Goal: Complete application form: Complete application form

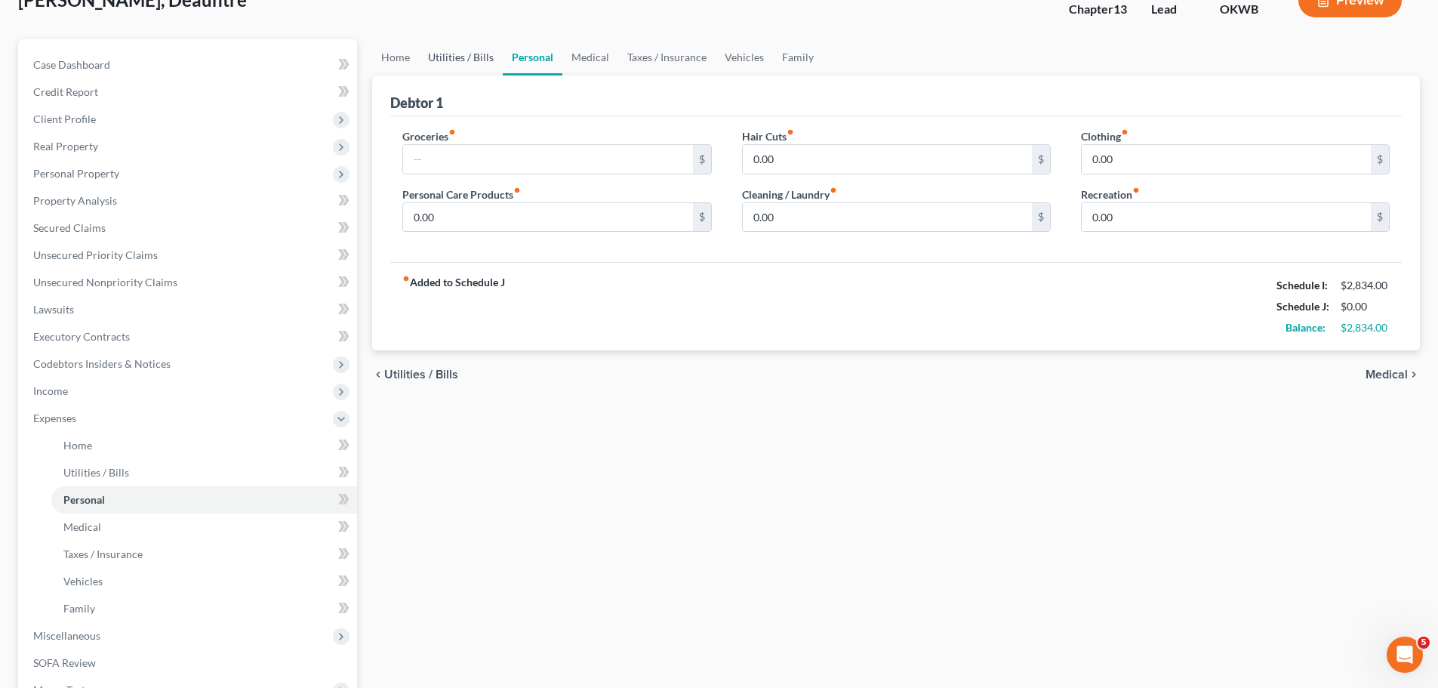
click at [486, 51] on link "Utilities / Bills" at bounding box center [461, 57] width 84 height 36
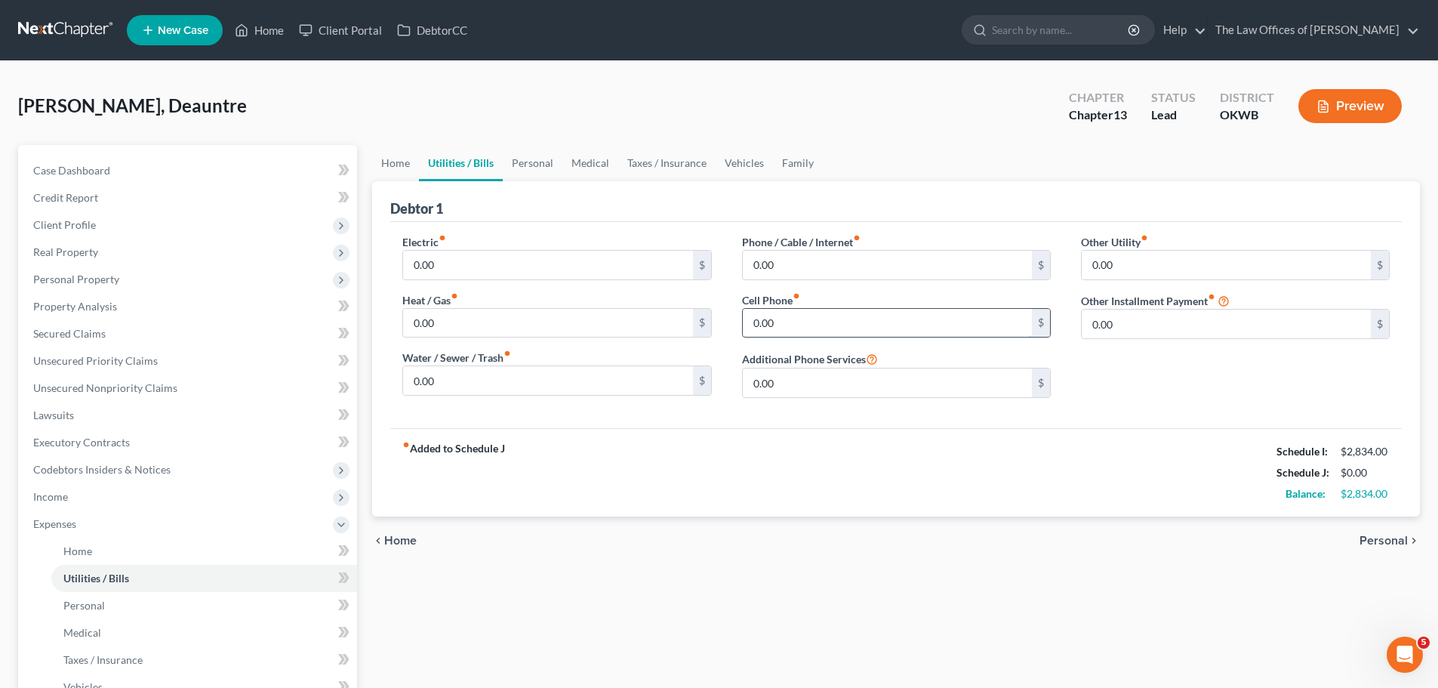
click at [766, 328] on input "0.00" at bounding box center [887, 323] width 289 height 29
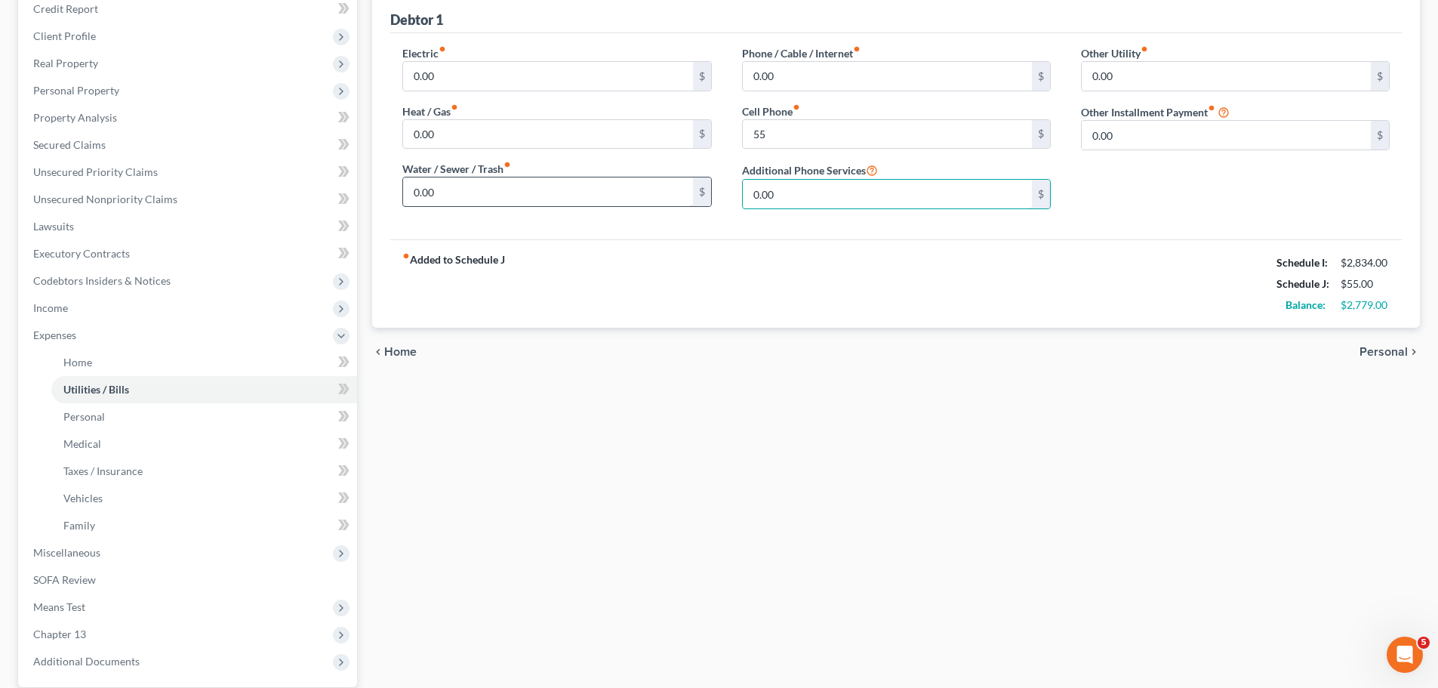
scroll to position [30, 0]
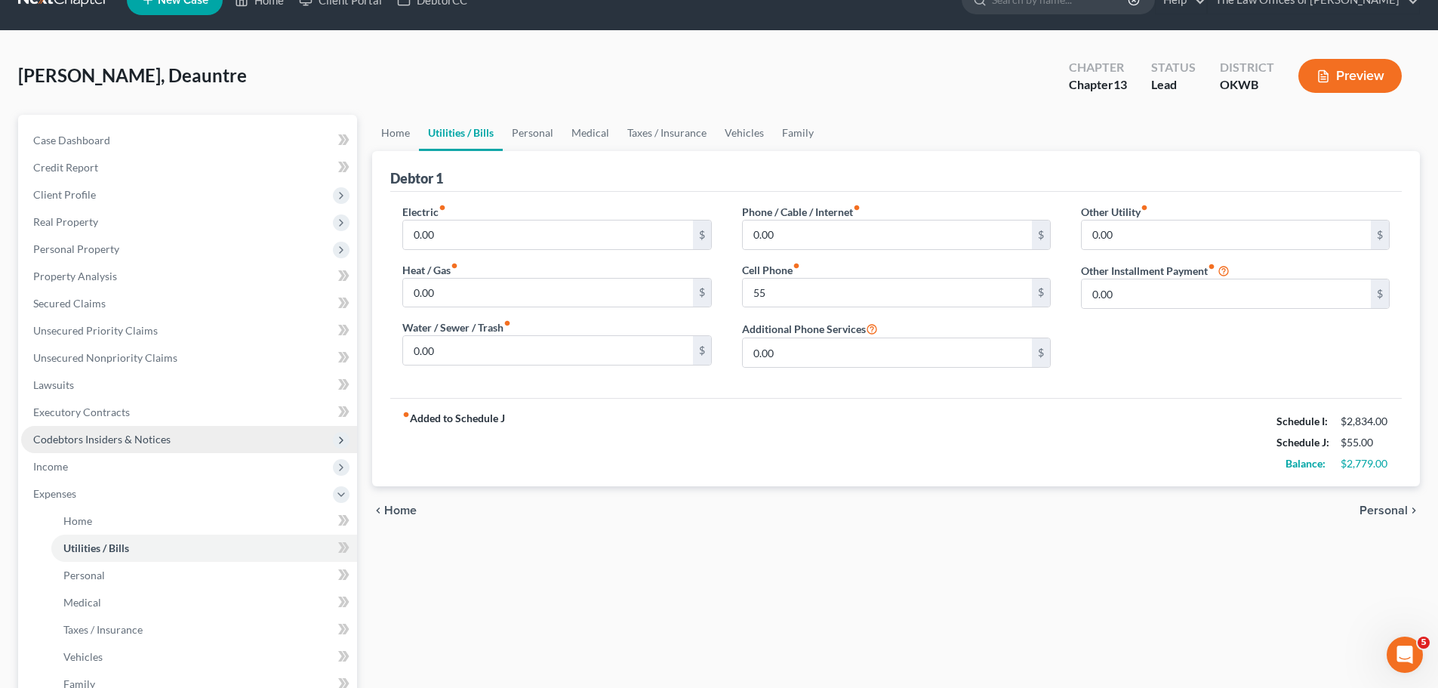
click at [196, 448] on span "Codebtors Insiders & Notices" at bounding box center [189, 439] width 336 height 27
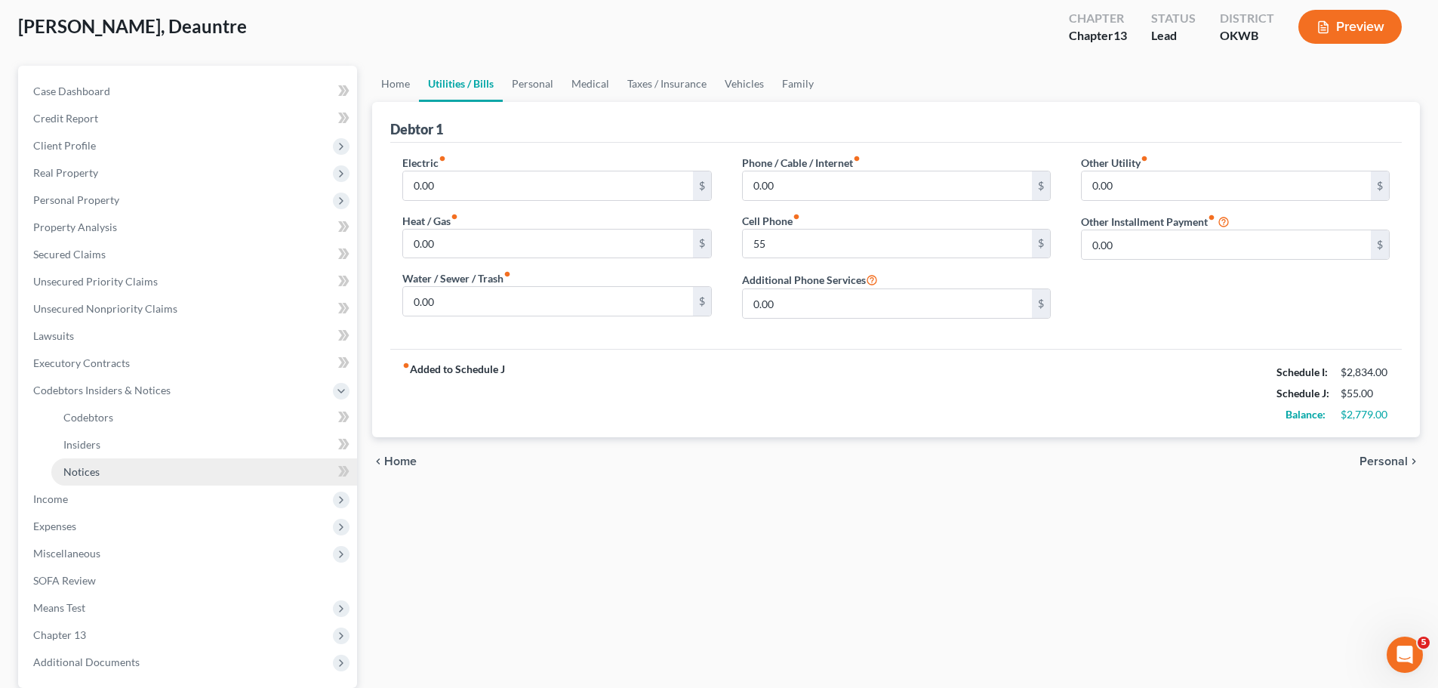
scroll to position [106, 0]
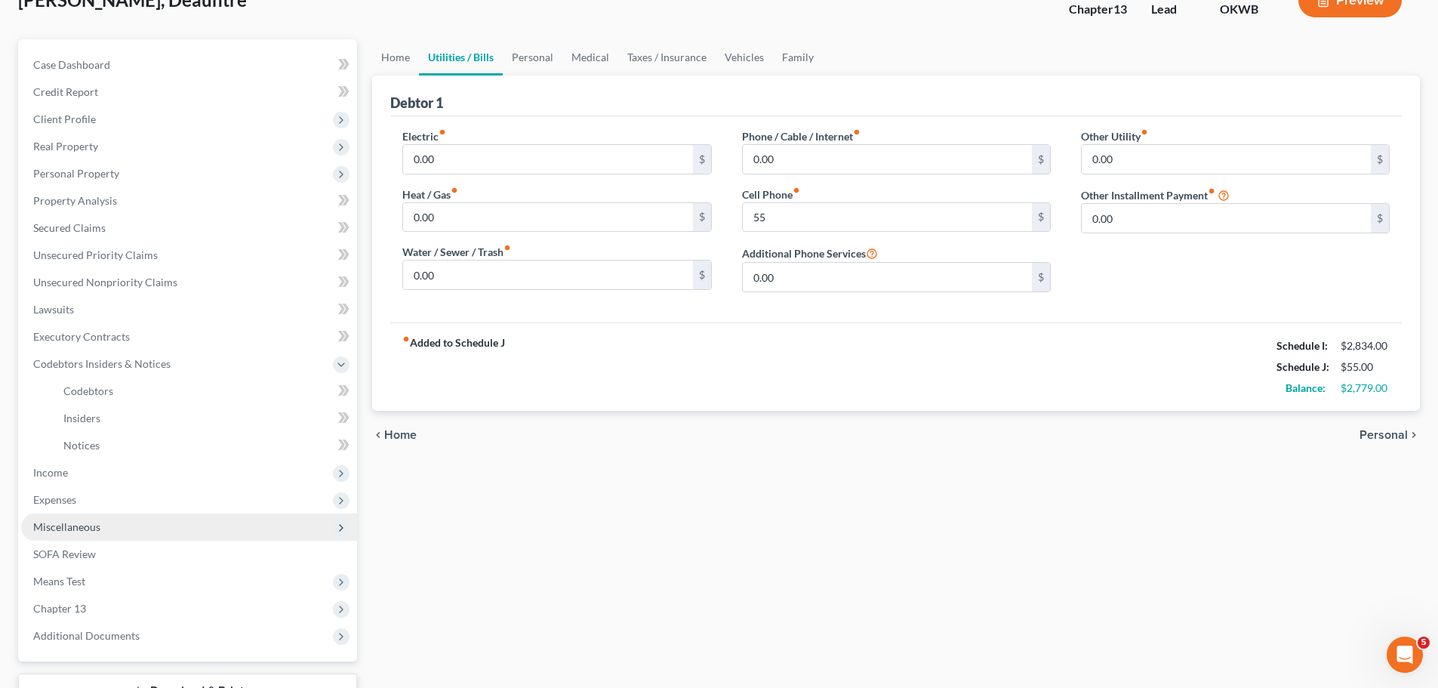
click at [100, 521] on span "Miscellaneous" at bounding box center [189, 526] width 336 height 27
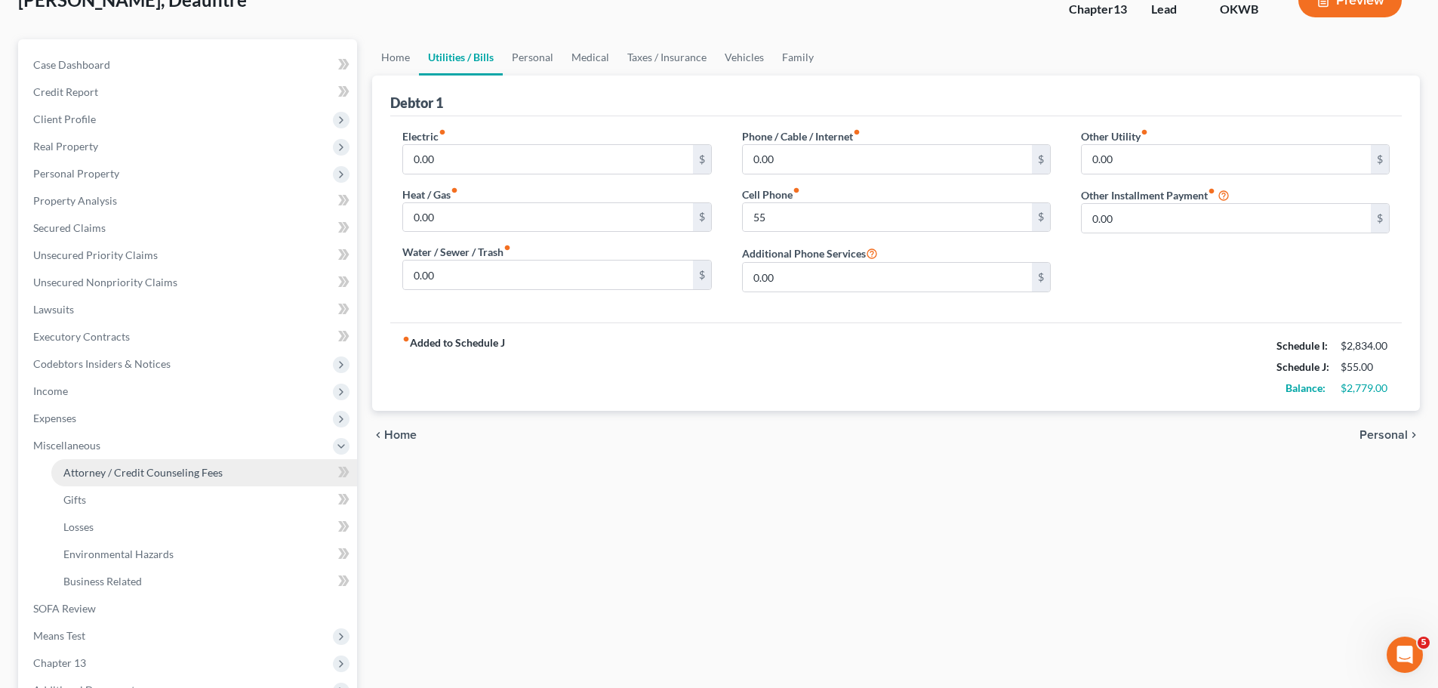
click at [158, 469] on span "Attorney / Credit Counseling Fees" at bounding box center [142, 472] width 159 height 13
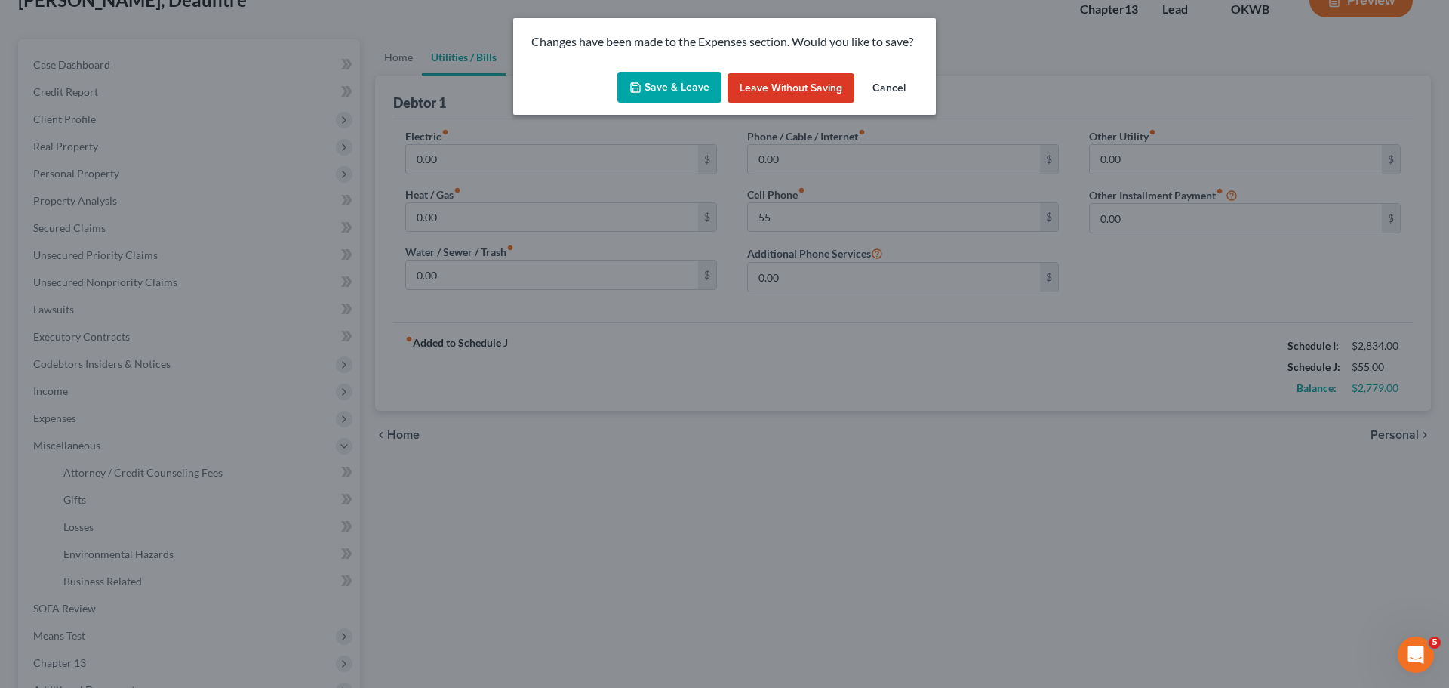
click at [700, 88] on button "Save & Leave" at bounding box center [669, 88] width 104 height 32
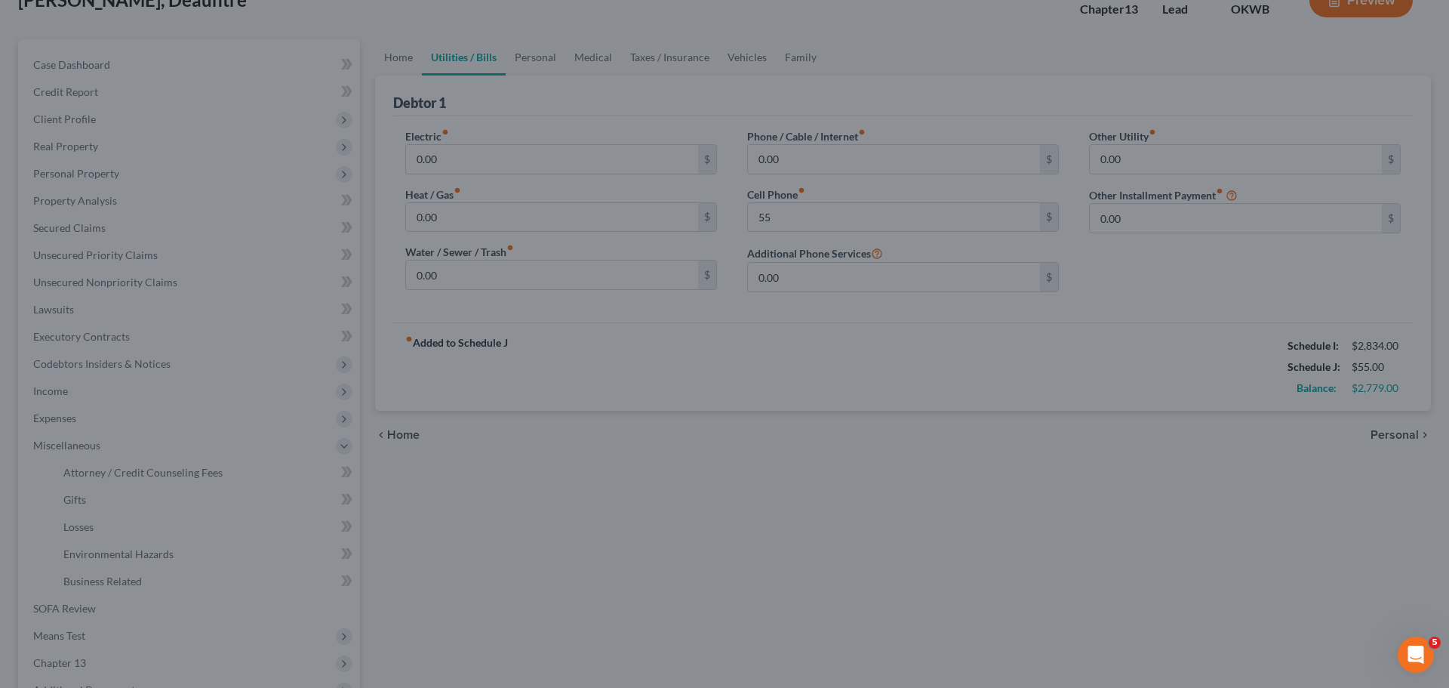
type input "55.00"
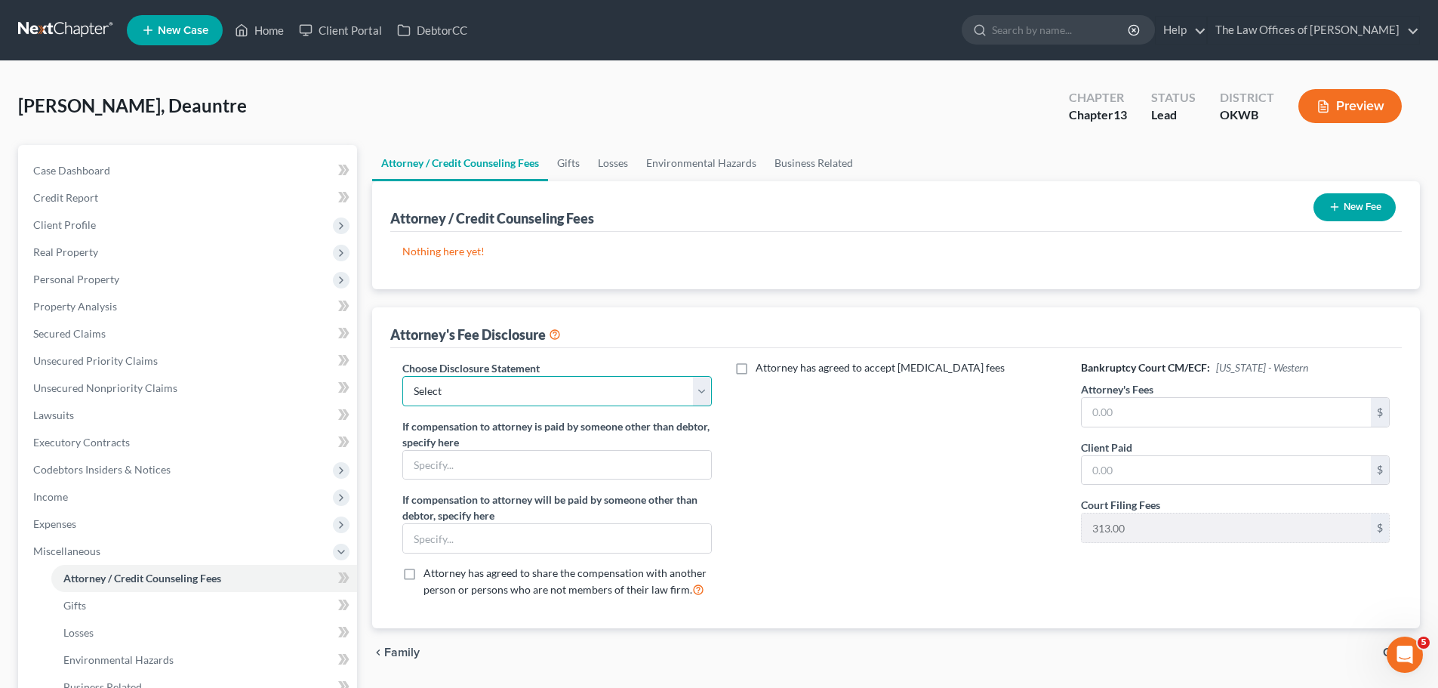
click at [584, 389] on select "Select FEE DISCLOSURE" at bounding box center [556, 391] width 309 height 30
select select "0"
click at [402, 376] on select "Select FEE DISCLOSURE" at bounding box center [556, 391] width 309 height 30
click at [1156, 408] on input "text" at bounding box center [1226, 412] width 289 height 29
type input "4,000"
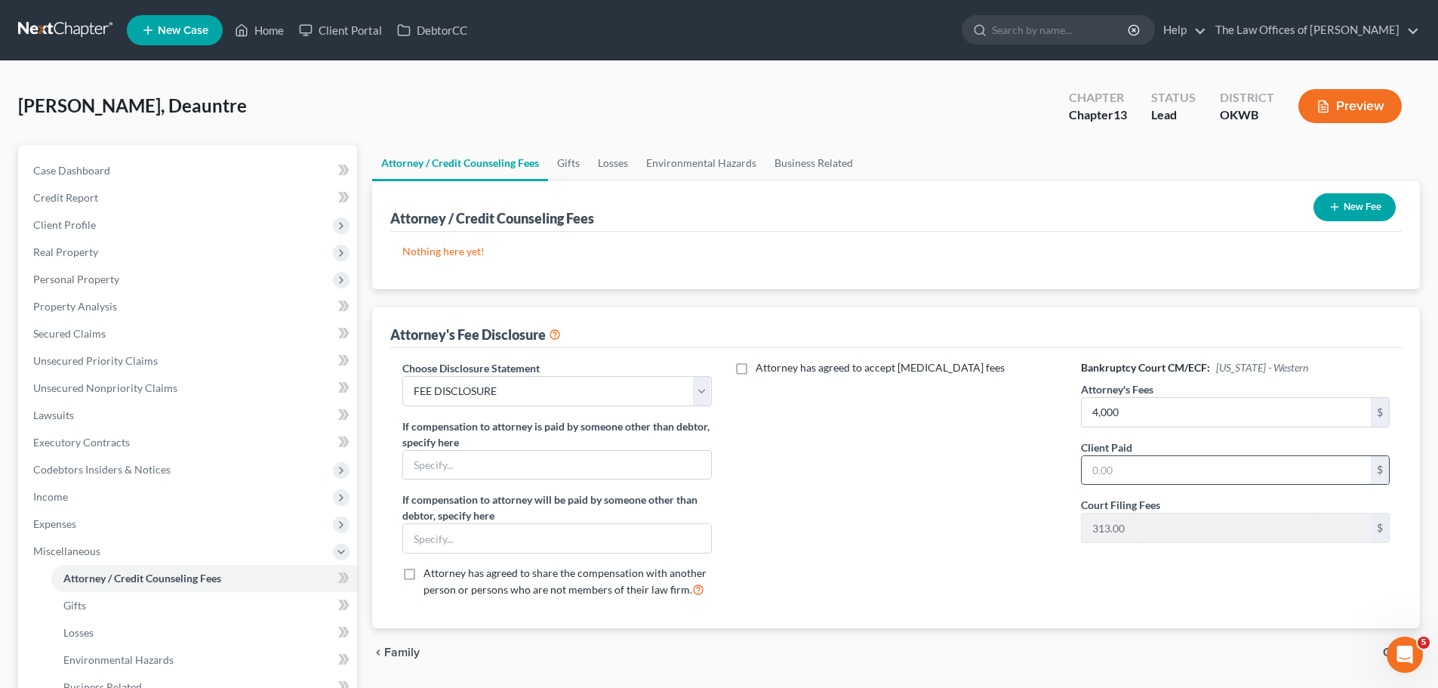
click at [1113, 465] on input "text" at bounding box center [1226, 470] width 289 height 29
type input "187"
click at [1363, 207] on button "New Fee" at bounding box center [1354, 207] width 82 height 28
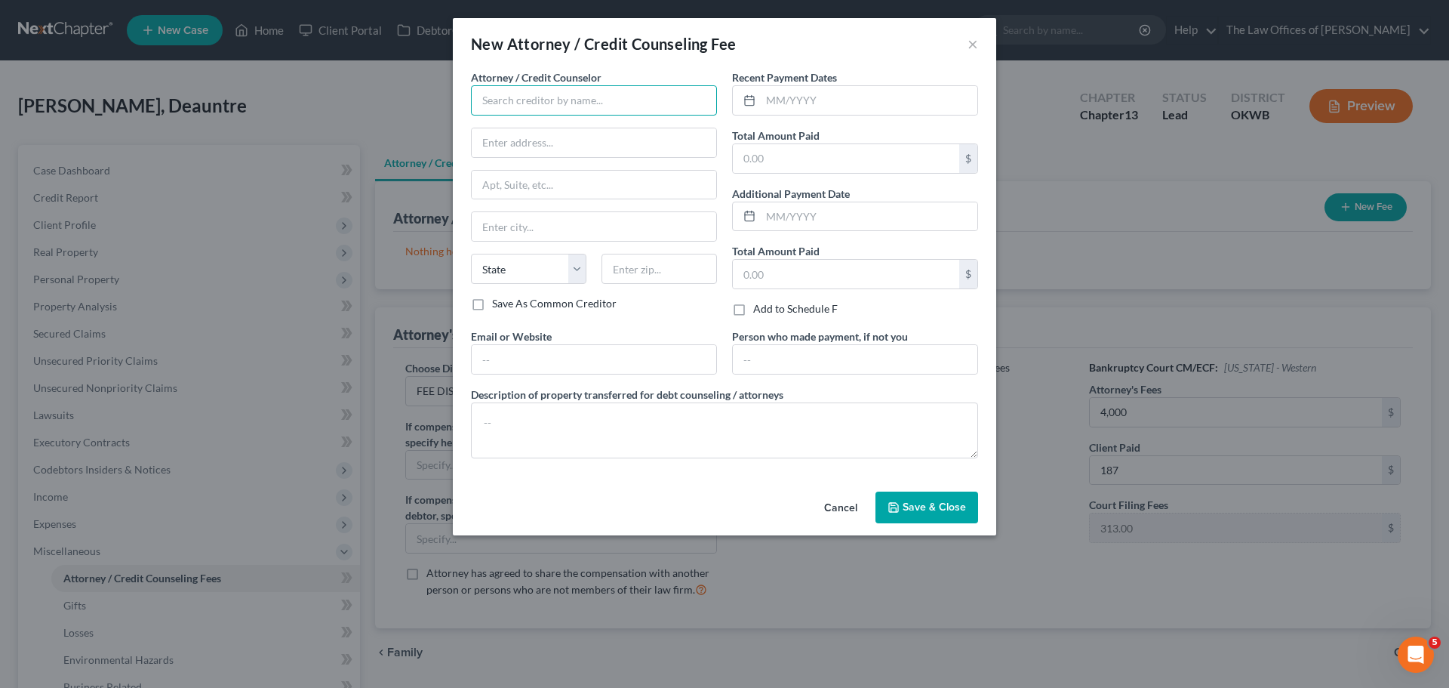
click at [560, 96] on input "text" at bounding box center [594, 100] width 246 height 30
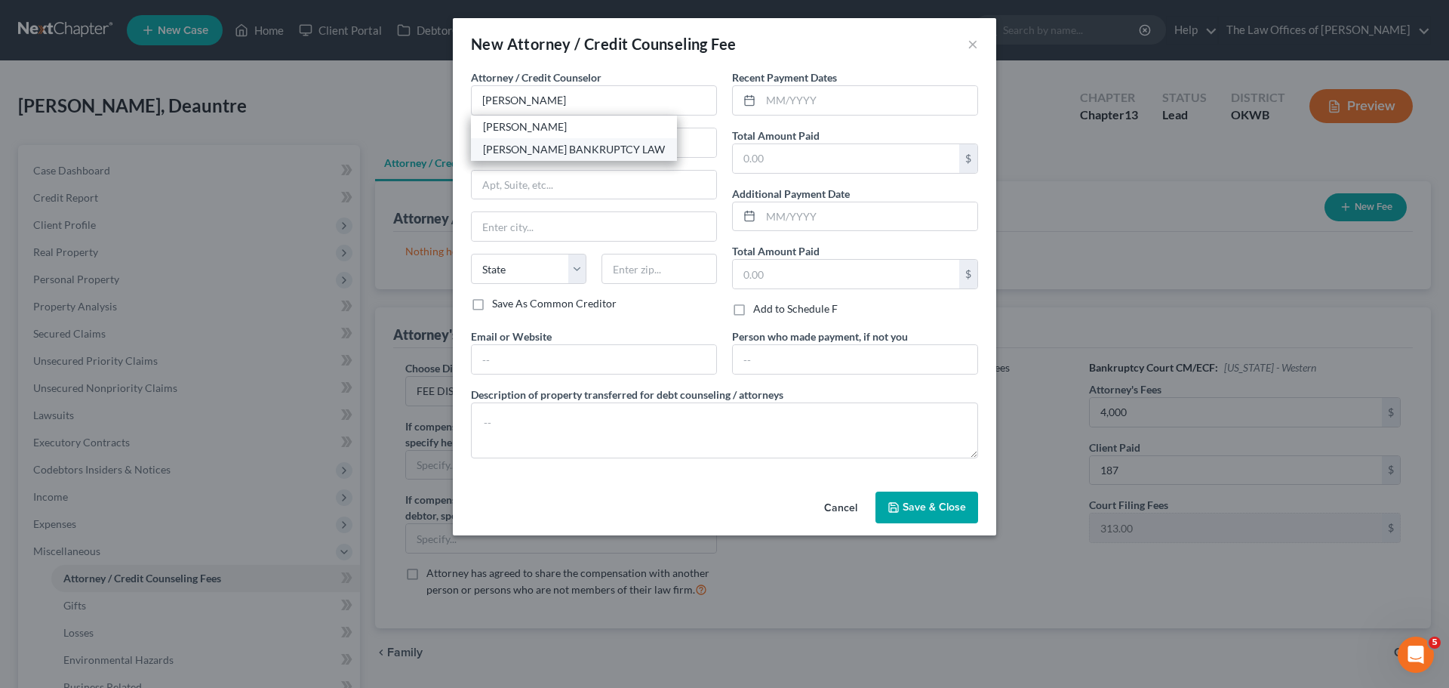
click at [559, 153] on div "[PERSON_NAME] BANKRUPTCY LAW" at bounding box center [574, 149] width 182 height 15
type input "[PERSON_NAME] BANKRUPTCY LAW"
type input "6440 AVONDALE DR"
type input "STE 200"
type input "[US_STATE][GEOGRAPHIC_DATA]"
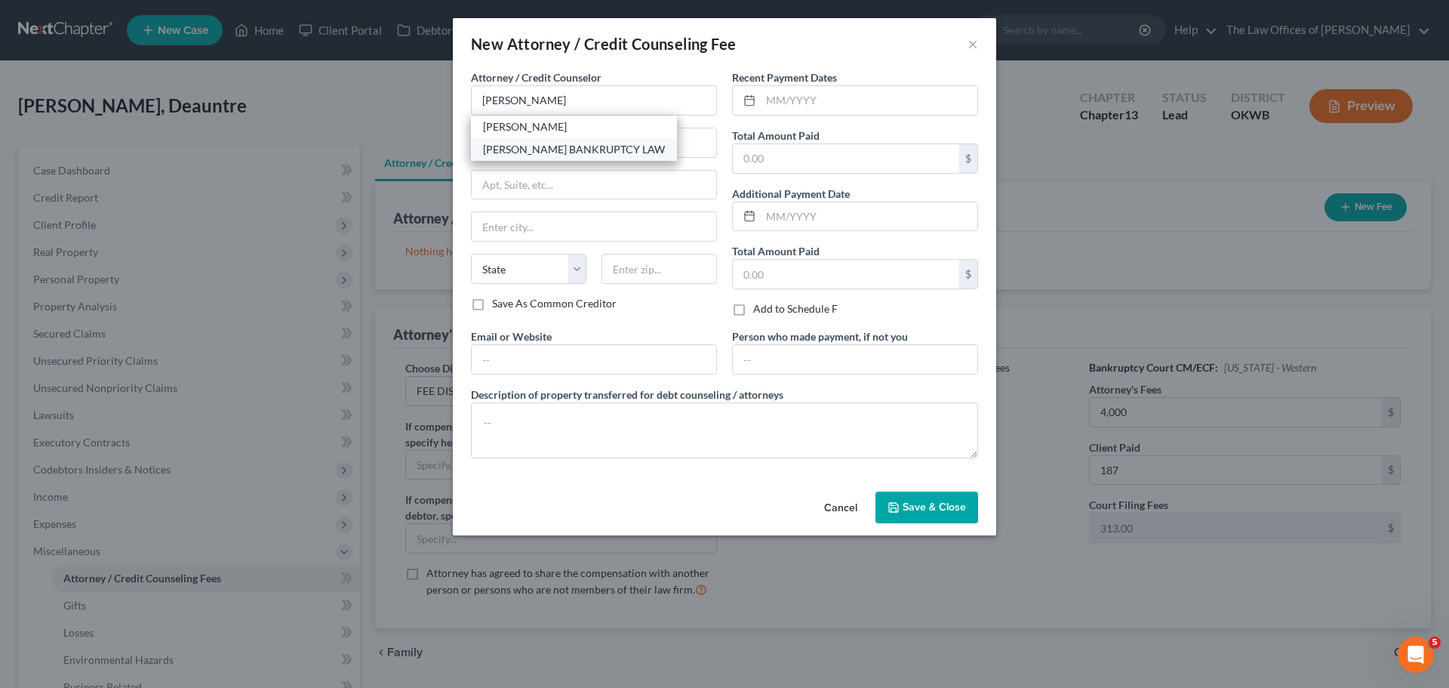
select select "37"
type input "73116"
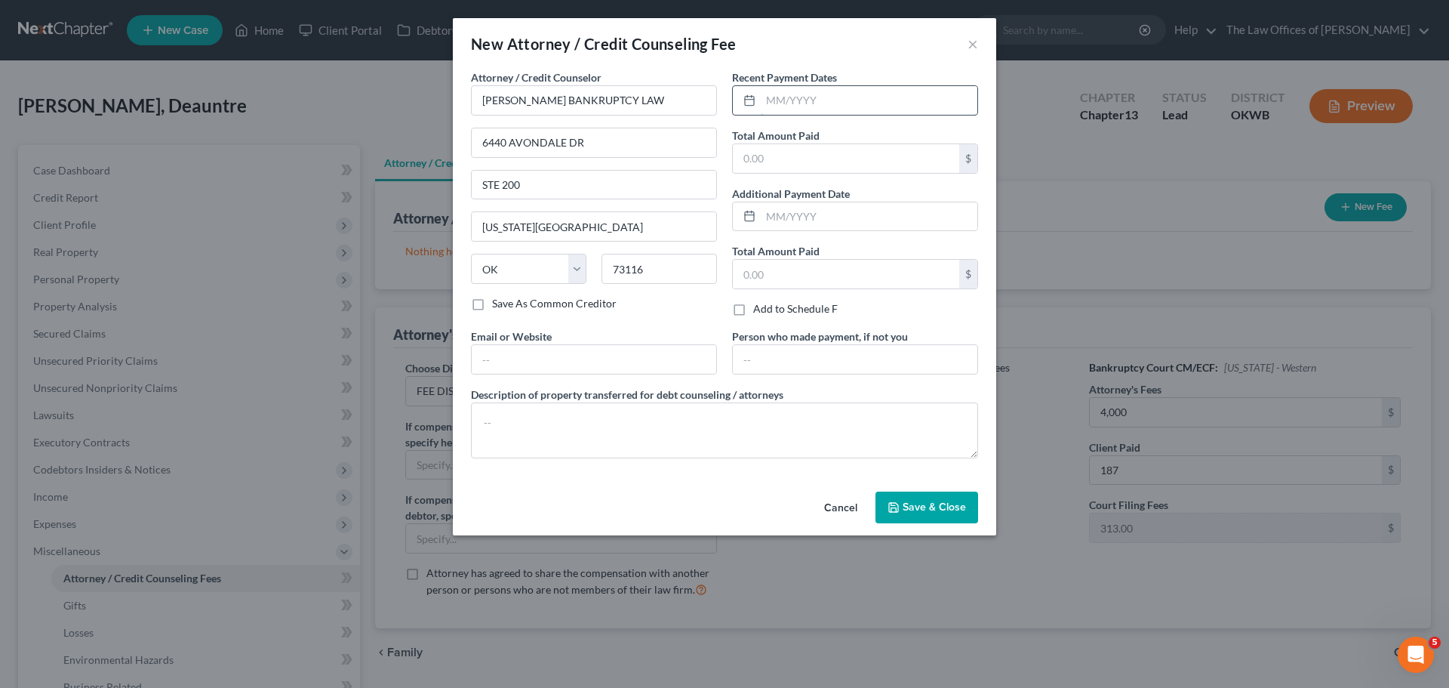
click at [836, 100] on input "text" at bounding box center [869, 100] width 217 height 29
type input "[DATE]"
click at [811, 272] on input "text" at bounding box center [846, 274] width 226 height 29
type input "187"
click at [909, 500] on span "Save & Close" at bounding box center [934, 506] width 63 height 13
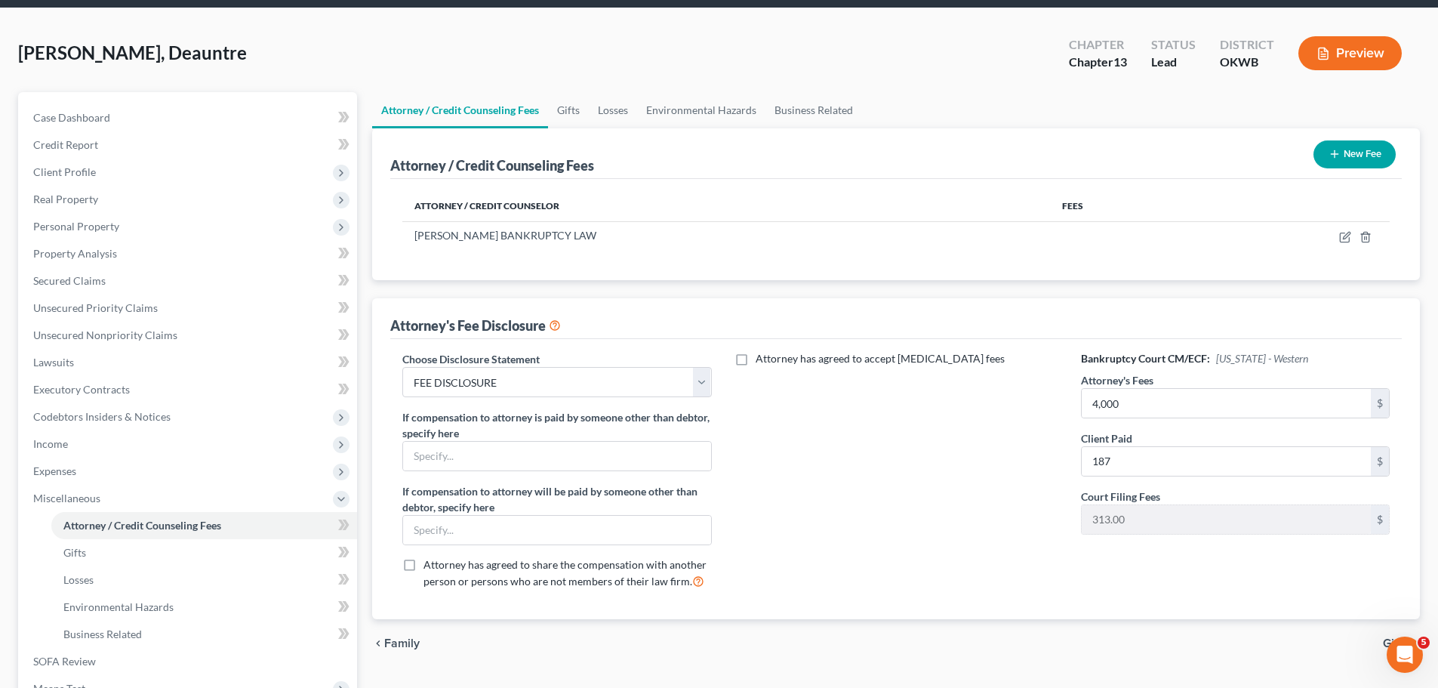
scroll to position [51, 0]
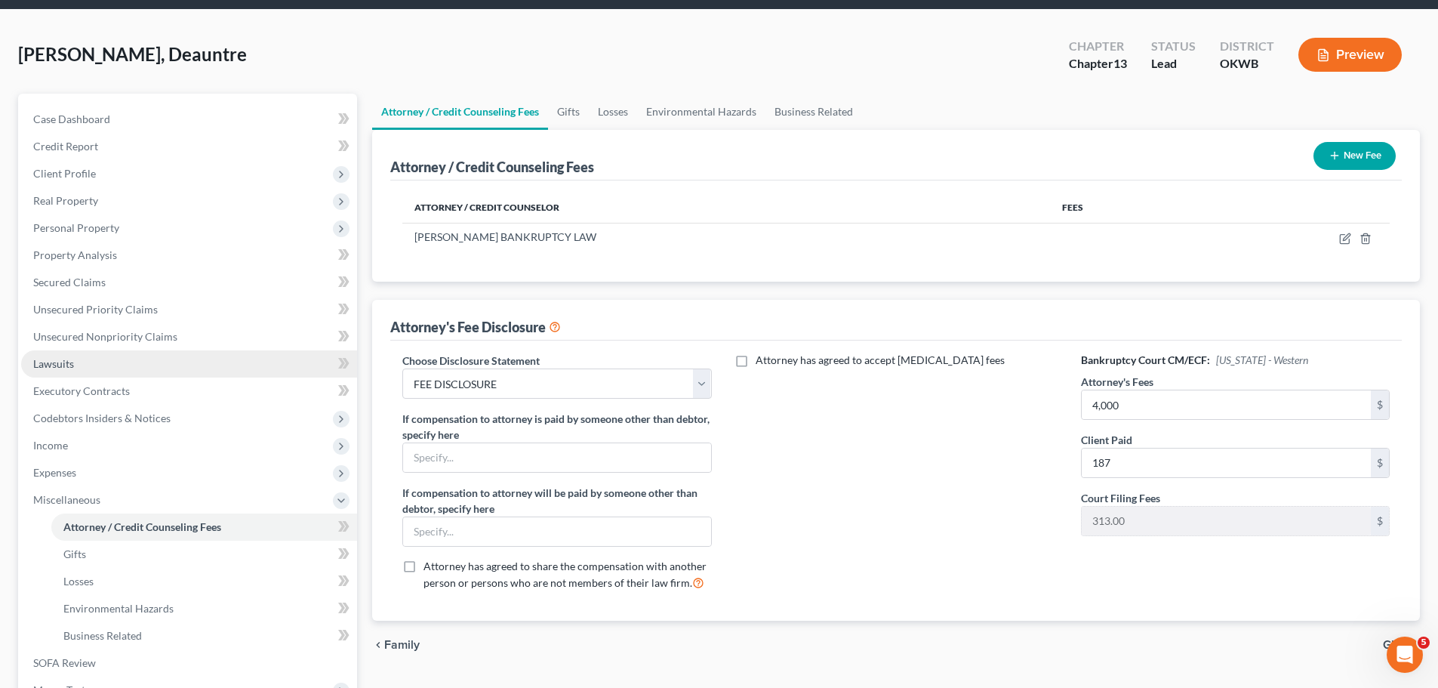
click at [68, 363] on span "Lawsuits" at bounding box center [53, 363] width 41 height 13
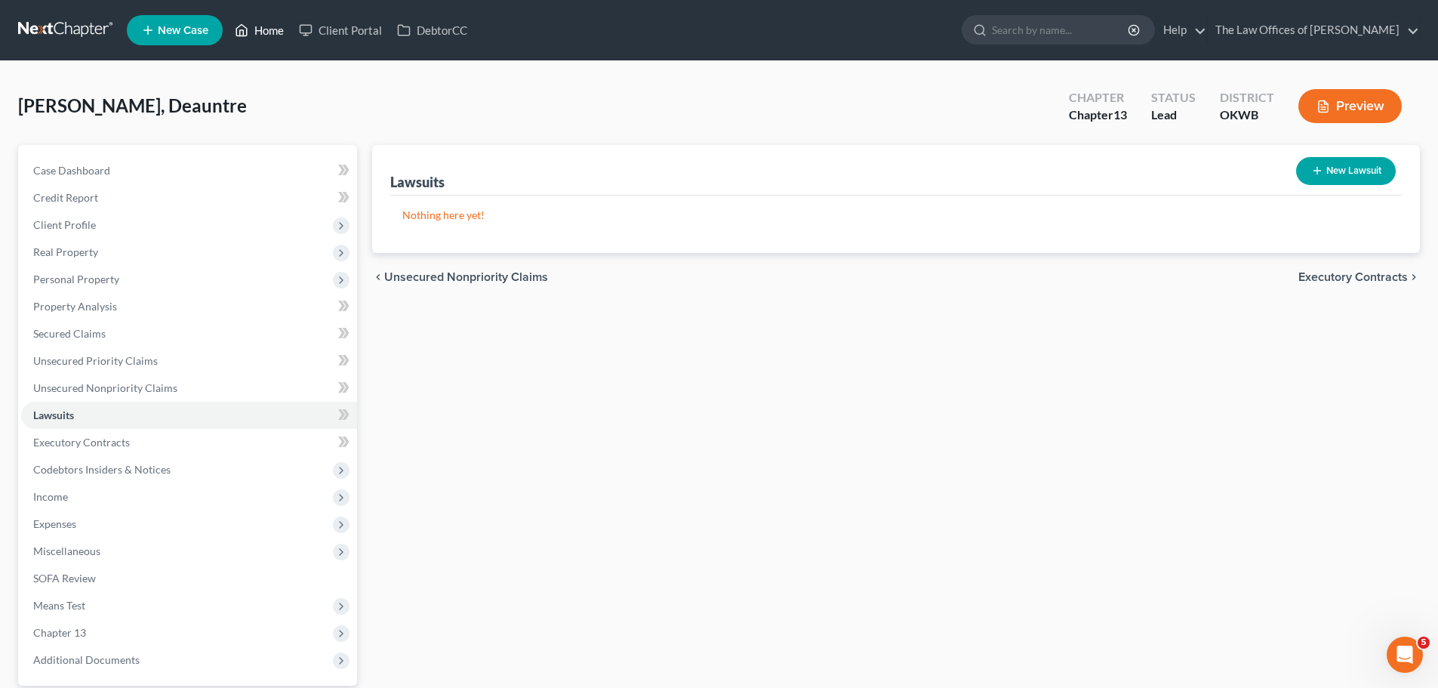
click at [269, 33] on link "Home" at bounding box center [259, 30] width 64 height 27
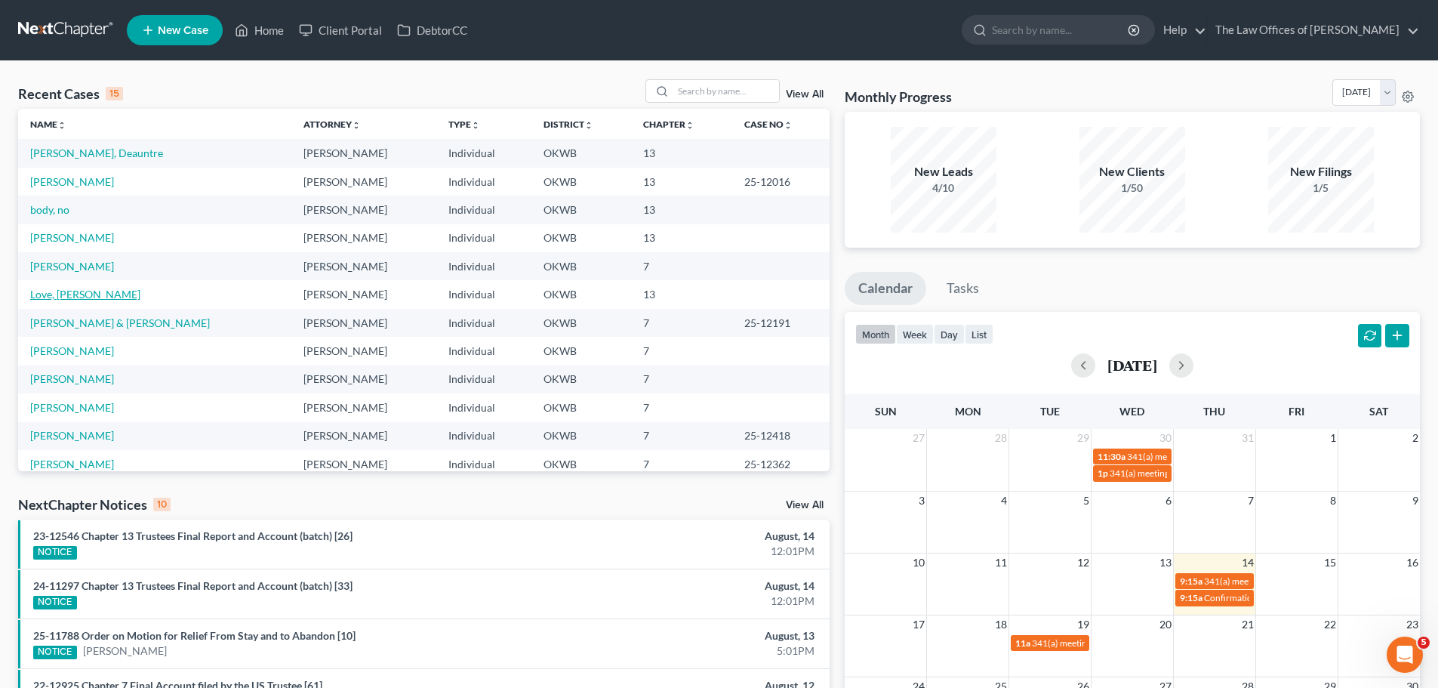
click at [77, 294] on link "Love, [PERSON_NAME]" at bounding box center [85, 294] width 110 height 13
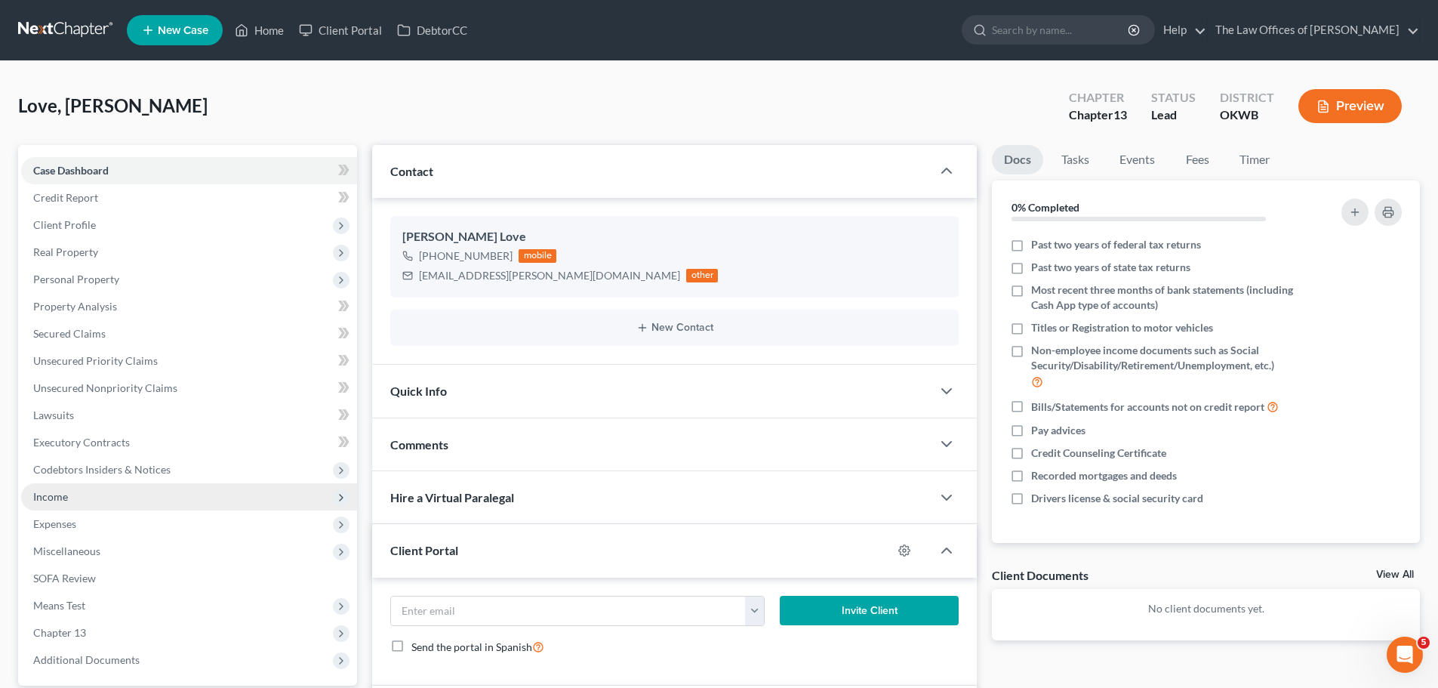
click at [57, 501] on span "Income" at bounding box center [50, 496] width 35 height 13
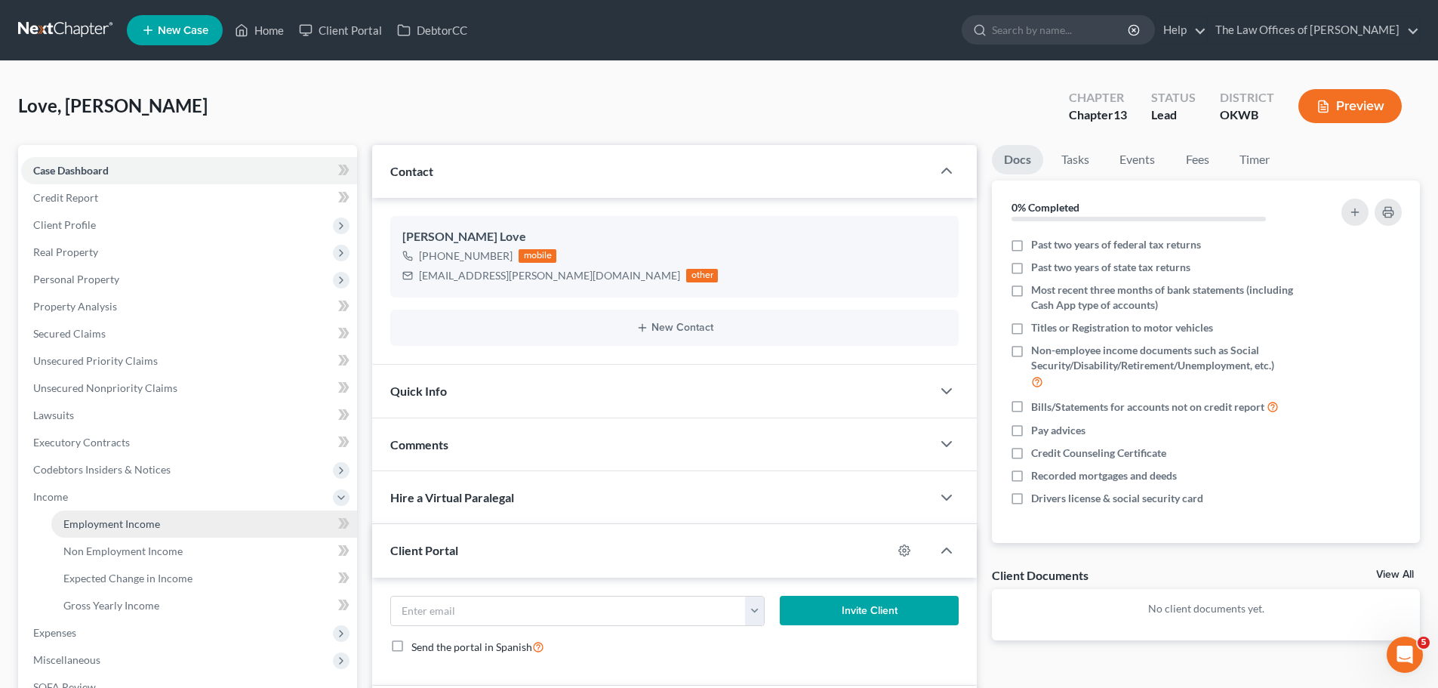
click at [230, 528] on link "Employment Income" at bounding box center [204, 523] width 306 height 27
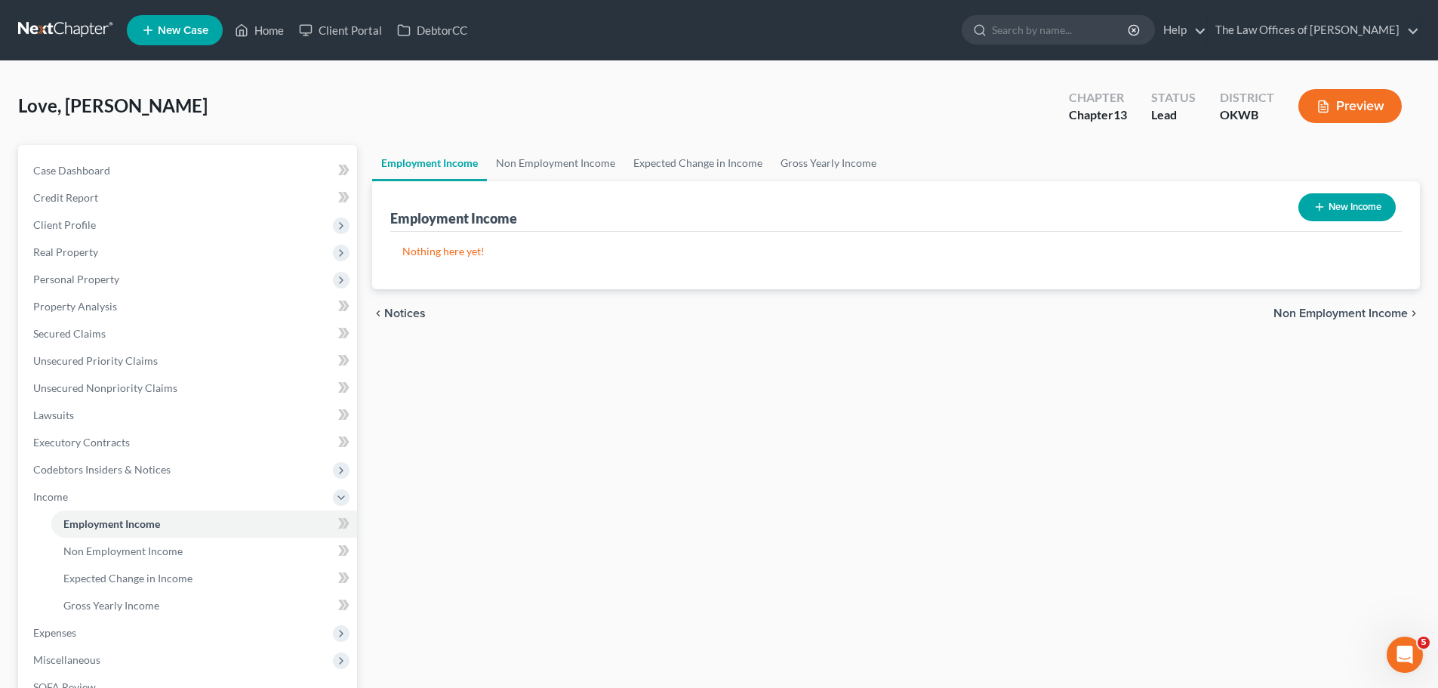
click at [1361, 202] on button "New Income" at bounding box center [1346, 207] width 97 height 28
select select "0"
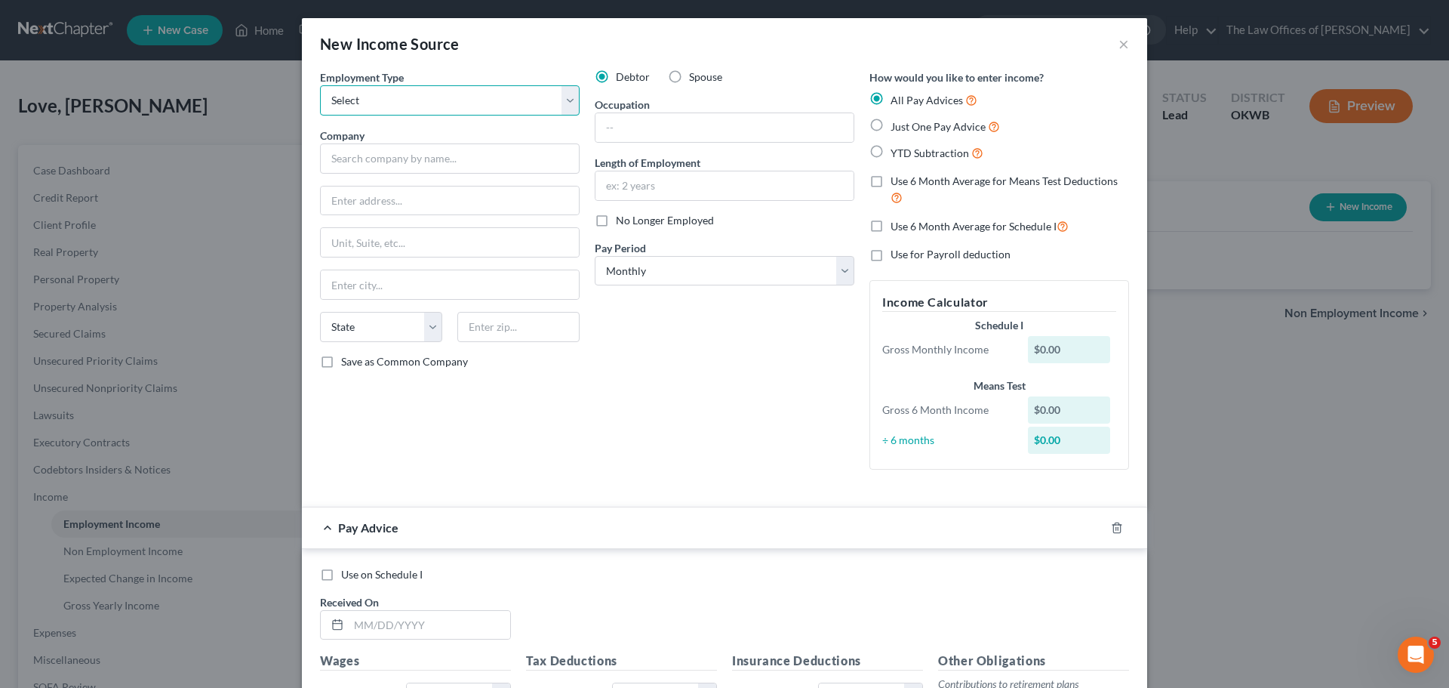
click at [445, 96] on select "Select Full or [DEMOGRAPHIC_DATA] Employment Self Employment" at bounding box center [450, 100] width 260 height 30
select select "0"
click at [320, 85] on select "Select Full or [DEMOGRAPHIC_DATA] Employment Self Employment" at bounding box center [450, 100] width 260 height 30
click at [429, 160] on input "text" at bounding box center [450, 158] width 260 height 30
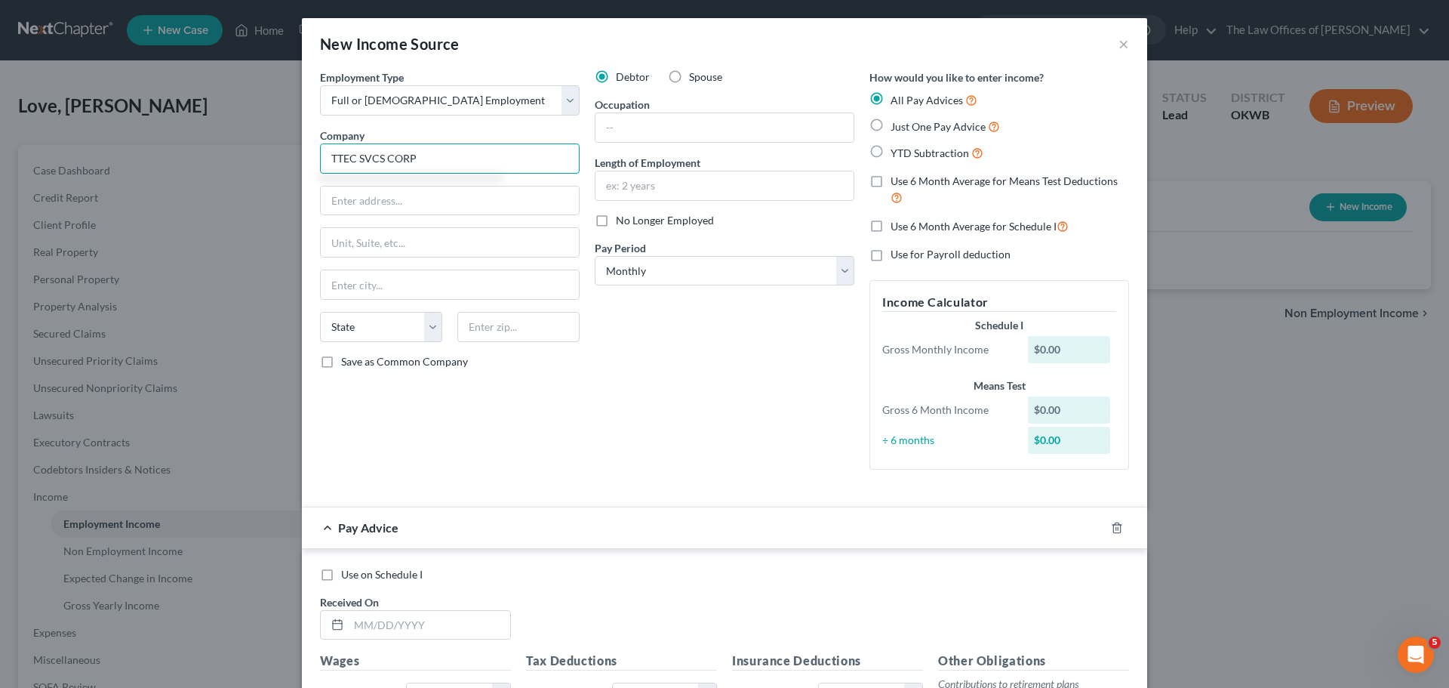
type input "TTEC SVCS CORP"
type input "[STREET_ADDRESS]"
type input "STE 1425"
type input "78701"
type input "Austin"
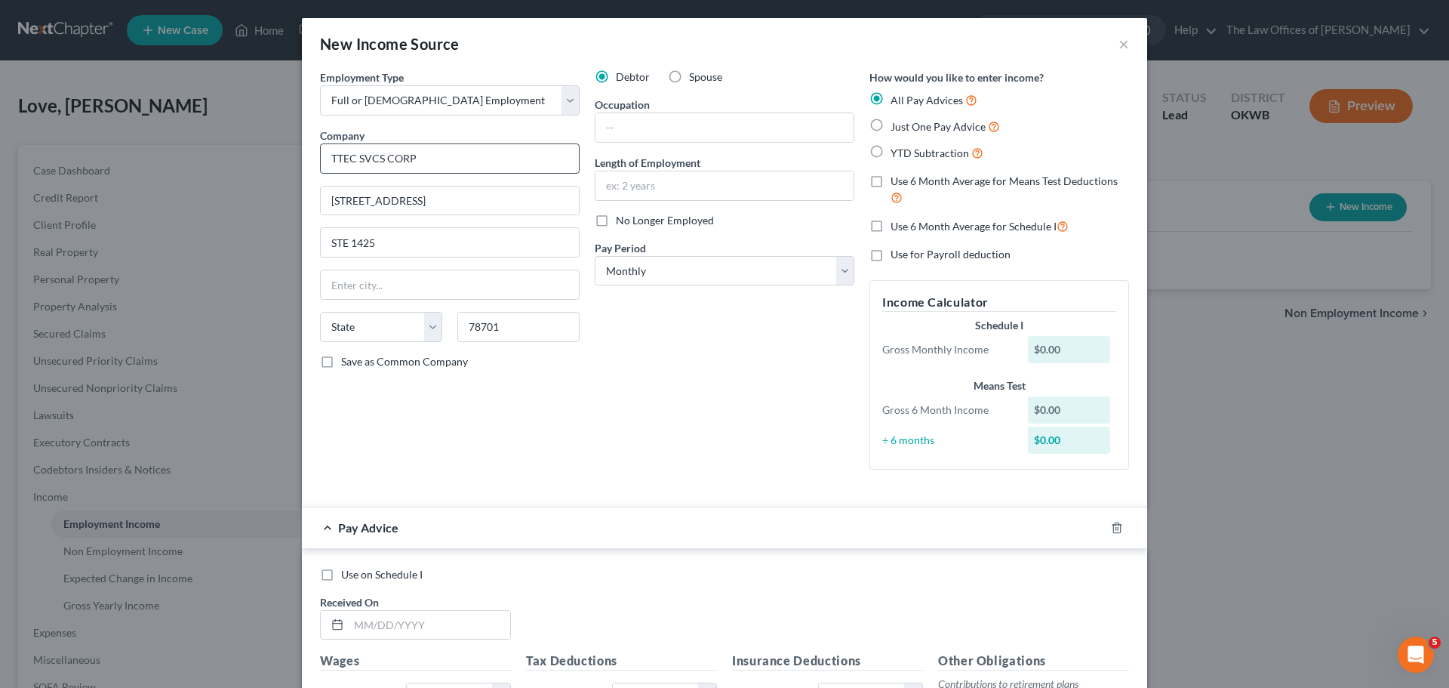
select select "45"
click at [891, 128] on label "Just One Pay Advice" at bounding box center [945, 126] width 109 height 17
click at [897, 128] on input "Just One Pay Advice" at bounding box center [902, 123] width 10 height 10
radio input "true"
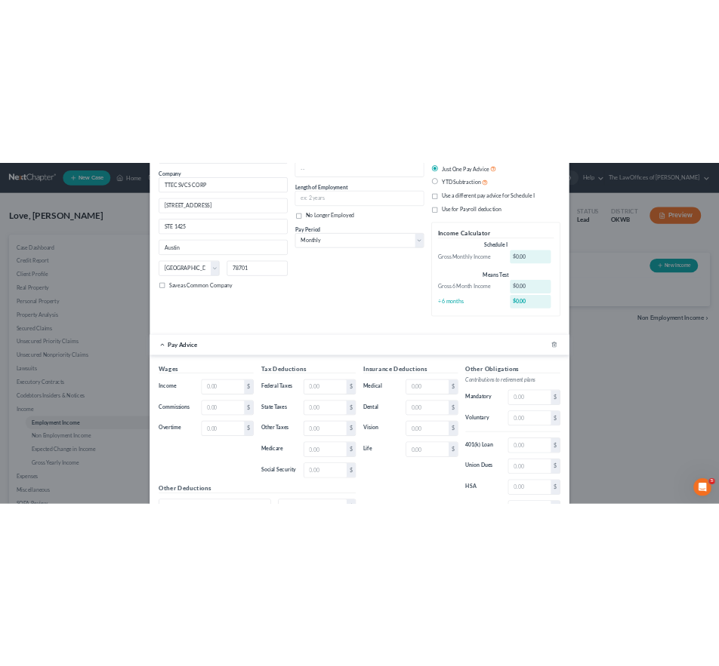
scroll to position [151, 0]
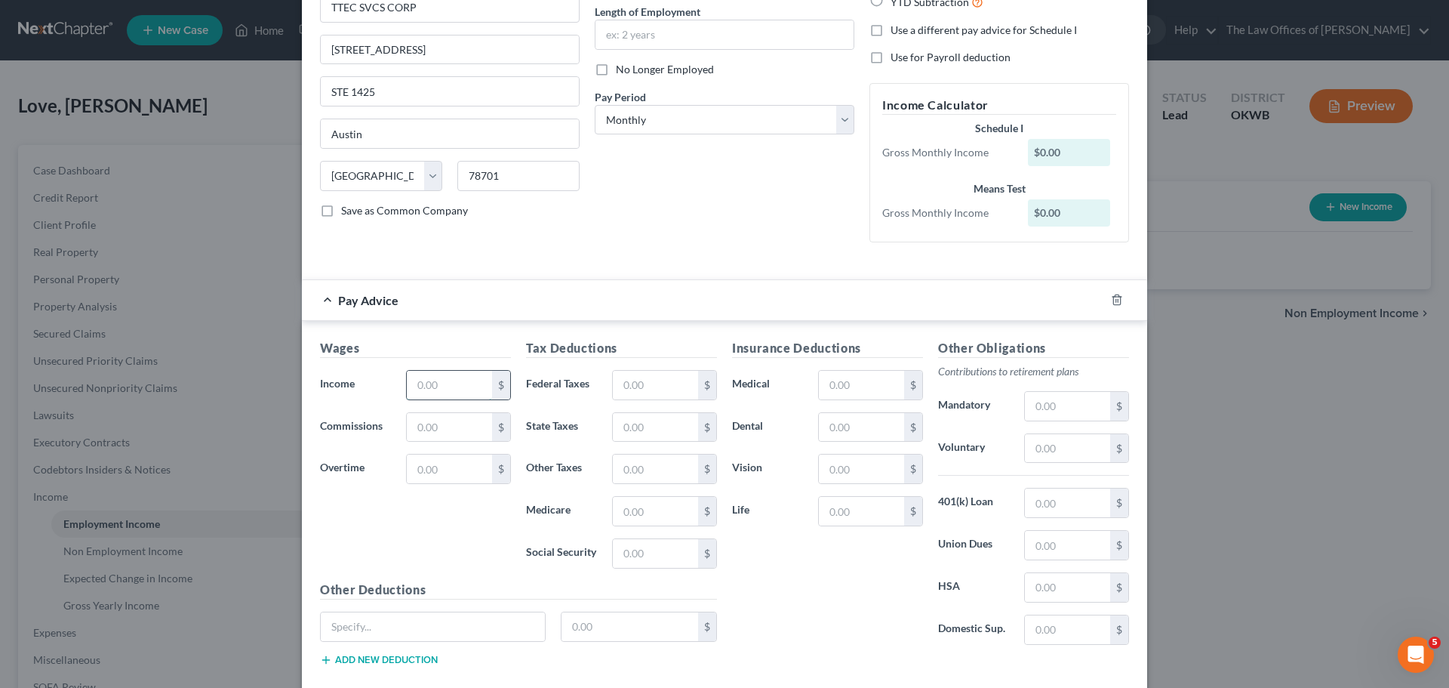
click at [431, 377] on input "text" at bounding box center [449, 385] width 85 height 29
drag, startPoint x: 463, startPoint y: 389, endPoint x: 422, endPoint y: 389, distance: 40.8
click at [422, 389] on input "text" at bounding box center [449, 385] width 85 height 29
type input "2,174"
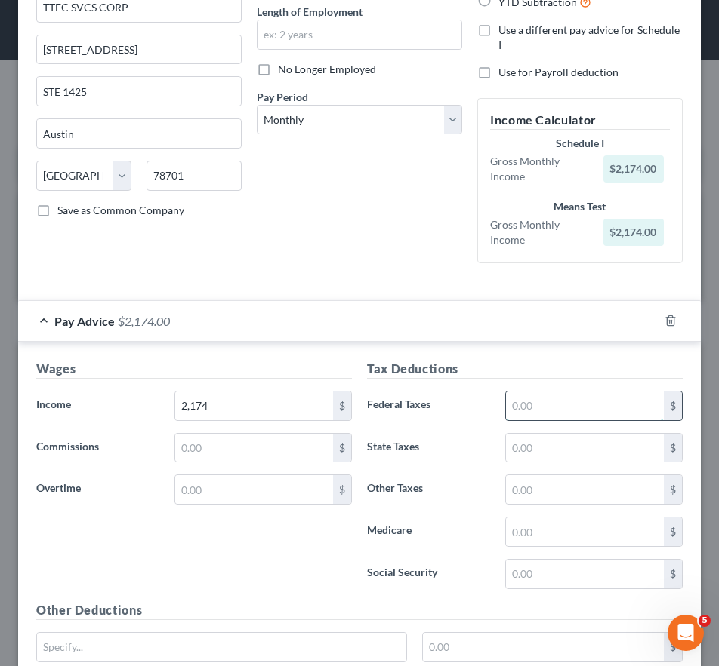
click at [540, 412] on input "text" at bounding box center [585, 406] width 159 height 29
type input "45"
click at [521, 578] on input "text" at bounding box center [585, 574] width 159 height 29
type input "134"
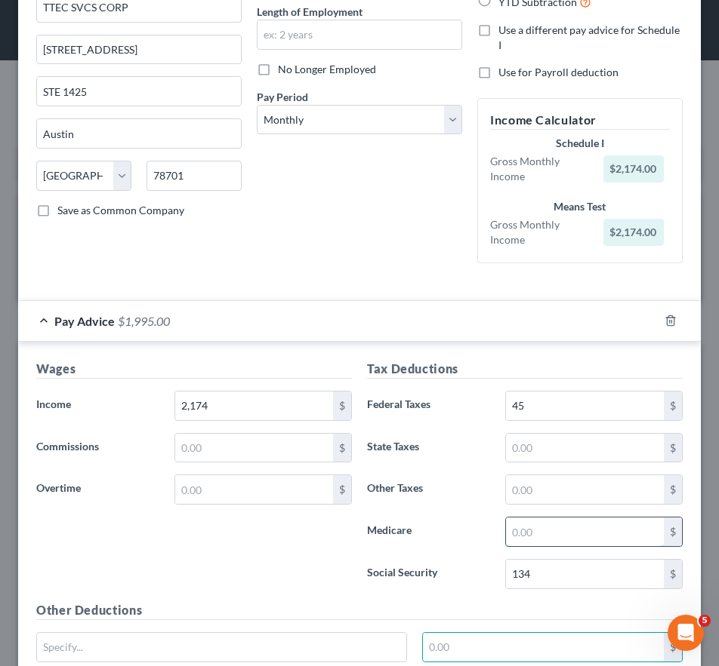
click at [593, 522] on input "text" at bounding box center [585, 532] width 159 height 29
click at [537, 526] on input "text" at bounding box center [585, 532] width 159 height 29
type input "31"
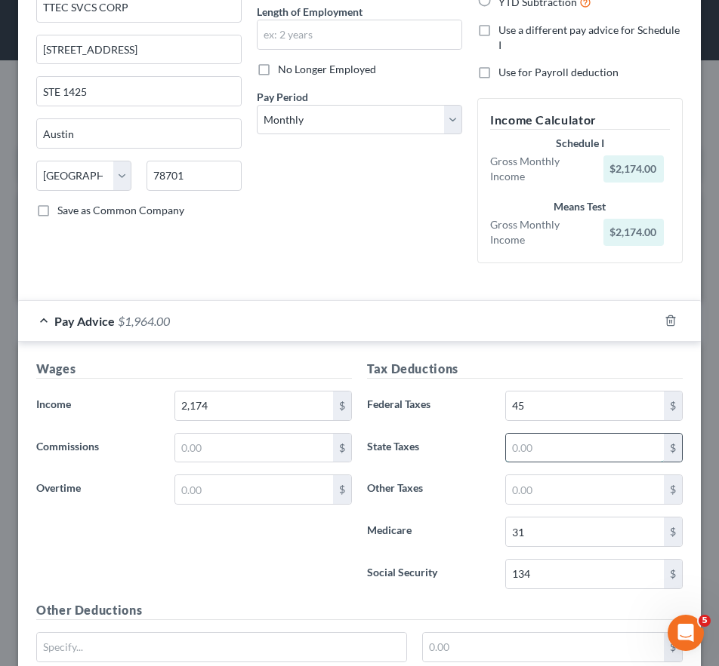
click at [574, 457] on input "text" at bounding box center [585, 448] width 159 height 29
type input "63"
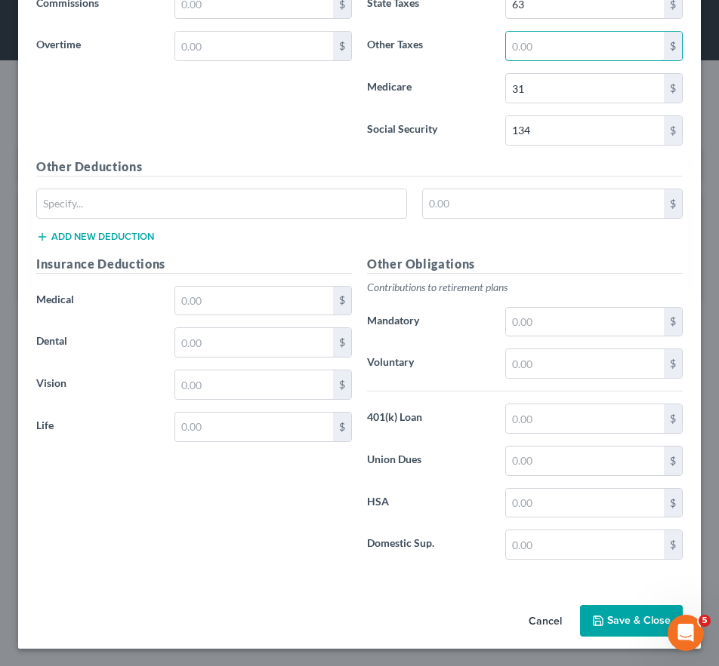
scroll to position [596, 0]
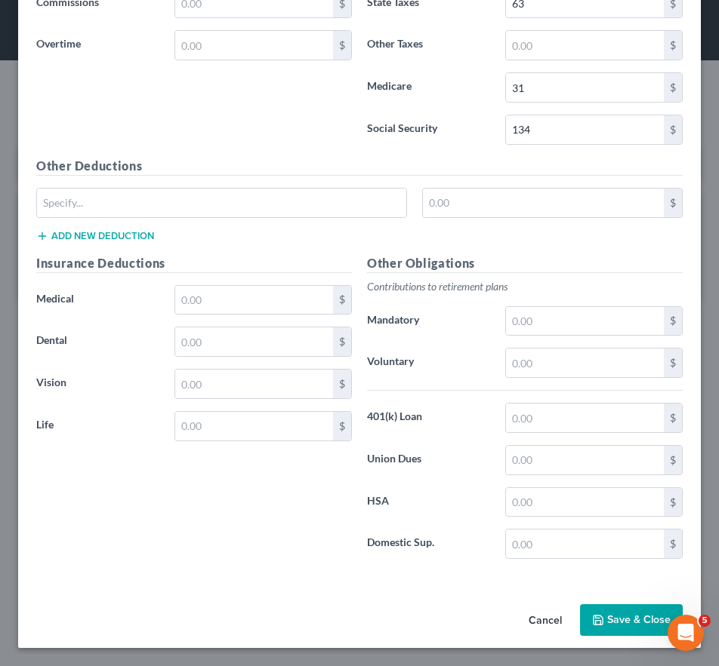
click at [602, 612] on button "Save & Close" at bounding box center [631, 621] width 103 height 32
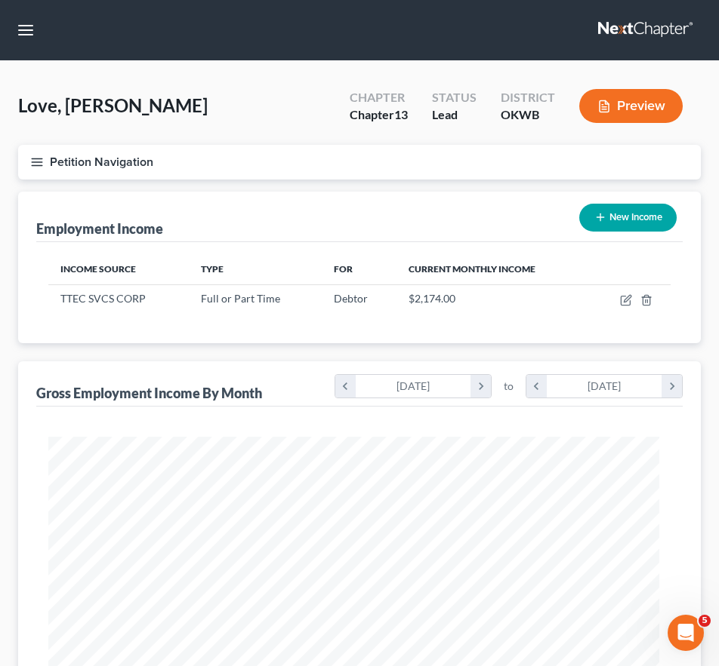
scroll to position [754506, 754170]
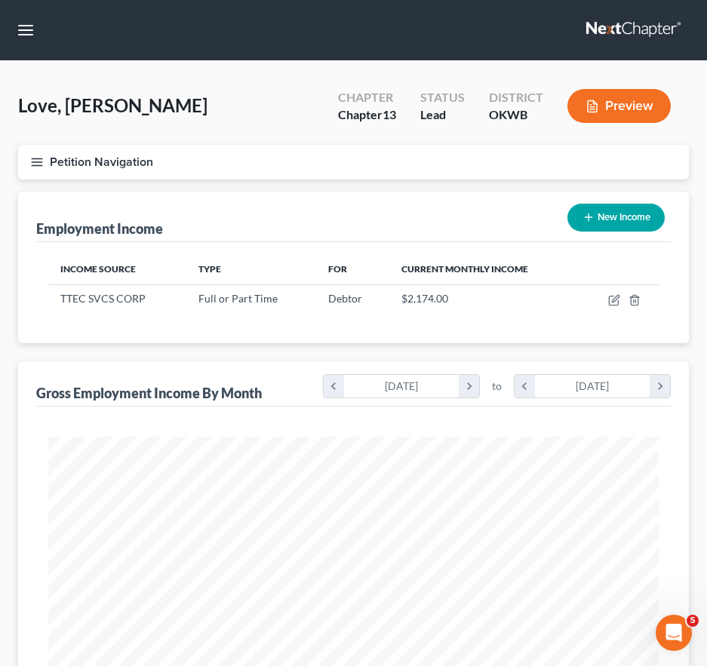
click at [602, 214] on button "New Income" at bounding box center [616, 218] width 97 height 28
select select "0"
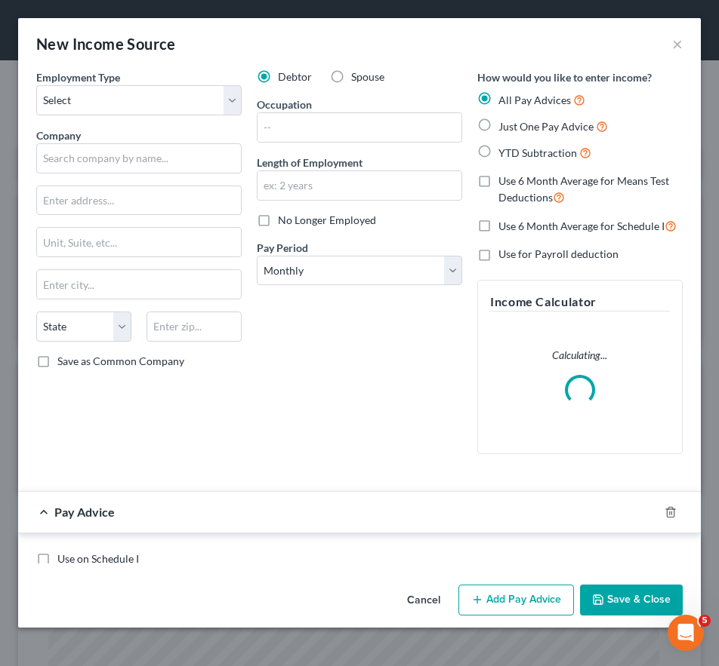
scroll to position [311, 652]
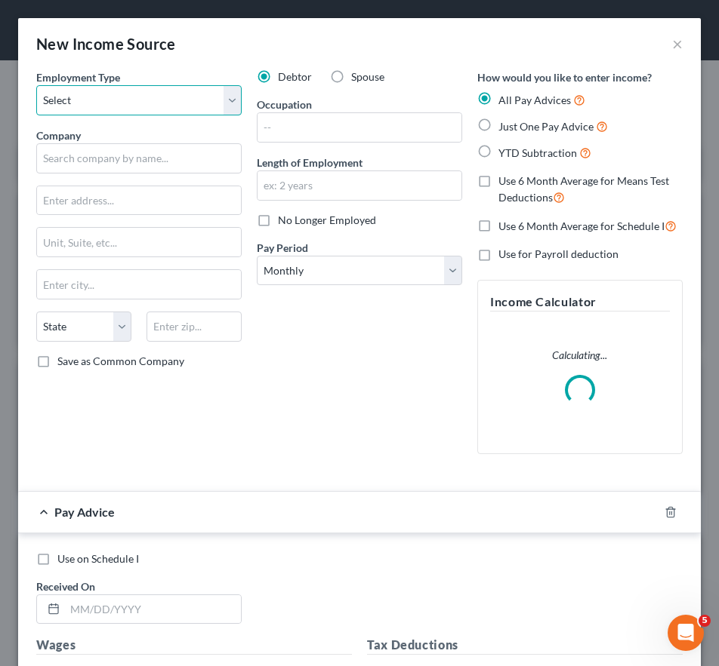
click at [132, 106] on select "Select Full or [DEMOGRAPHIC_DATA] Employment Self Employment" at bounding box center [138, 100] width 205 height 30
select select "0"
click at [36, 85] on select "Select Full or [DEMOGRAPHIC_DATA] Employment Self Employment" at bounding box center [138, 100] width 205 height 30
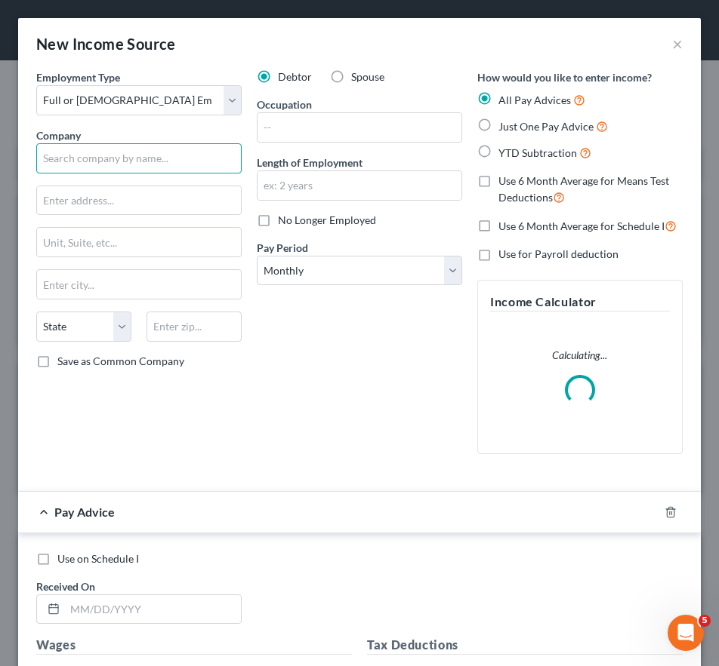
click at [139, 162] on input "text" at bounding box center [138, 158] width 205 height 30
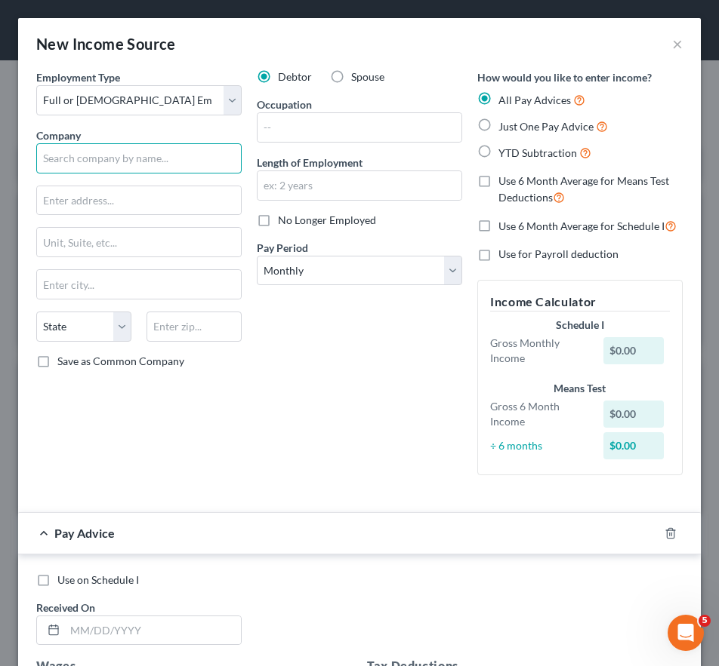
click at [74, 160] on input "text" at bounding box center [138, 158] width 205 height 30
type input "[PERSON_NAME] AND [PERSON_NAME] LAW, PLLC"
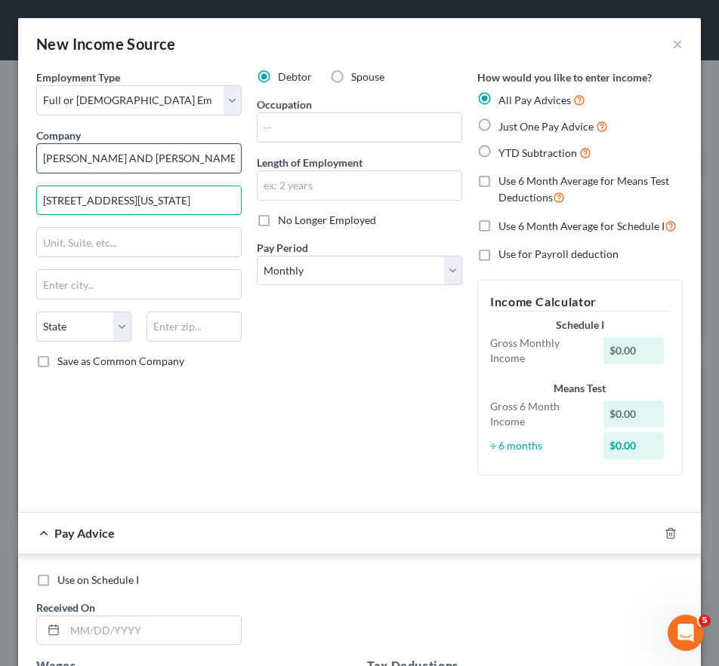
type input "[STREET_ADDRESS][US_STATE]"
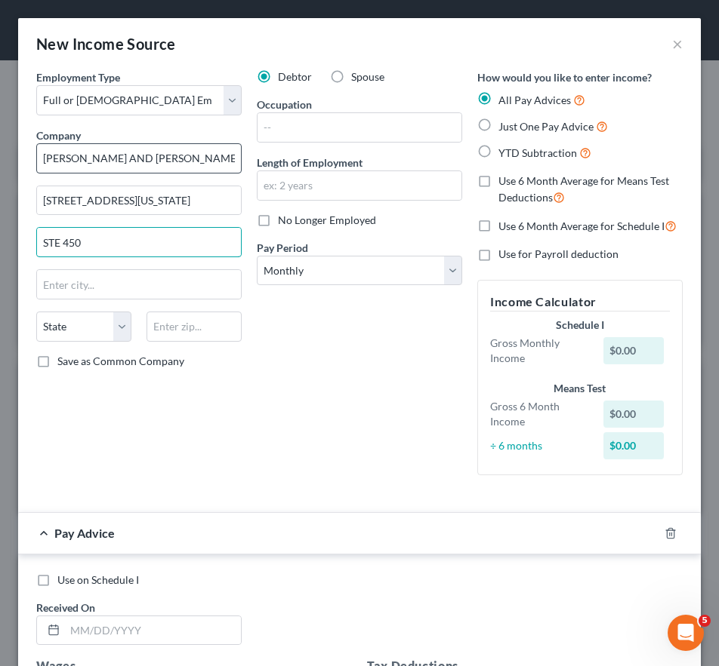
type input "STE 450"
type input "73104"
type input "[US_STATE][GEOGRAPHIC_DATA]"
select select "37"
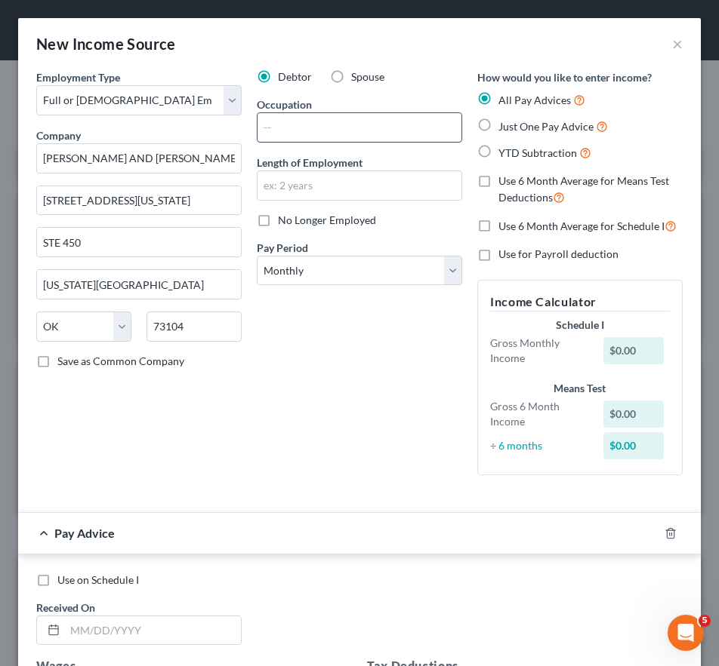
click at [279, 122] on input "text" at bounding box center [359, 127] width 204 height 29
type input "PROCESSOR"
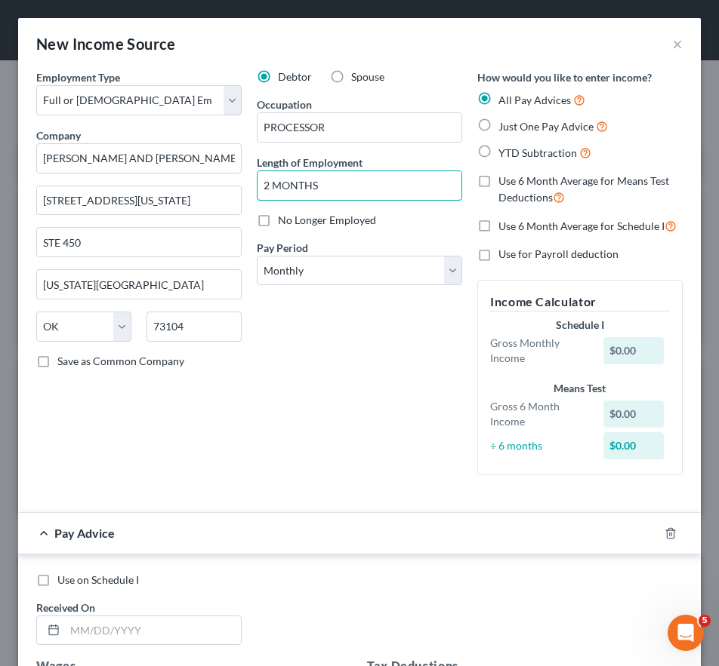
type input "2 MONTHS"
click at [518, 119] on label "Just One Pay Advice" at bounding box center [552, 126] width 109 height 17
click at [514, 119] on input "Just One Pay Advice" at bounding box center [509, 123] width 10 height 10
radio input "true"
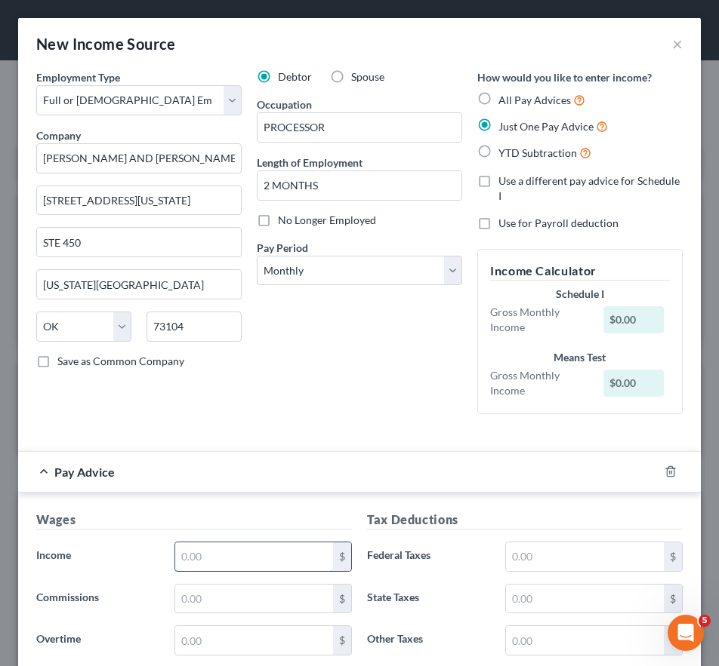
click at [202, 566] on input "text" at bounding box center [254, 557] width 159 height 29
type input "446"
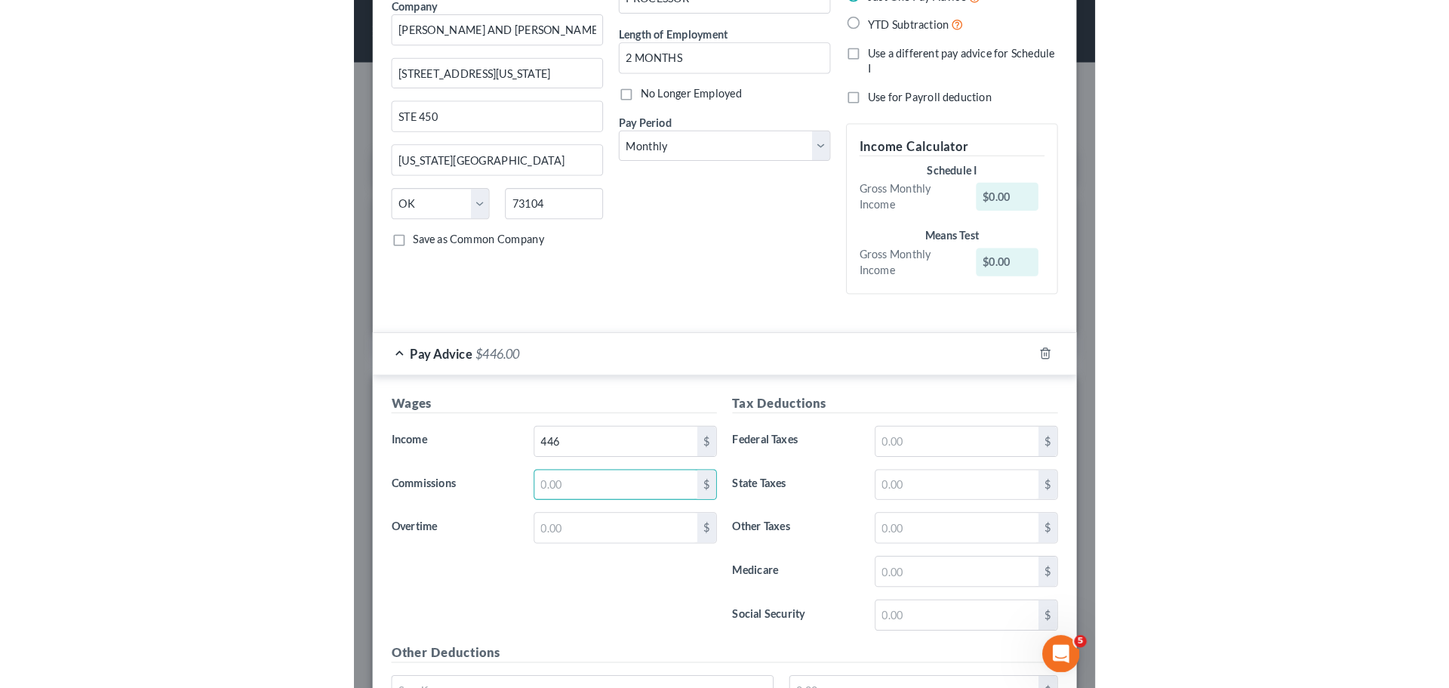
scroll to position [151, 0]
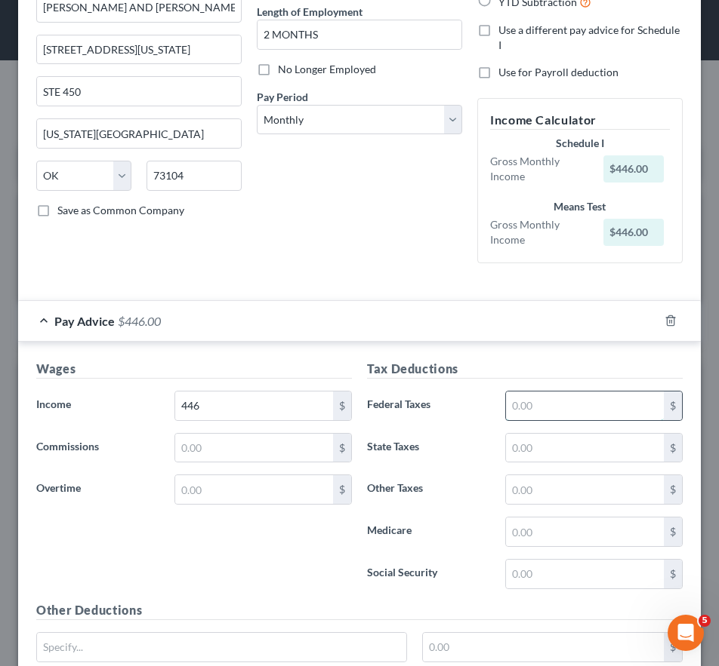
click at [529, 403] on input "text" at bounding box center [585, 406] width 159 height 29
type input "16"
click at [540, 571] on input "text" at bounding box center [585, 574] width 159 height 29
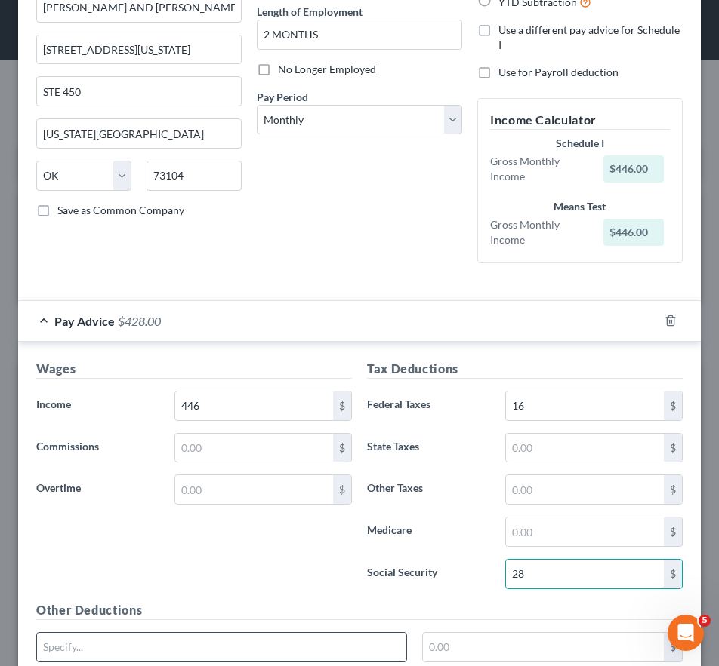
type input "28"
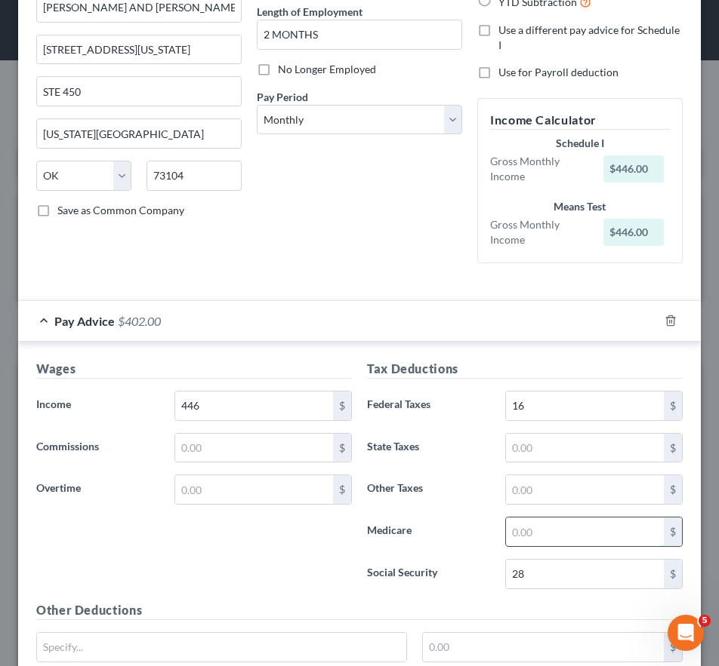
click at [545, 528] on input "text" at bounding box center [585, 532] width 159 height 29
type input "7"
click at [514, 449] on input "text" at bounding box center [585, 448] width 159 height 29
type input "15"
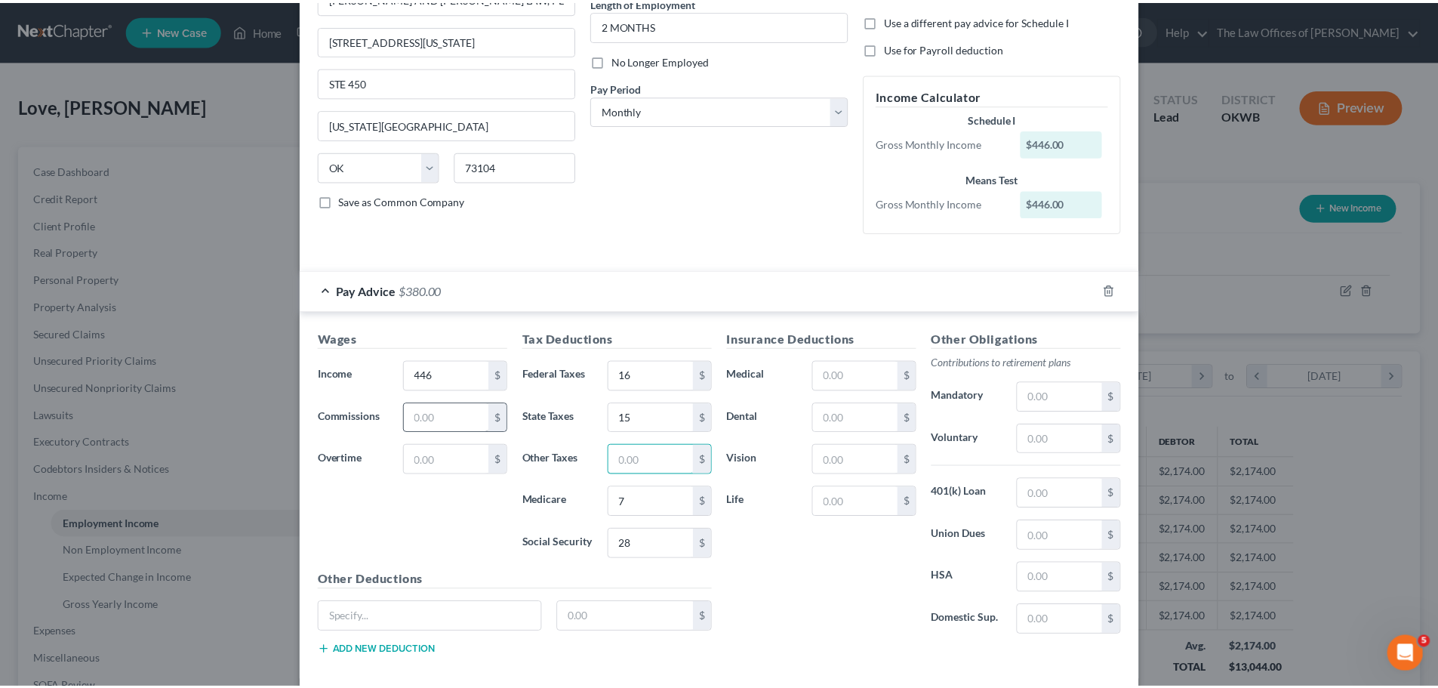
scroll to position [236, 0]
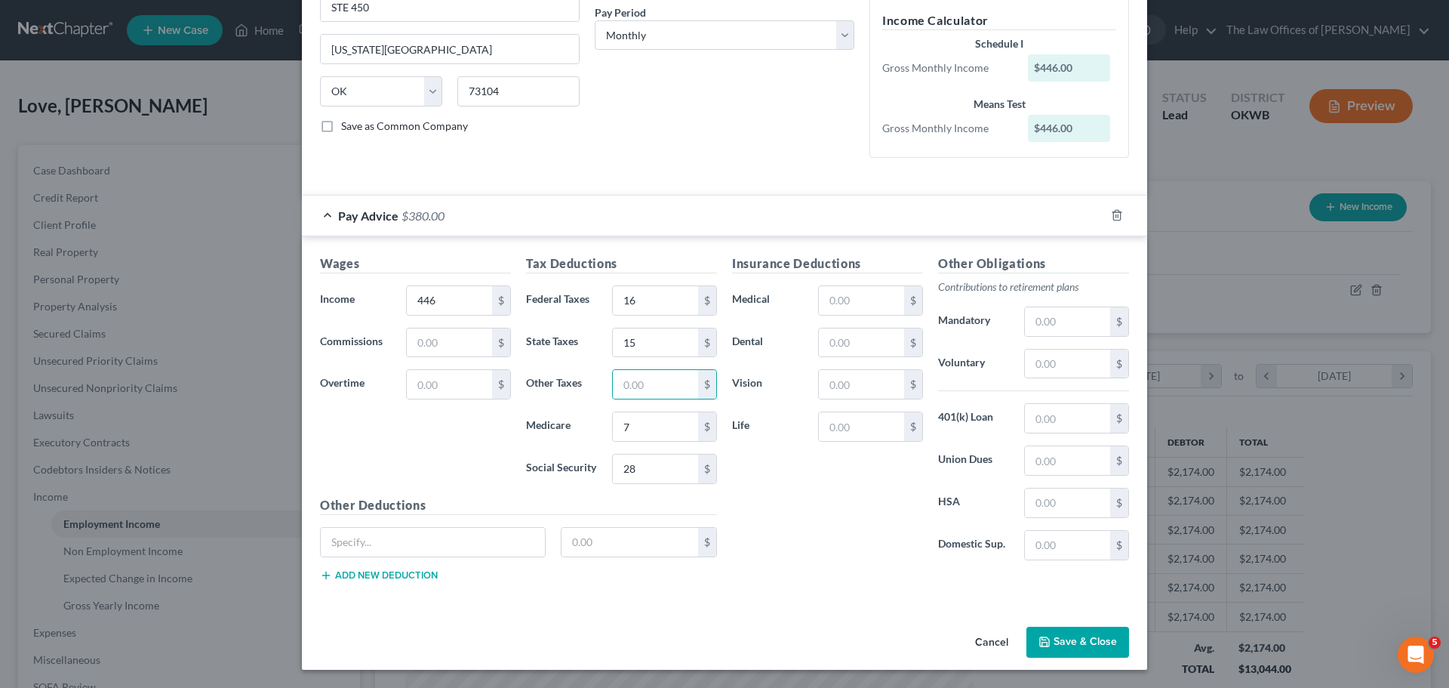
click at [1091, 651] on button "Save & Close" at bounding box center [1078, 642] width 103 height 32
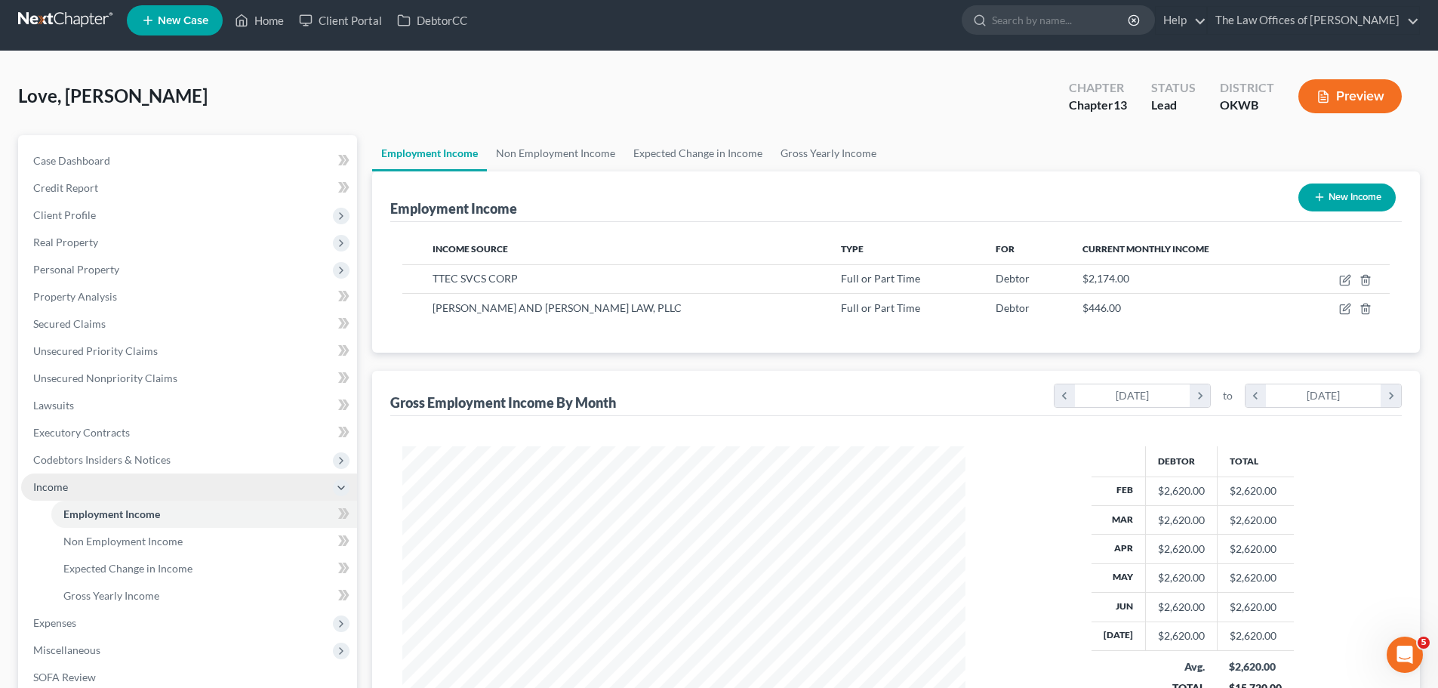
scroll to position [151, 0]
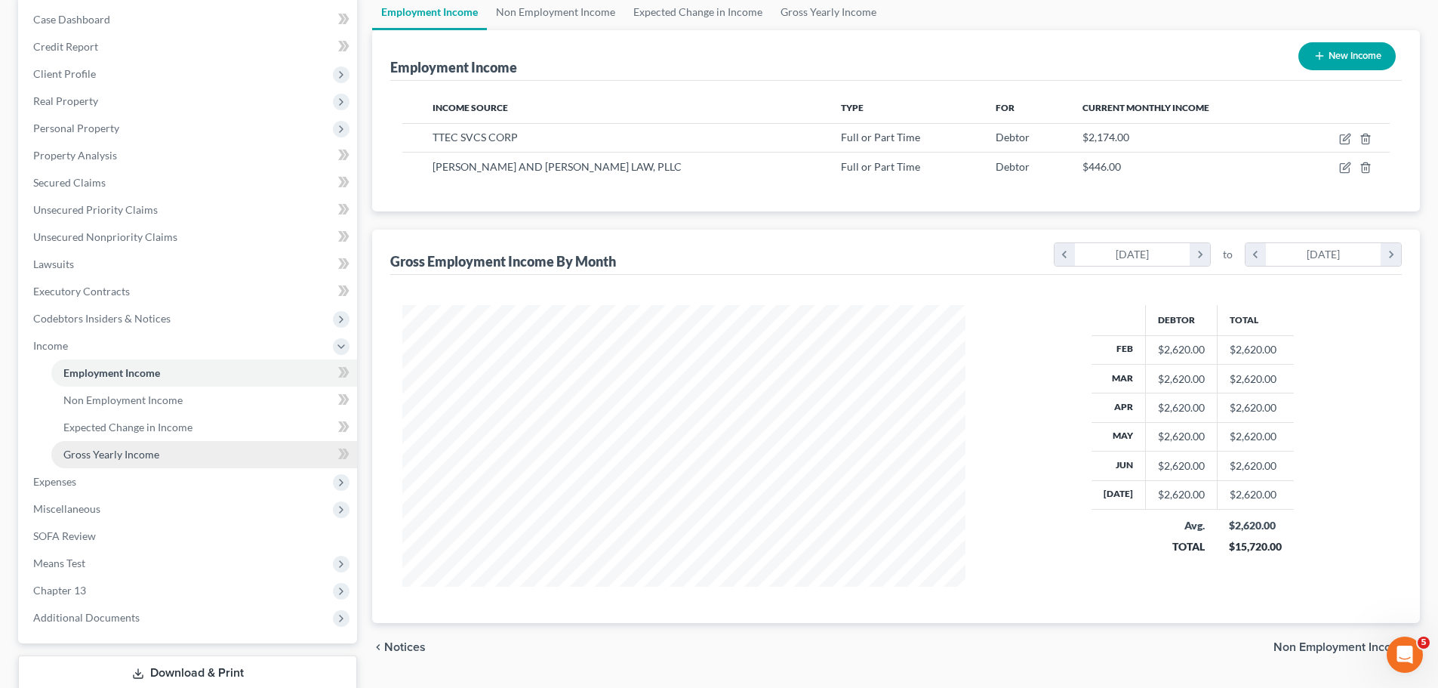
click at [170, 460] on link "Gross Yearly Income" at bounding box center [204, 454] width 306 height 27
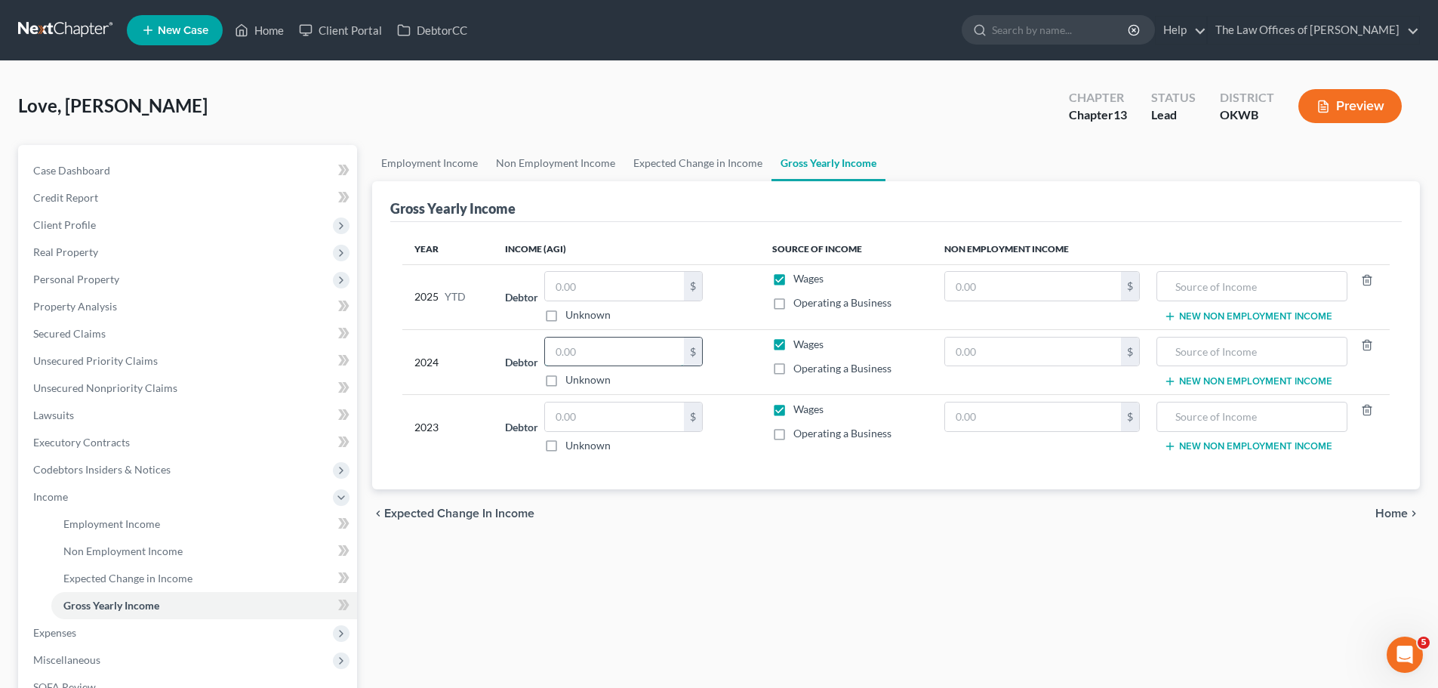
click at [605, 357] on input "text" at bounding box center [614, 351] width 139 height 29
type input "22,980"
click at [571, 420] on input "text" at bounding box center [614, 416] width 139 height 29
type input "20,139"
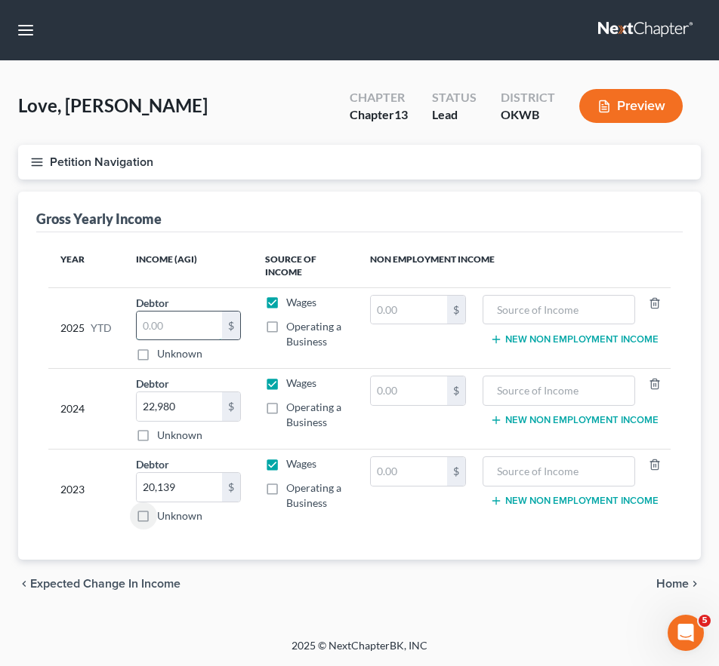
click at [208, 318] on input "text" at bounding box center [179, 326] width 85 height 29
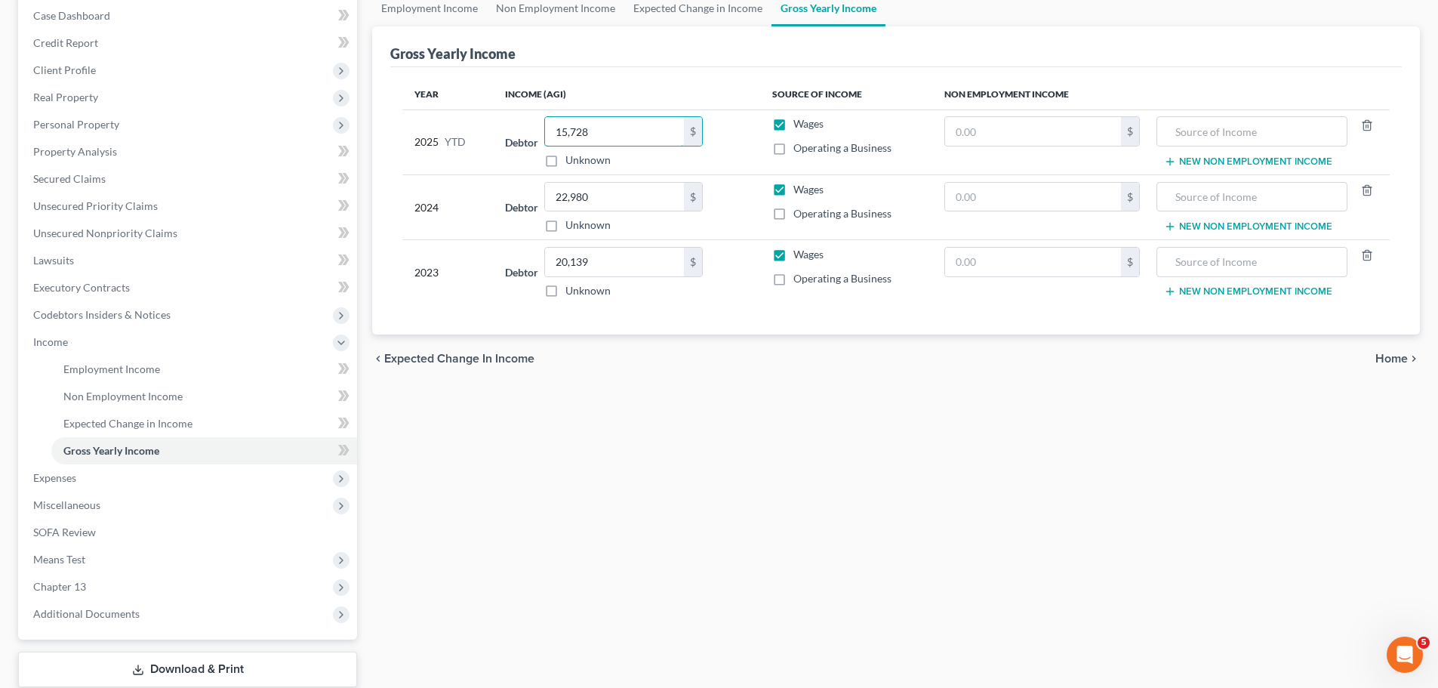
scroll to position [100, 0]
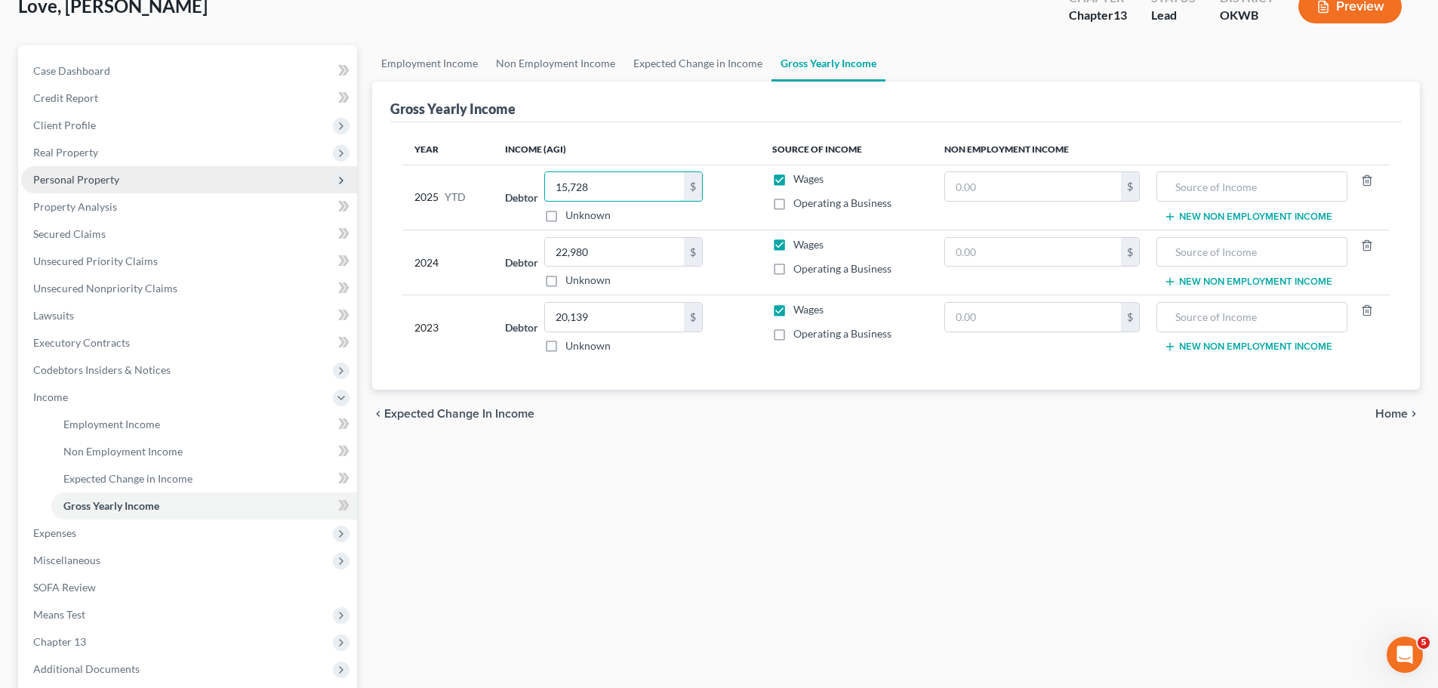
type input "15,728"
click at [122, 179] on span "Personal Property" at bounding box center [189, 179] width 336 height 27
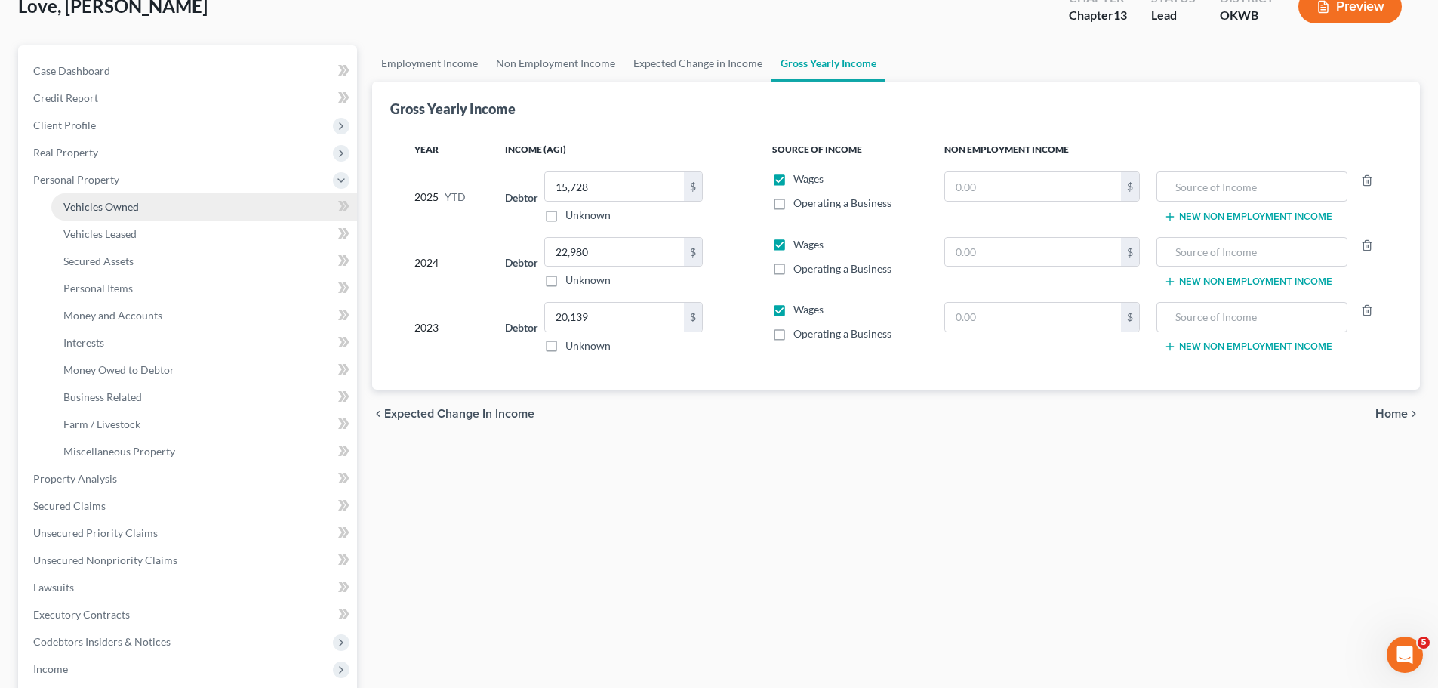
click at [136, 211] on span "Vehicles Owned" at bounding box center [100, 206] width 75 height 13
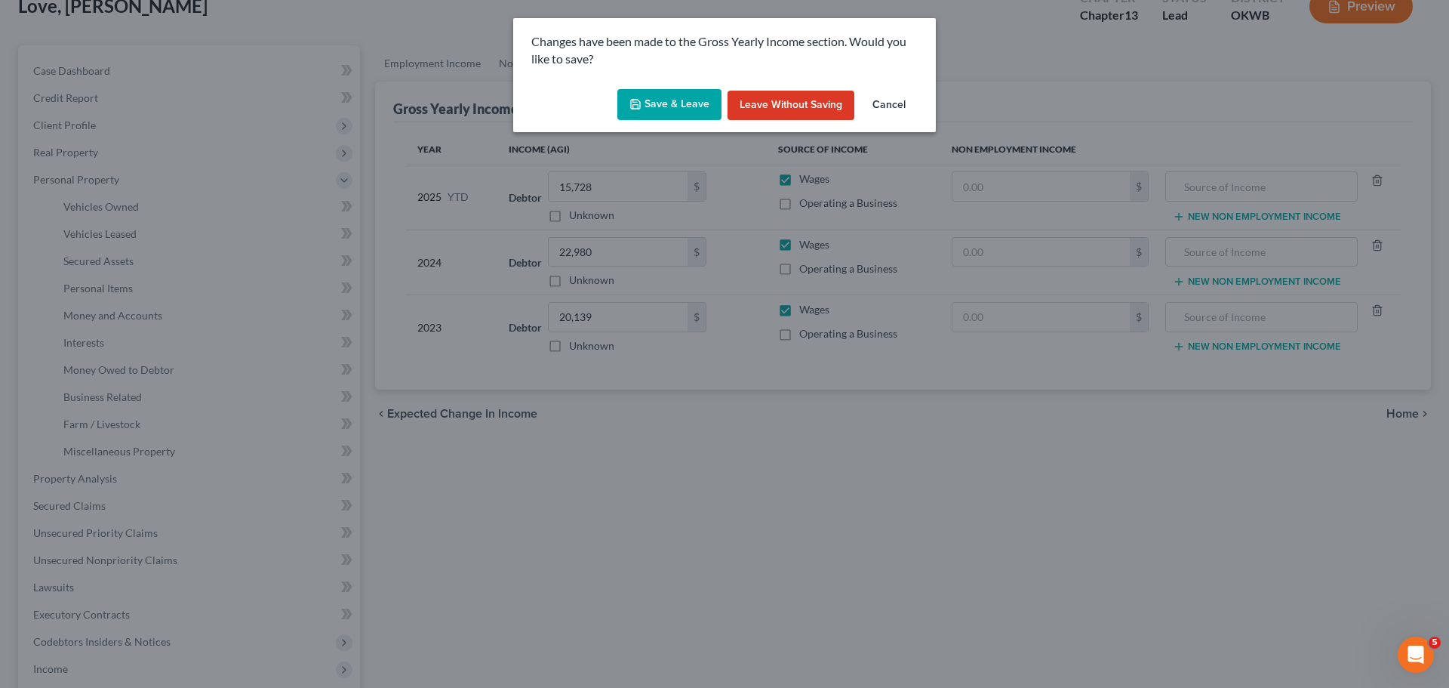
click at [686, 103] on button "Save & Leave" at bounding box center [669, 105] width 104 height 32
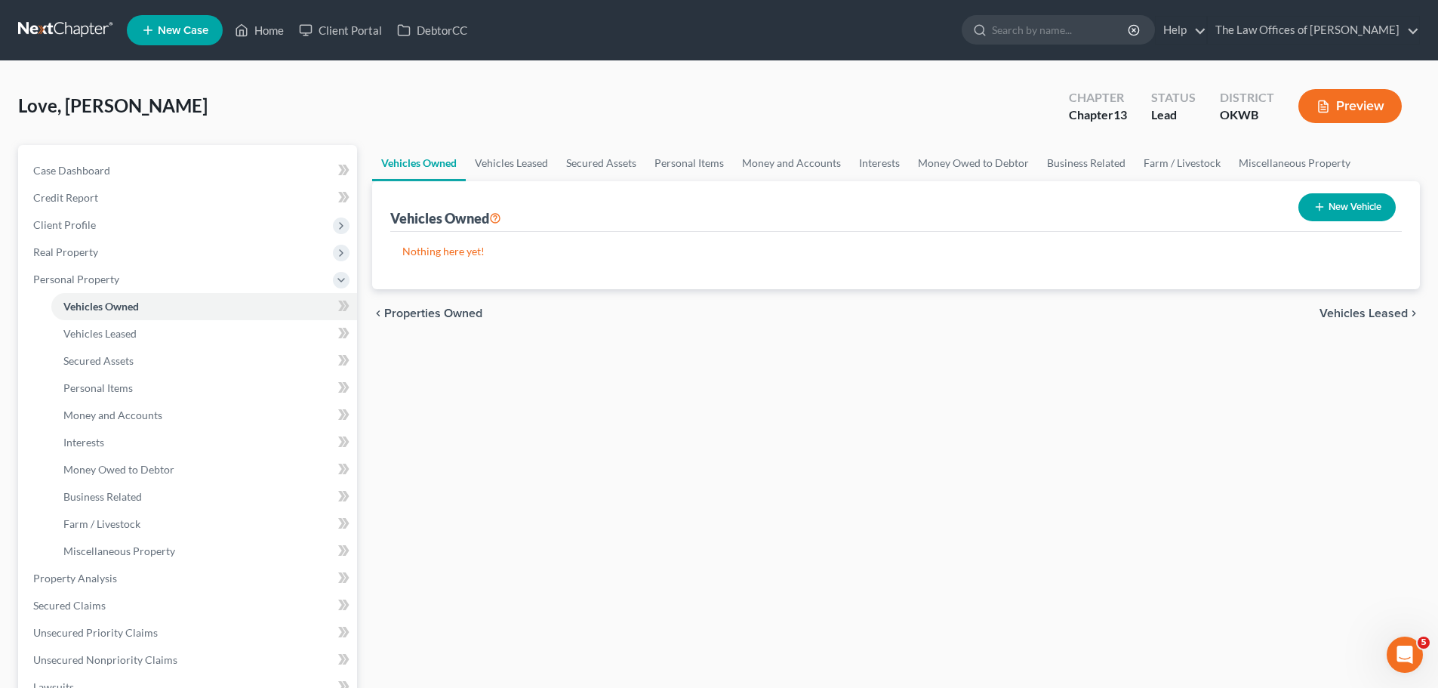
click at [1361, 205] on button "New Vehicle" at bounding box center [1346, 207] width 97 height 28
select select "0"
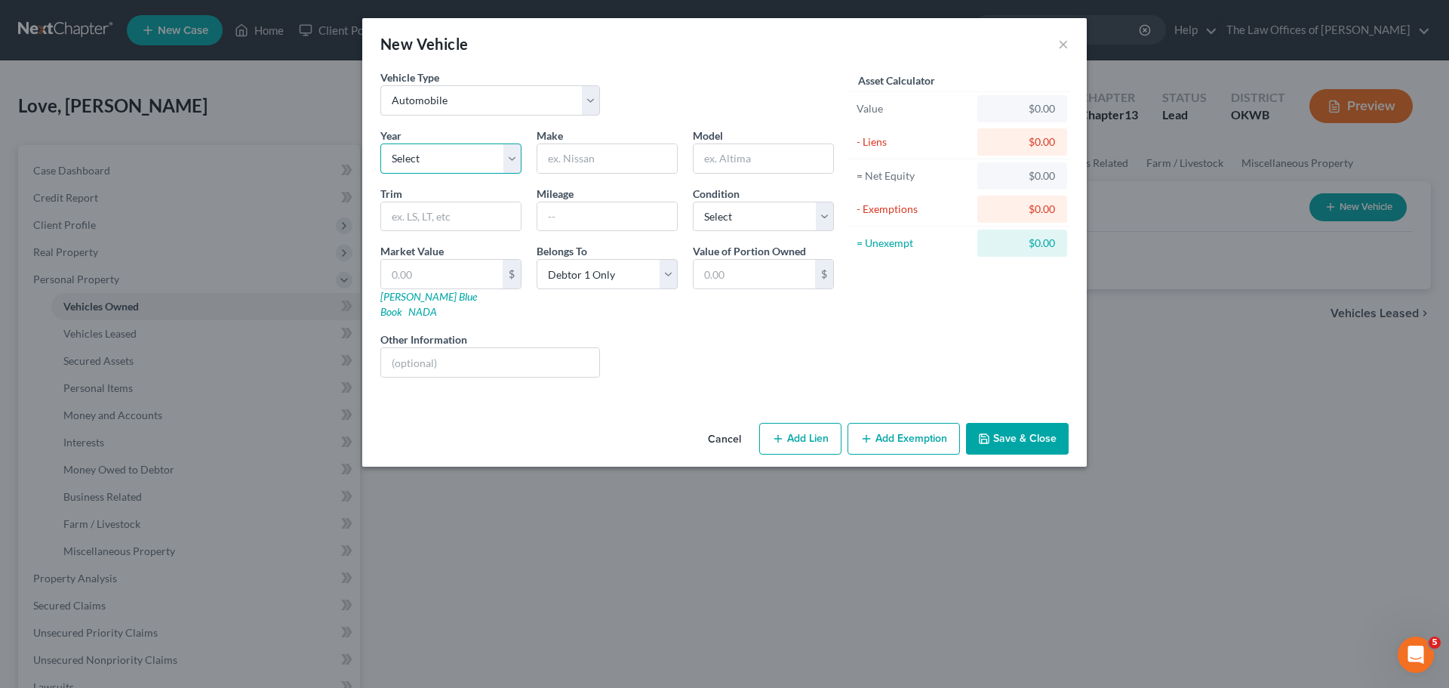
click at [438, 165] on select "Select 2026 2025 2024 2023 2022 2021 2020 2019 2018 2017 2016 2015 2014 2013 20…" at bounding box center [450, 158] width 141 height 30
select select "12"
click at [380, 143] on select "Select 2026 2025 2024 2023 2022 2021 2020 2019 2018 2017 2016 2015 2014 2013 20…" at bounding box center [450, 158] width 141 height 30
click at [593, 146] on input "text" at bounding box center [607, 158] width 140 height 29
type input "NISSAN"
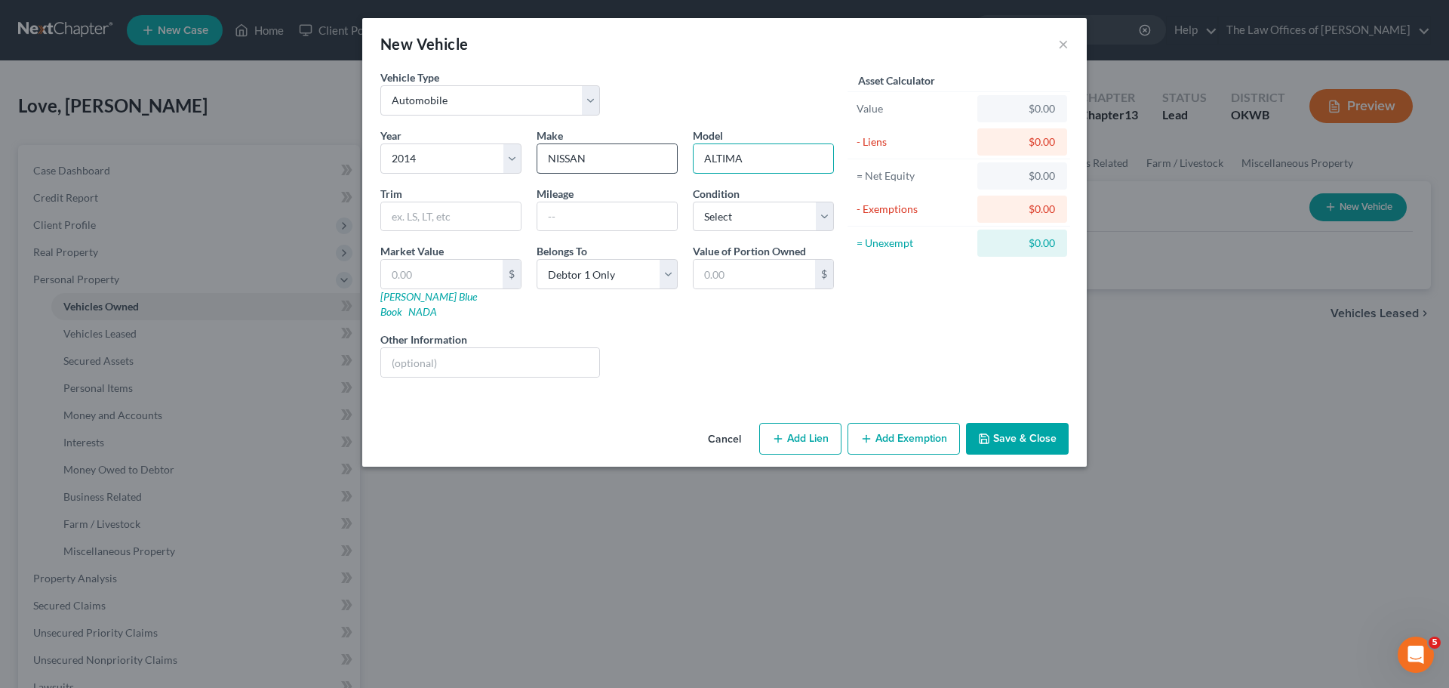
type input "ALTIMA"
click at [774, 221] on select "Select Excellent Very Good Good Fair Poor" at bounding box center [763, 217] width 141 height 30
select select "3"
click at [693, 202] on select "Select Excellent Very Good Good Fair Poor" at bounding box center [763, 217] width 141 height 30
click at [467, 270] on input "text" at bounding box center [442, 274] width 122 height 29
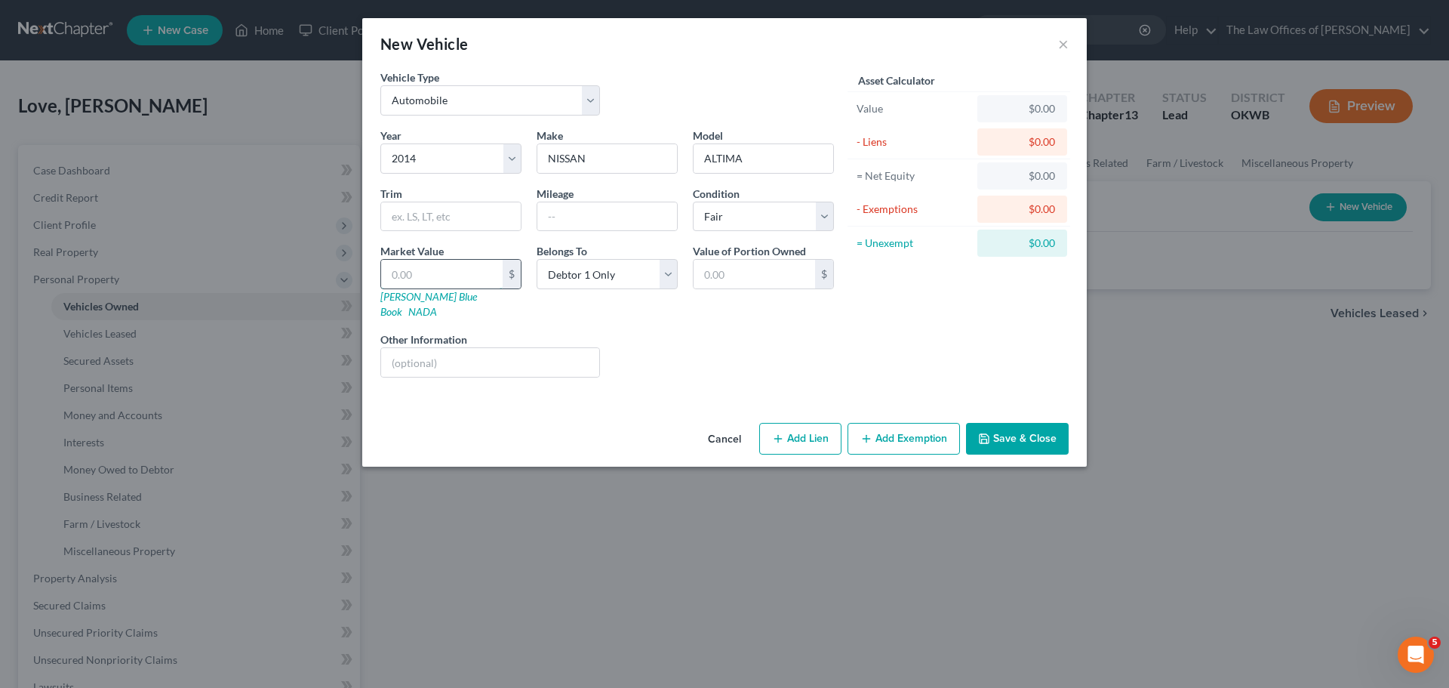
type input "5"
type input "5.00"
type input "50"
type input "50.00"
type input "500"
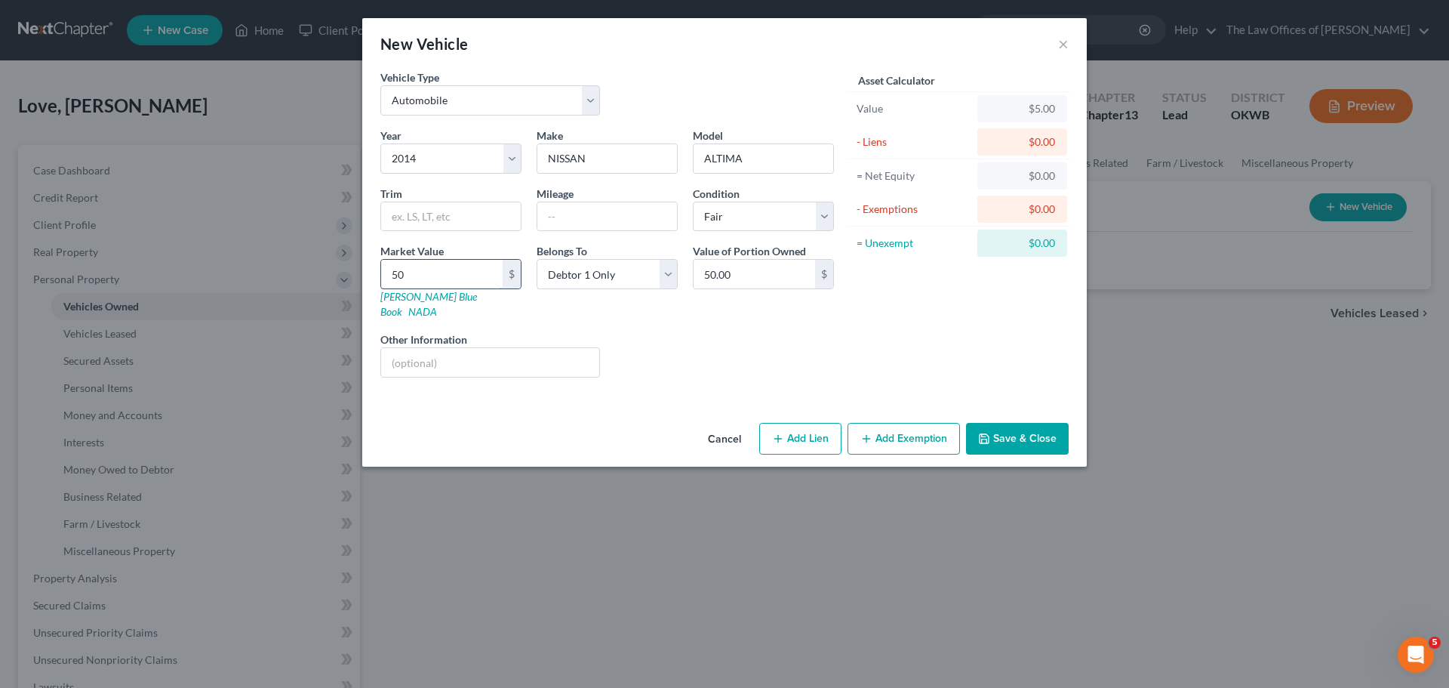
type input "500.00"
type input "5000"
type input "5,000.00"
type input "5,000"
click at [919, 423] on button "Add Exemption" at bounding box center [904, 439] width 112 height 32
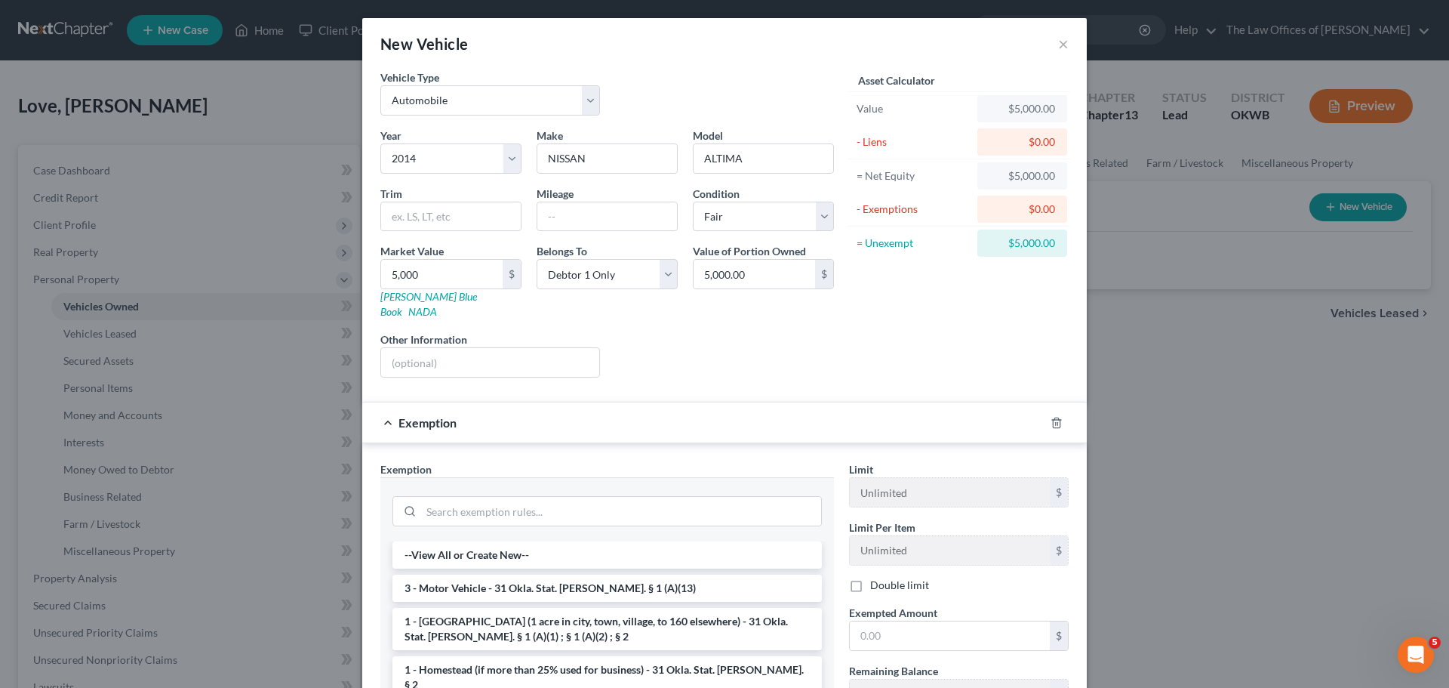
scroll to position [188, 0]
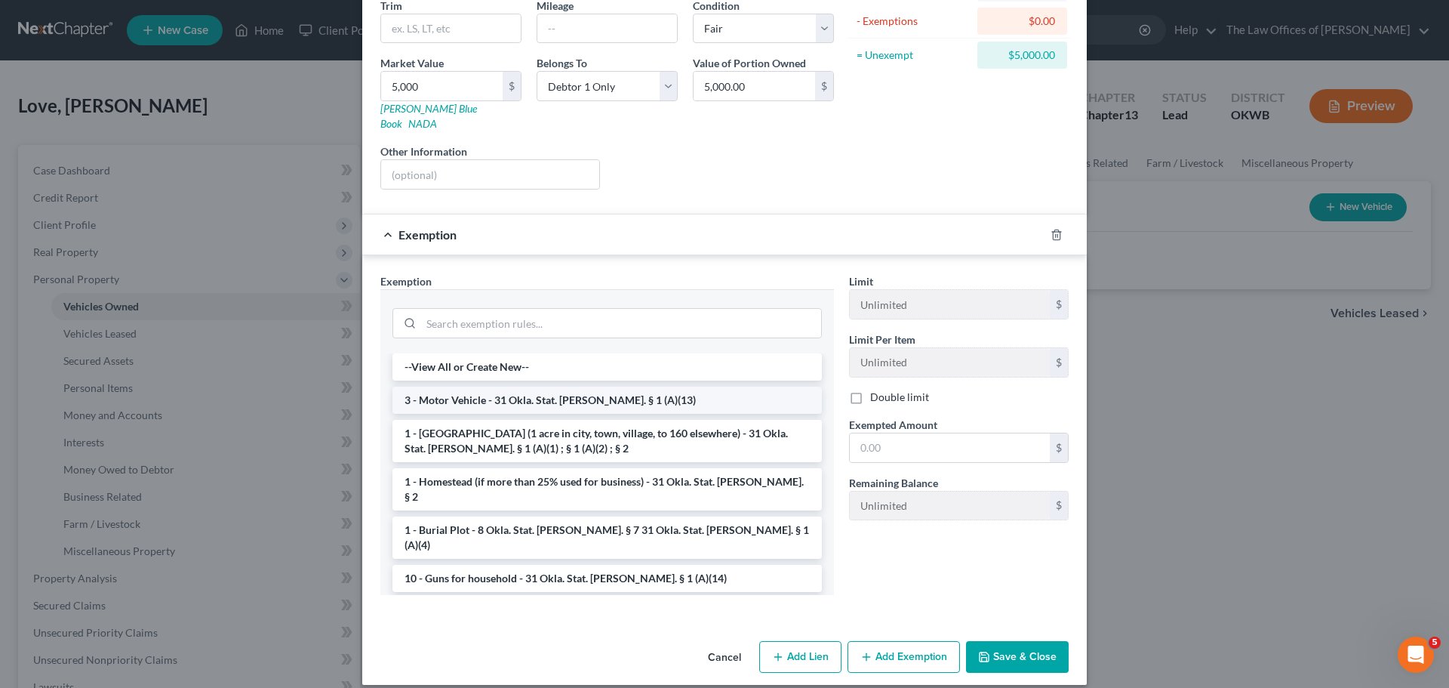
click at [568, 386] on li "3 - Motor Vehicle - 31 Okla. Stat. [PERSON_NAME]. § 1 (A)(13)" at bounding box center [607, 399] width 429 height 27
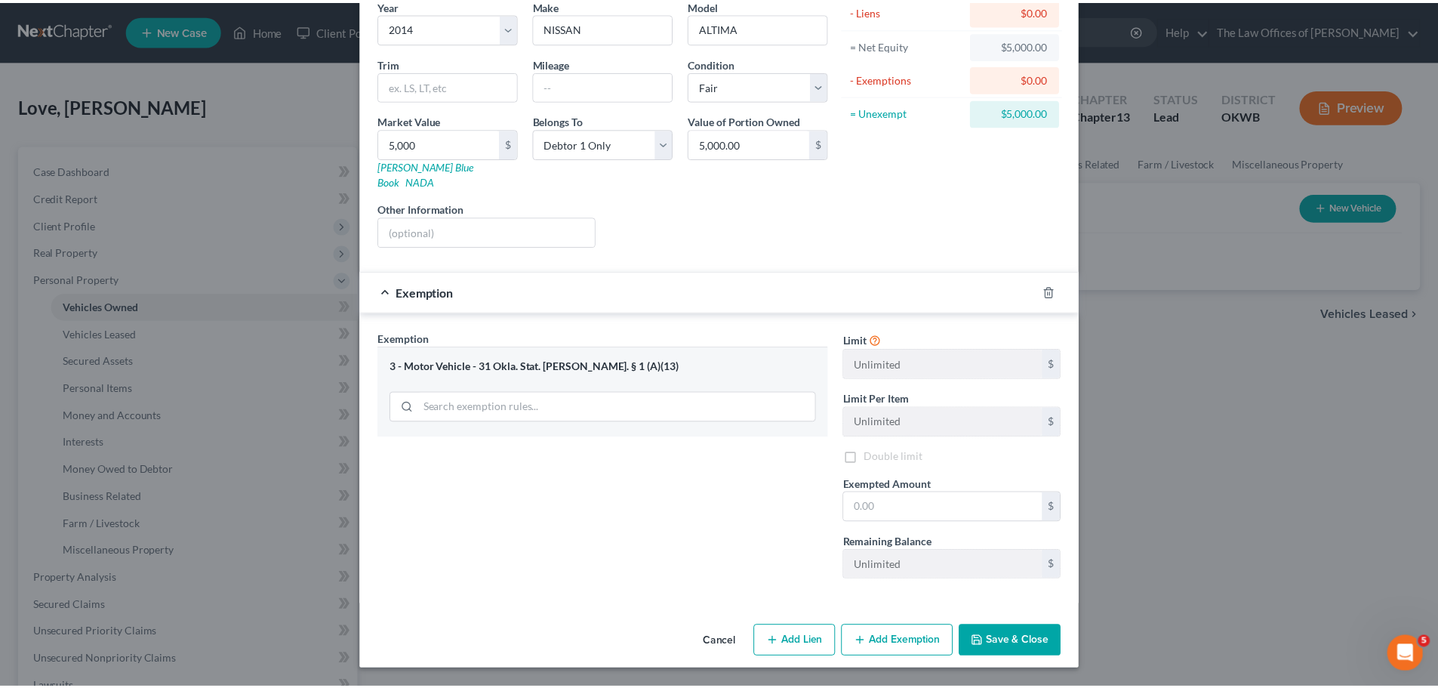
scroll to position [115, 0]
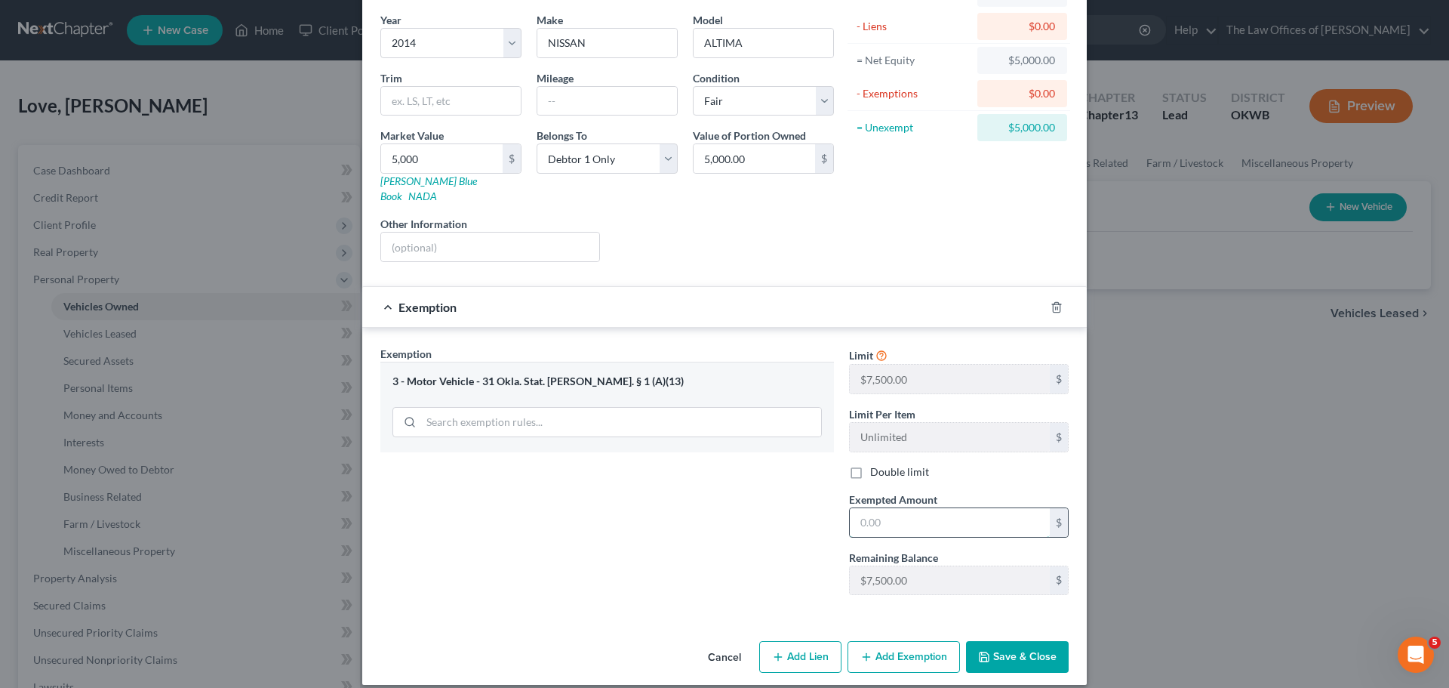
click at [944, 508] on input "text" at bounding box center [950, 522] width 200 height 29
type input "5,000"
click at [1015, 645] on button "Save & Close" at bounding box center [1017, 657] width 103 height 32
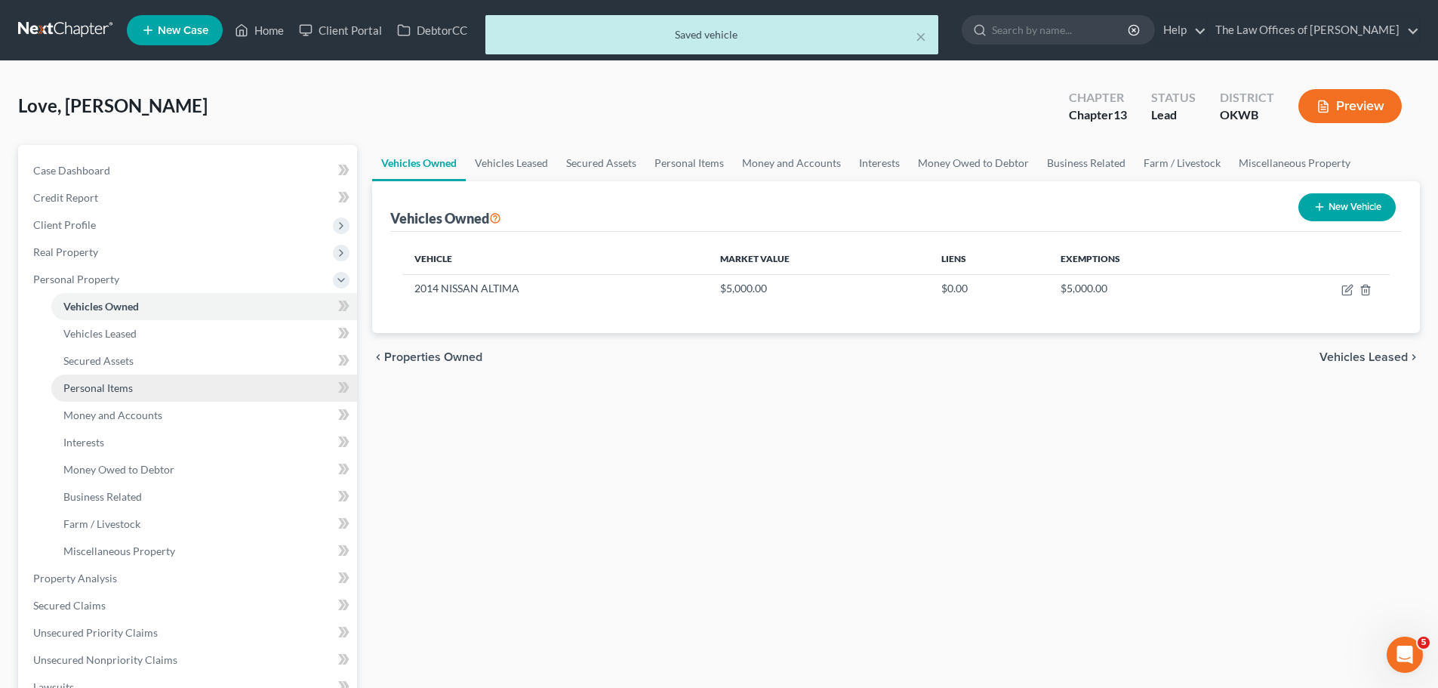
click at [121, 388] on span "Personal Items" at bounding box center [97, 387] width 69 height 13
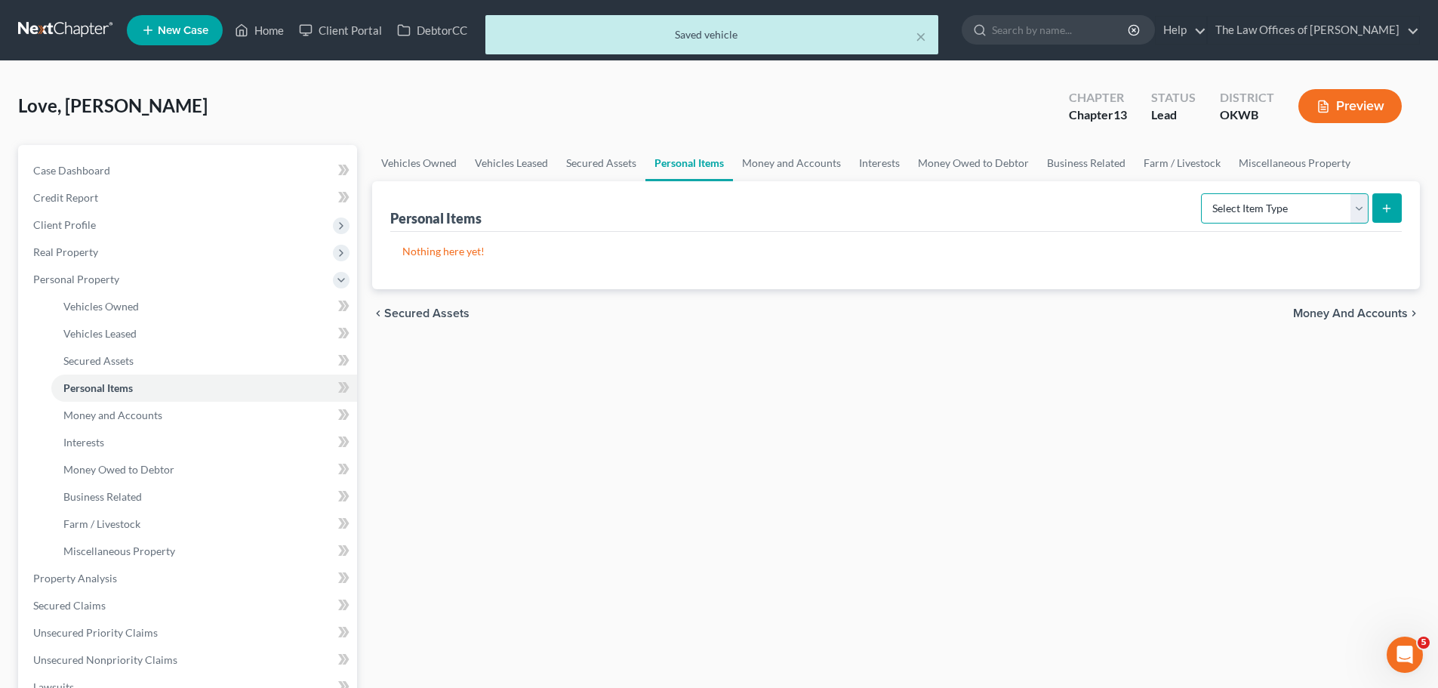
click at [1293, 208] on select "Select Item Type Clothing Collectibles Of Value Electronics Firearms Household …" at bounding box center [1285, 208] width 168 height 30
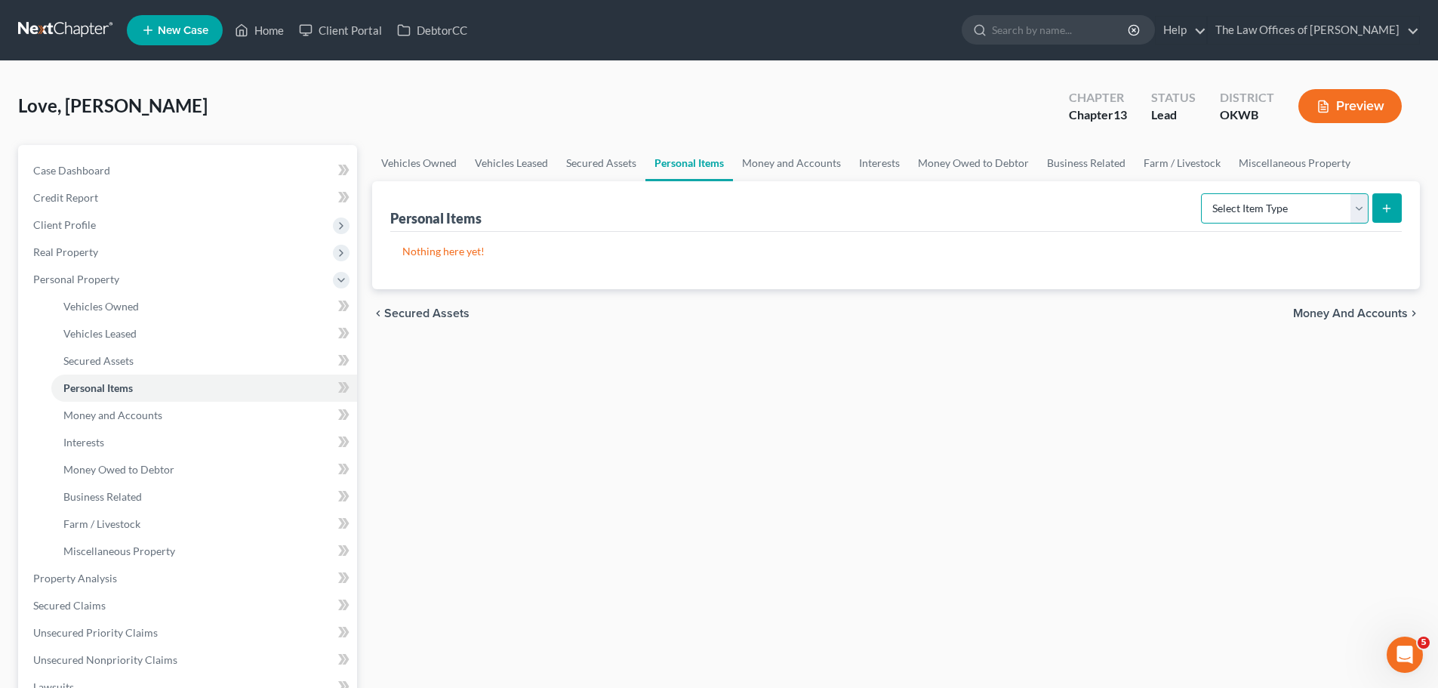
select select "clothing"
click at [1202, 193] on select "Select Item Type Clothing Collectibles Of Value Electronics Firearms Household …" at bounding box center [1285, 208] width 168 height 30
click at [1384, 205] on icon "submit" at bounding box center [1387, 208] width 12 height 12
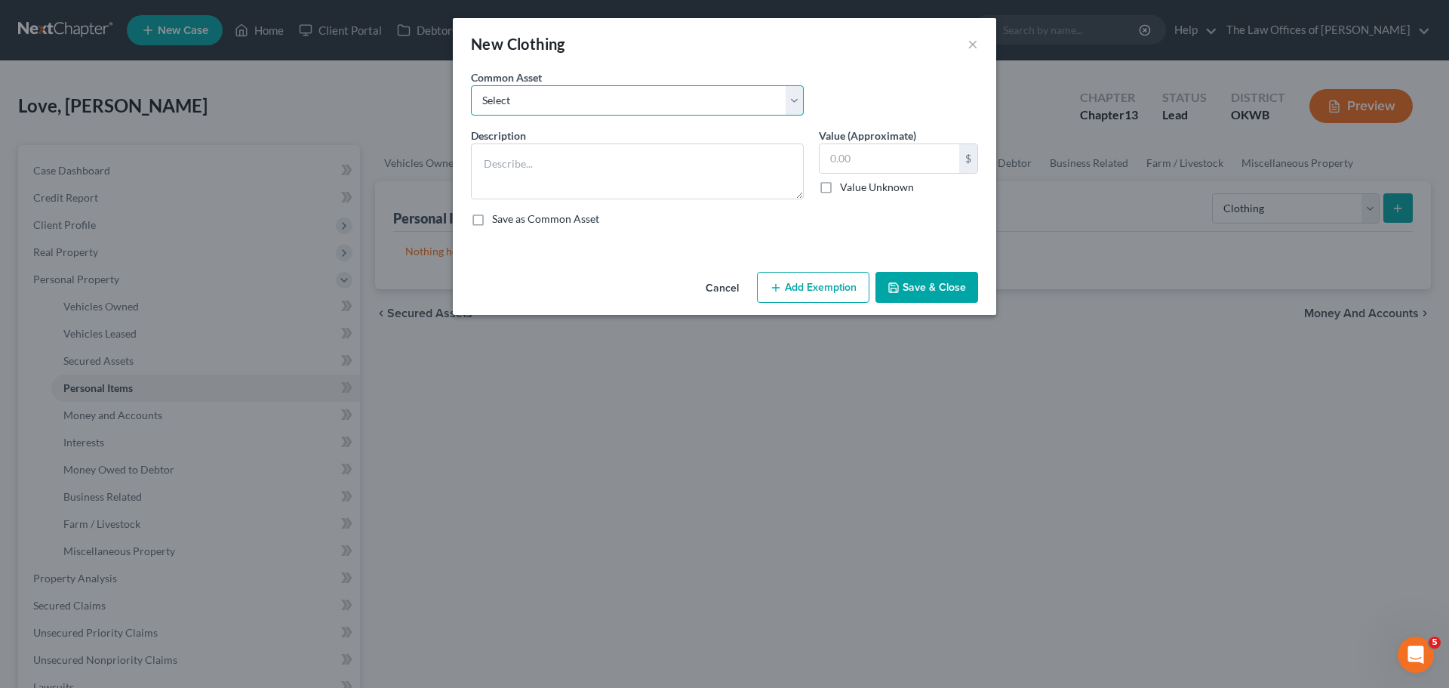
click at [587, 112] on select "Select CLOTHING" at bounding box center [637, 100] width 333 height 30
select select "0"
click at [471, 85] on select "Select CLOTHING" at bounding box center [637, 100] width 333 height 30
type textarea "CLOTHING"
type input "800.00"
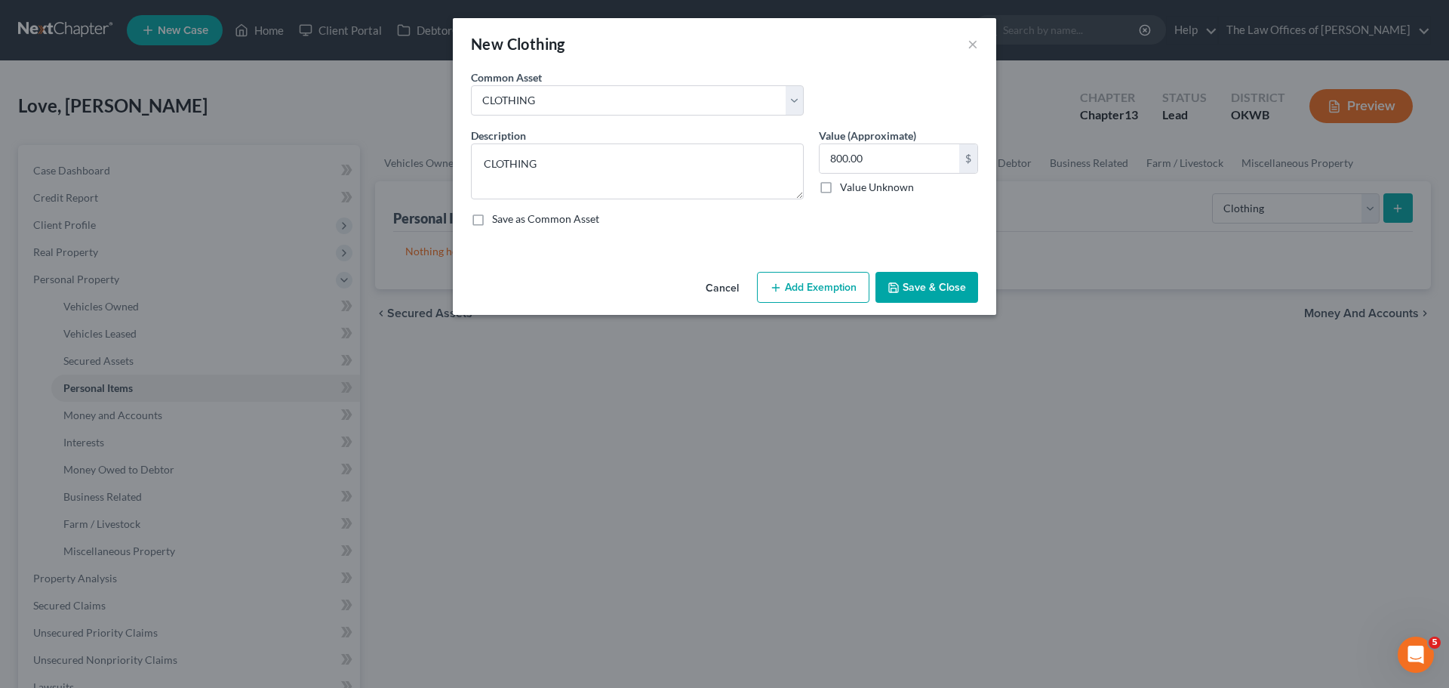
click at [894, 286] on icon "button" at bounding box center [894, 288] width 12 height 12
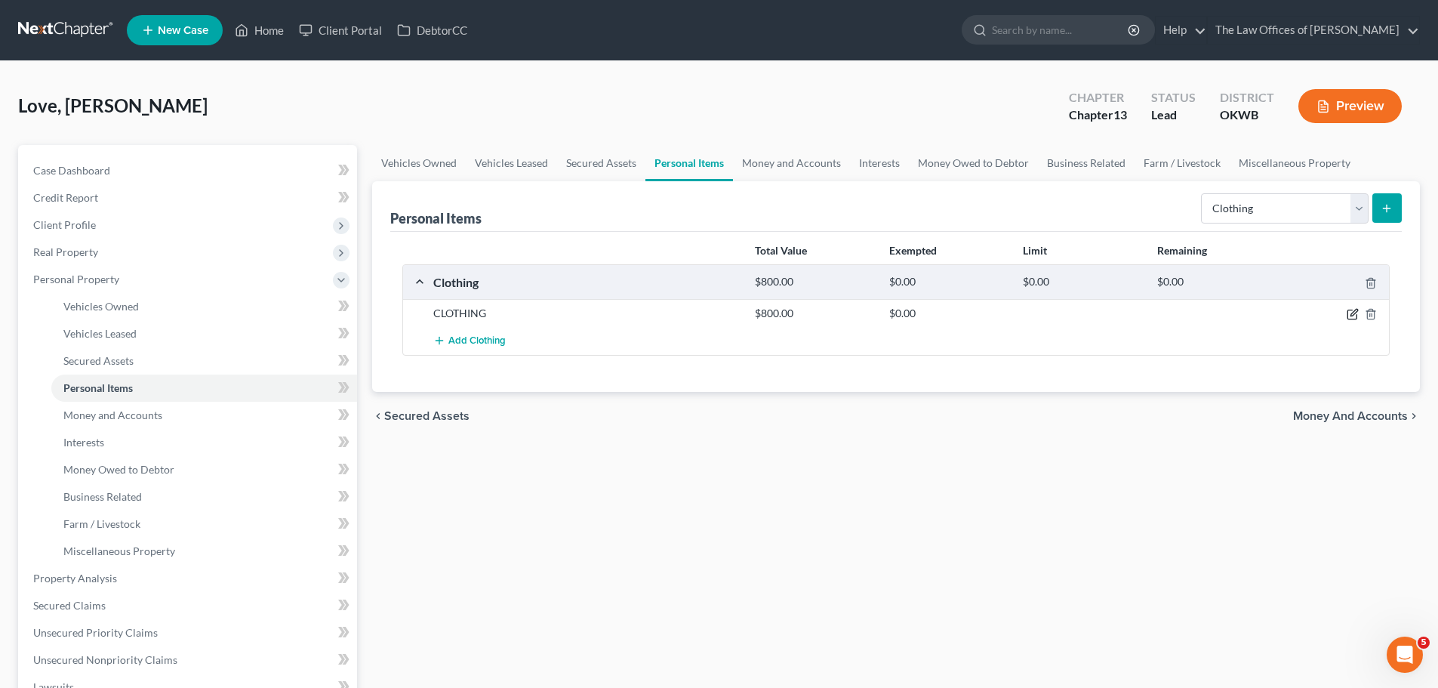
click at [1351, 309] on icon "button" at bounding box center [1353, 314] width 12 height 12
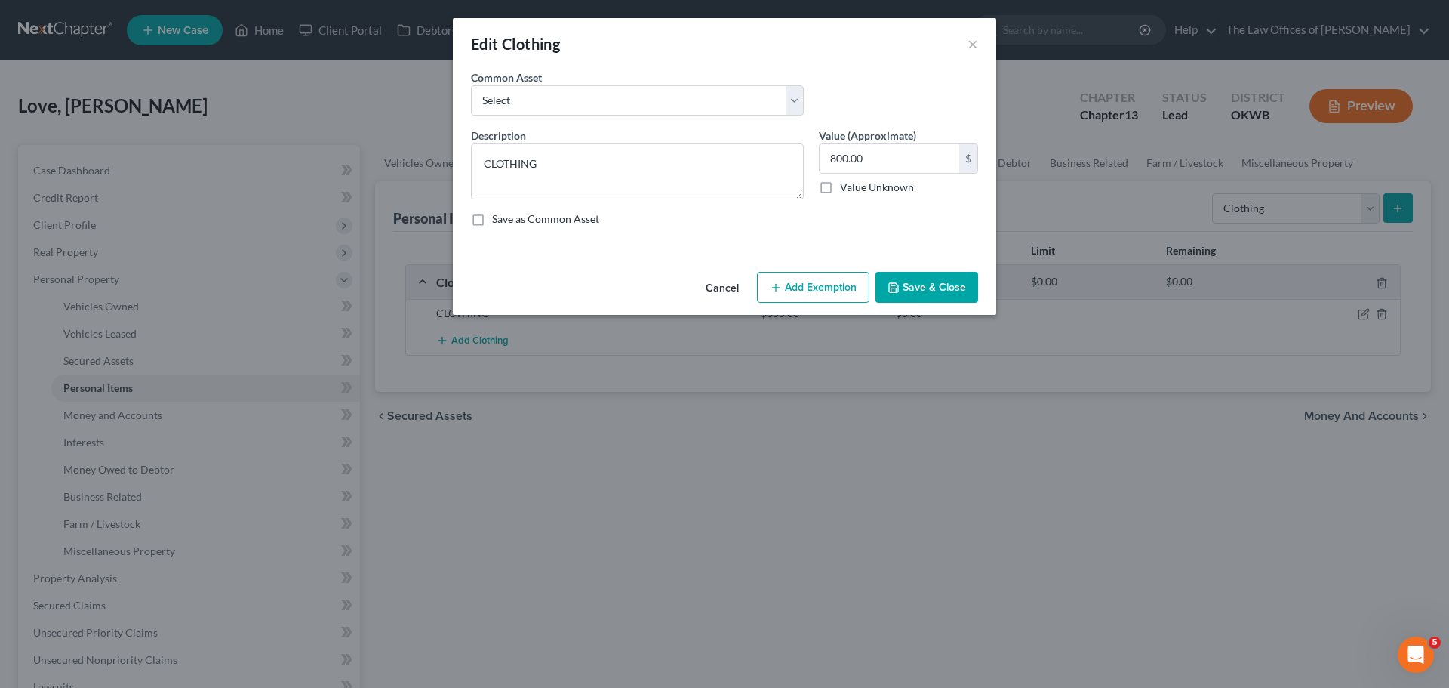
click at [820, 284] on button "Add Exemption" at bounding box center [813, 288] width 112 height 32
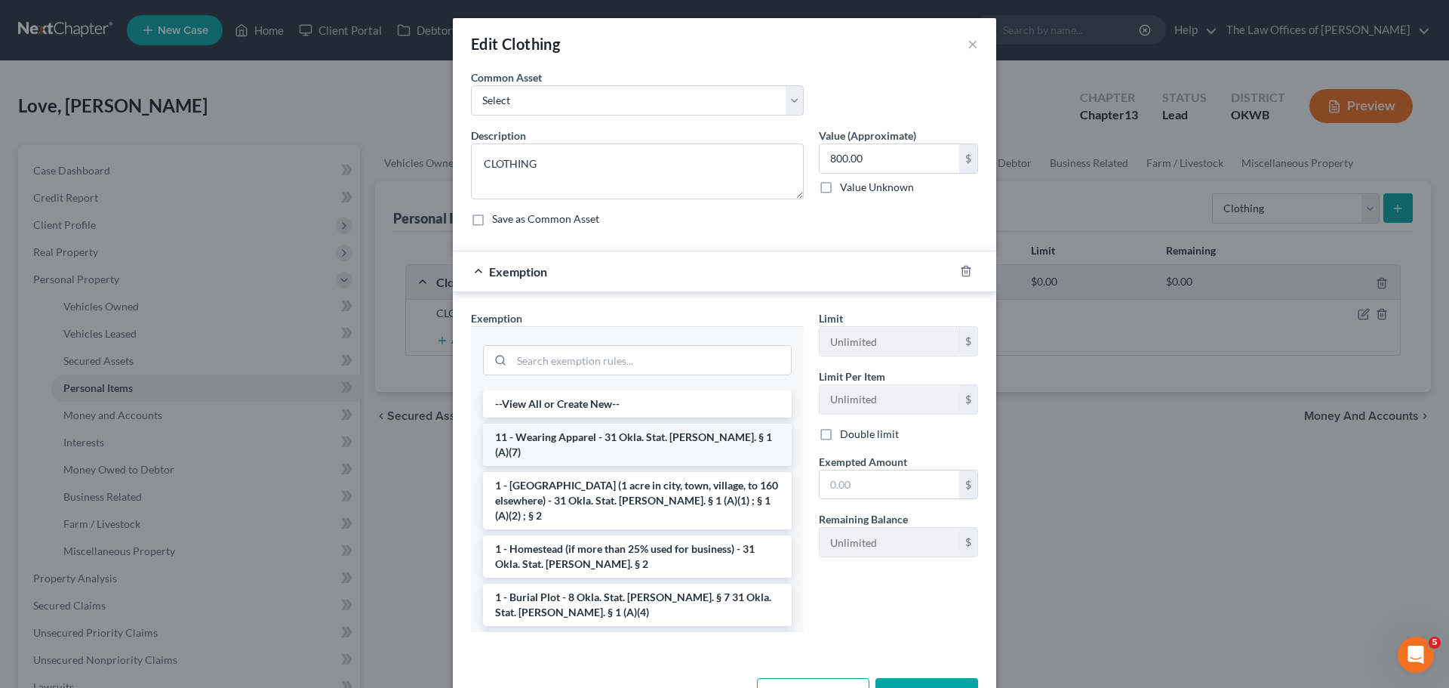
click at [649, 437] on li "11 - Wearing Apparel - 31 Okla. Stat. [PERSON_NAME]. § 1 (A)(7)" at bounding box center [637, 444] width 309 height 42
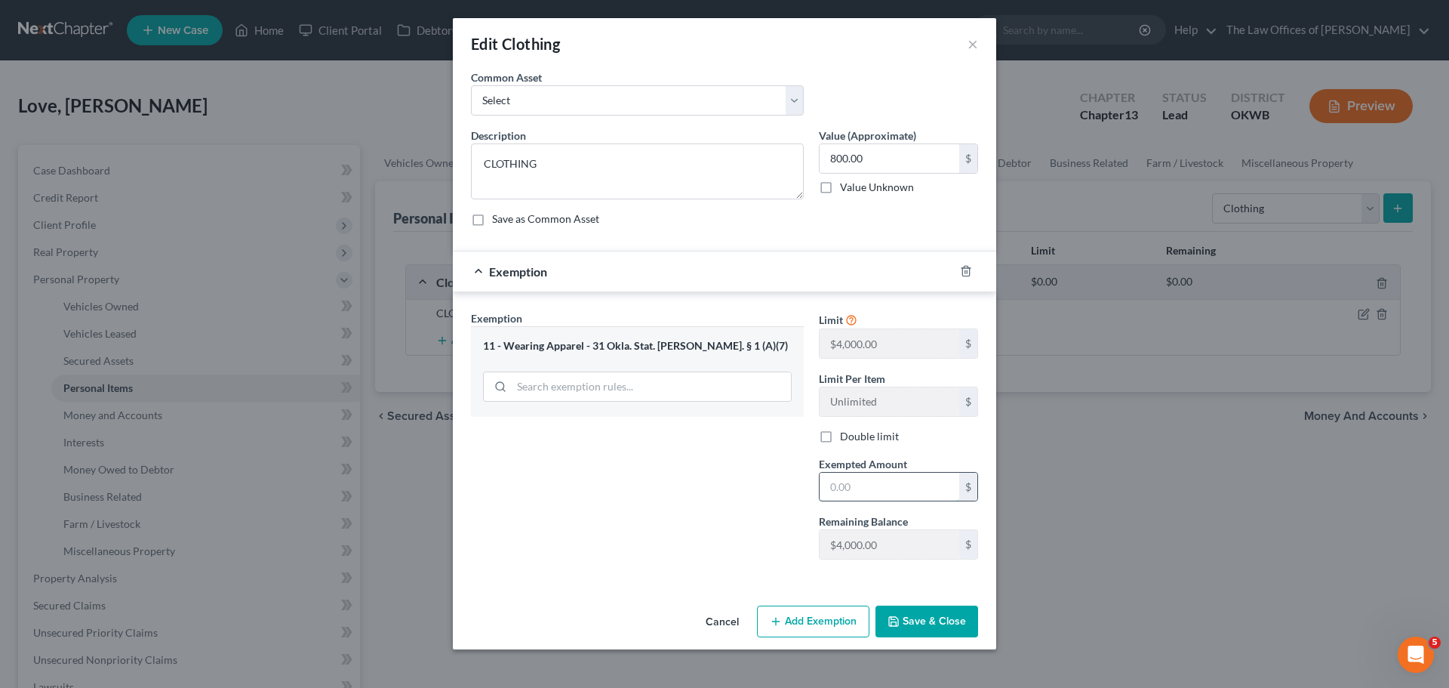
click at [860, 473] on input "text" at bounding box center [890, 487] width 140 height 29
type input "800"
click at [915, 617] on button "Save & Close" at bounding box center [927, 621] width 103 height 32
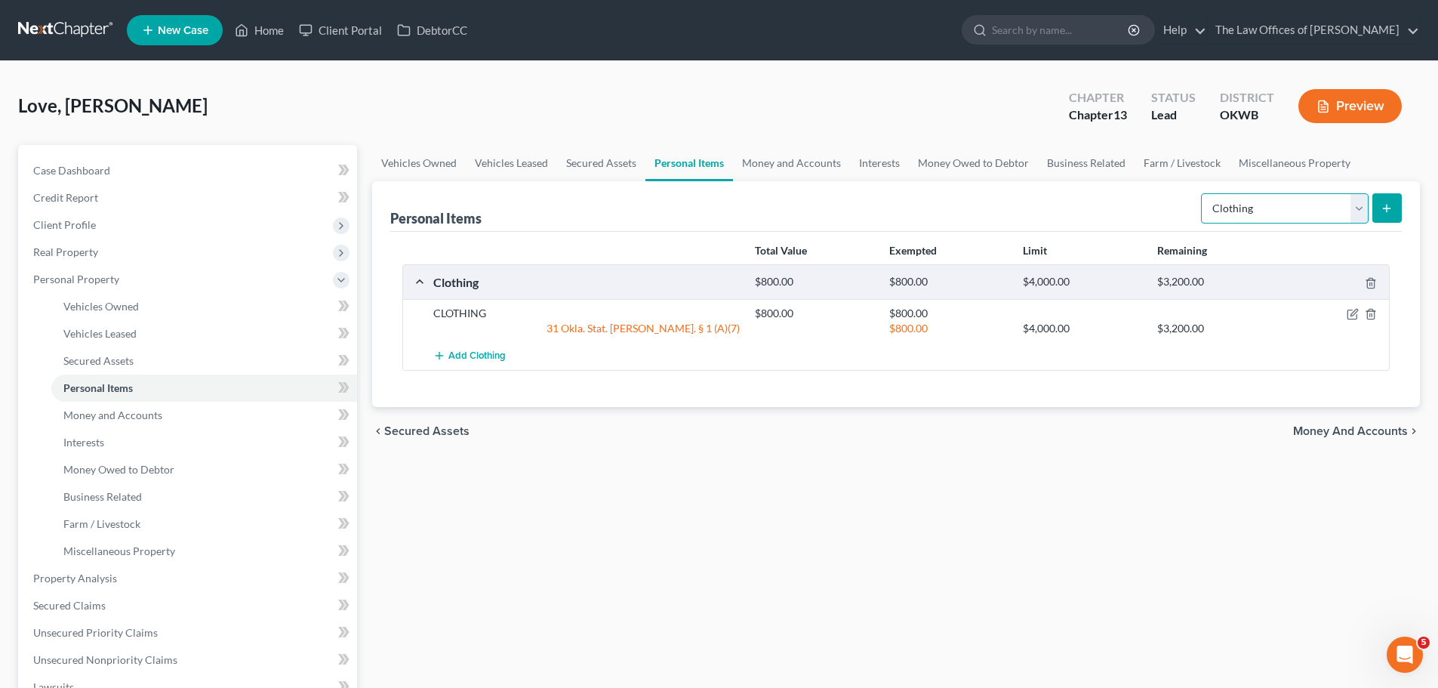
click at [1359, 209] on select "Select Item Type Clothing Collectibles Of Value Electronics Firearms Household …" at bounding box center [1285, 208] width 168 height 30
select select "household_goods"
click at [1202, 193] on select "Select Item Type Clothing Collectibles Of Value Electronics Firearms Household …" at bounding box center [1285, 208] width 168 height 30
click at [1392, 207] on icon "submit" at bounding box center [1387, 208] width 12 height 12
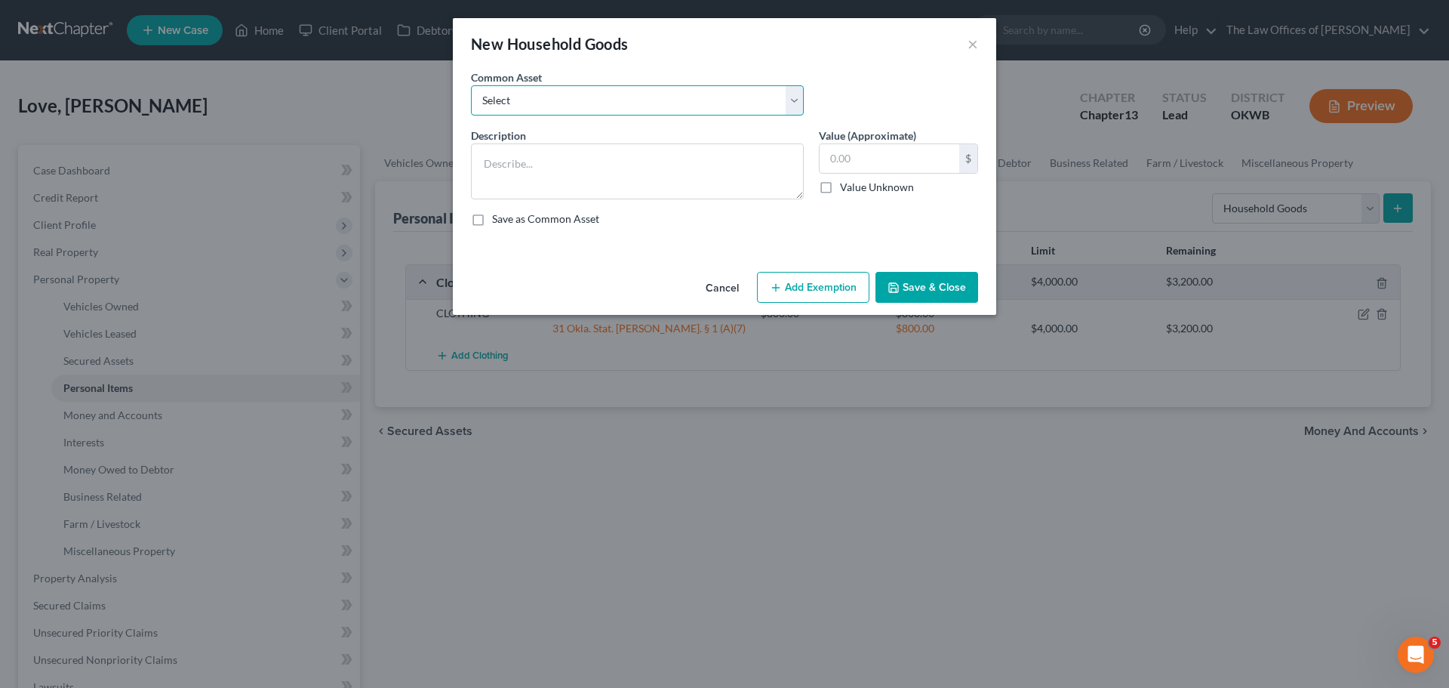
click at [602, 94] on select "Select HOUSEHOLD FURNITURE AND FURNISHINGS" at bounding box center [637, 100] width 333 height 30
select select "0"
click at [471, 85] on select "Select HOUSEHOLD FURNITURE AND FURNISHINGS" at bounding box center [637, 100] width 333 height 30
type textarea "HOUSEHOLD FURNITURE AND FURNISHINGS"
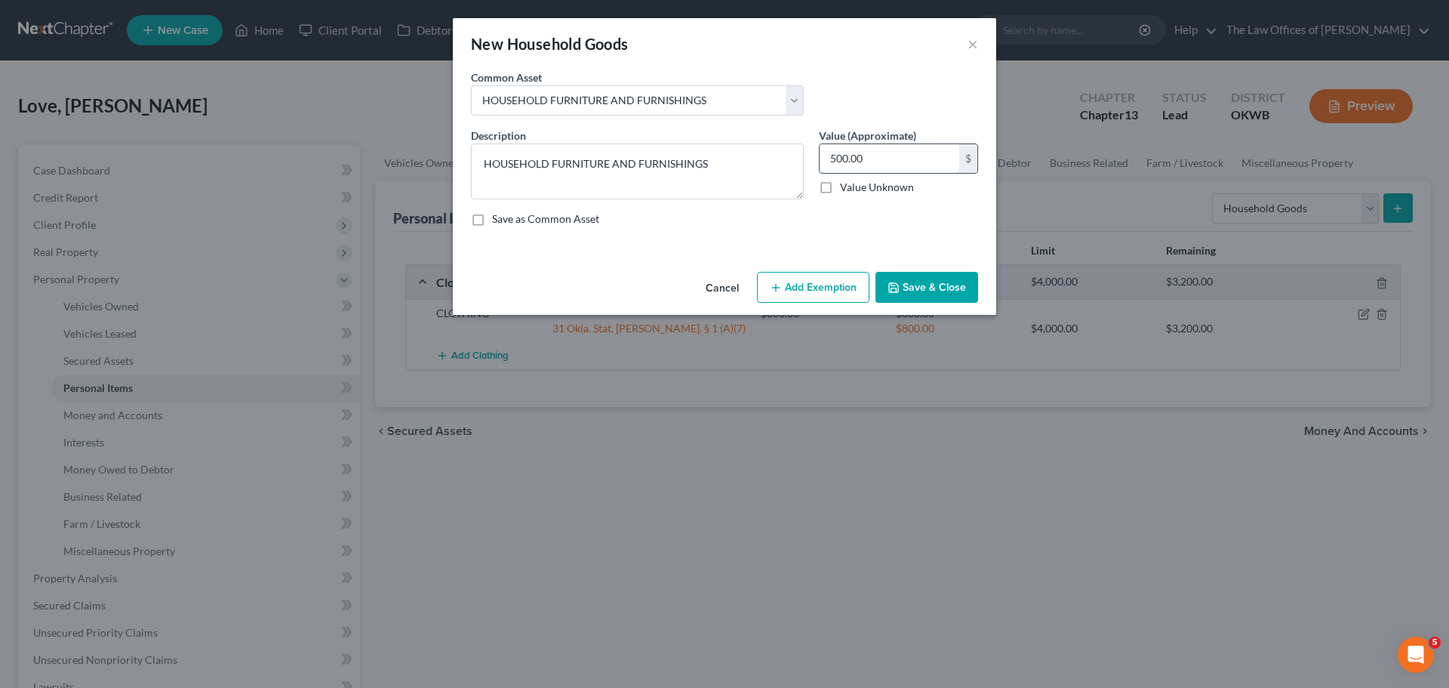
click at [835, 163] on input "500.00" at bounding box center [890, 158] width 140 height 29
type input "1,500"
click at [838, 277] on button "Add Exemption" at bounding box center [813, 288] width 112 height 32
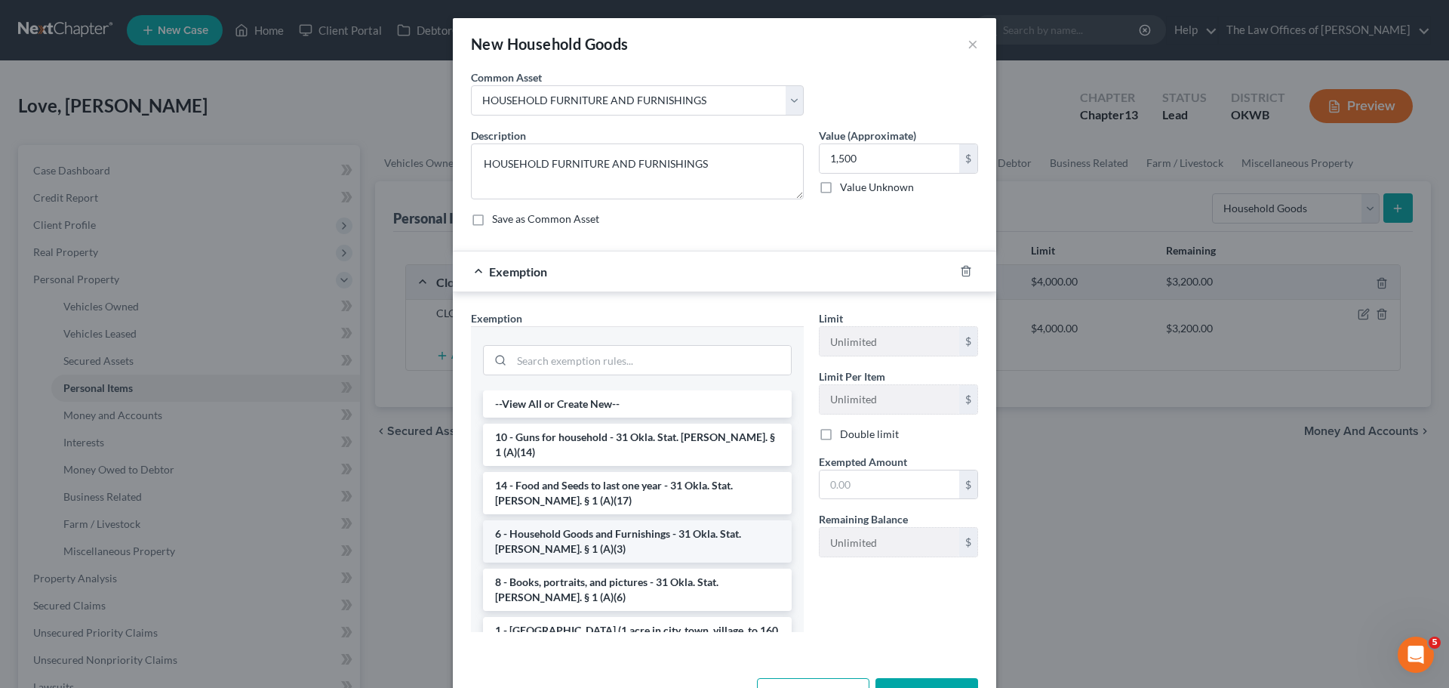
click at [614, 520] on li "6 - Household Goods and Furnishings - 31 Okla. Stat. [PERSON_NAME]. § 1 (A)(3)" at bounding box center [637, 541] width 309 height 42
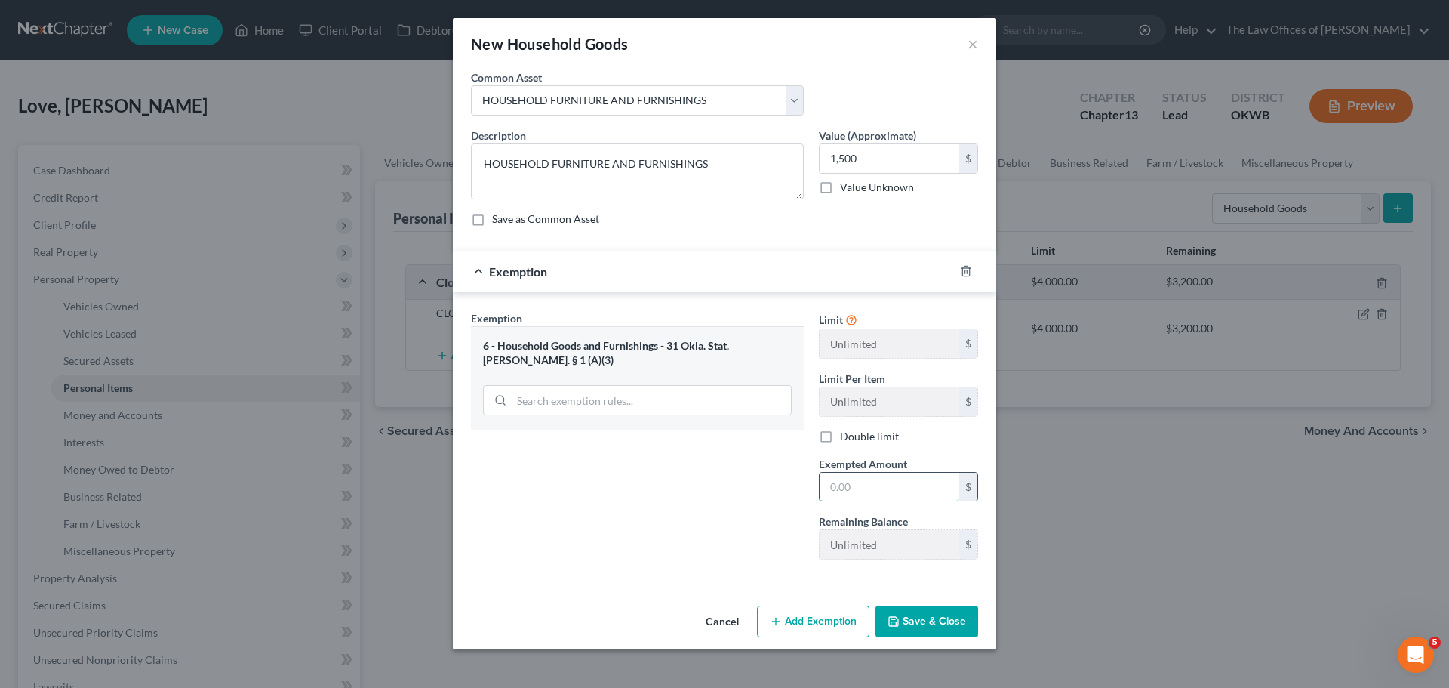
click at [849, 476] on input "text" at bounding box center [890, 487] width 140 height 29
type input "1,500"
click at [916, 617] on button "Save & Close" at bounding box center [927, 621] width 103 height 32
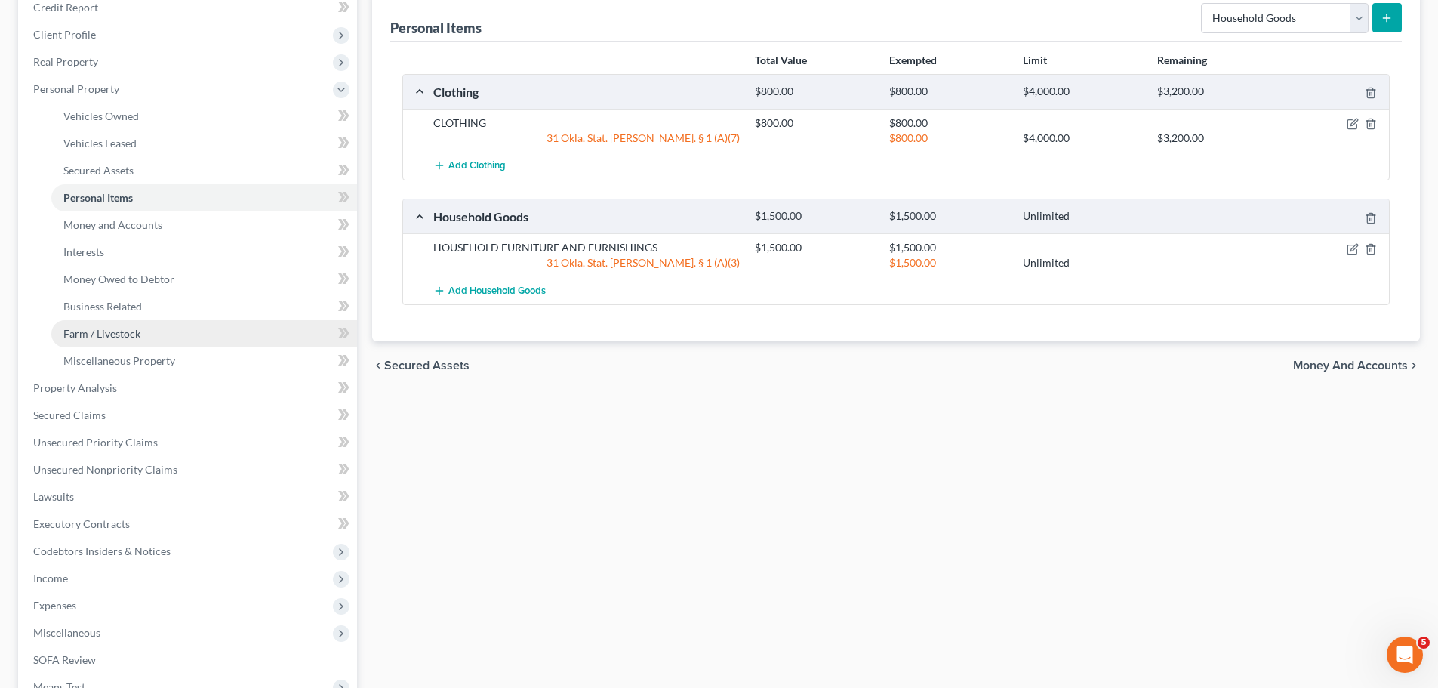
scroll to position [226, 0]
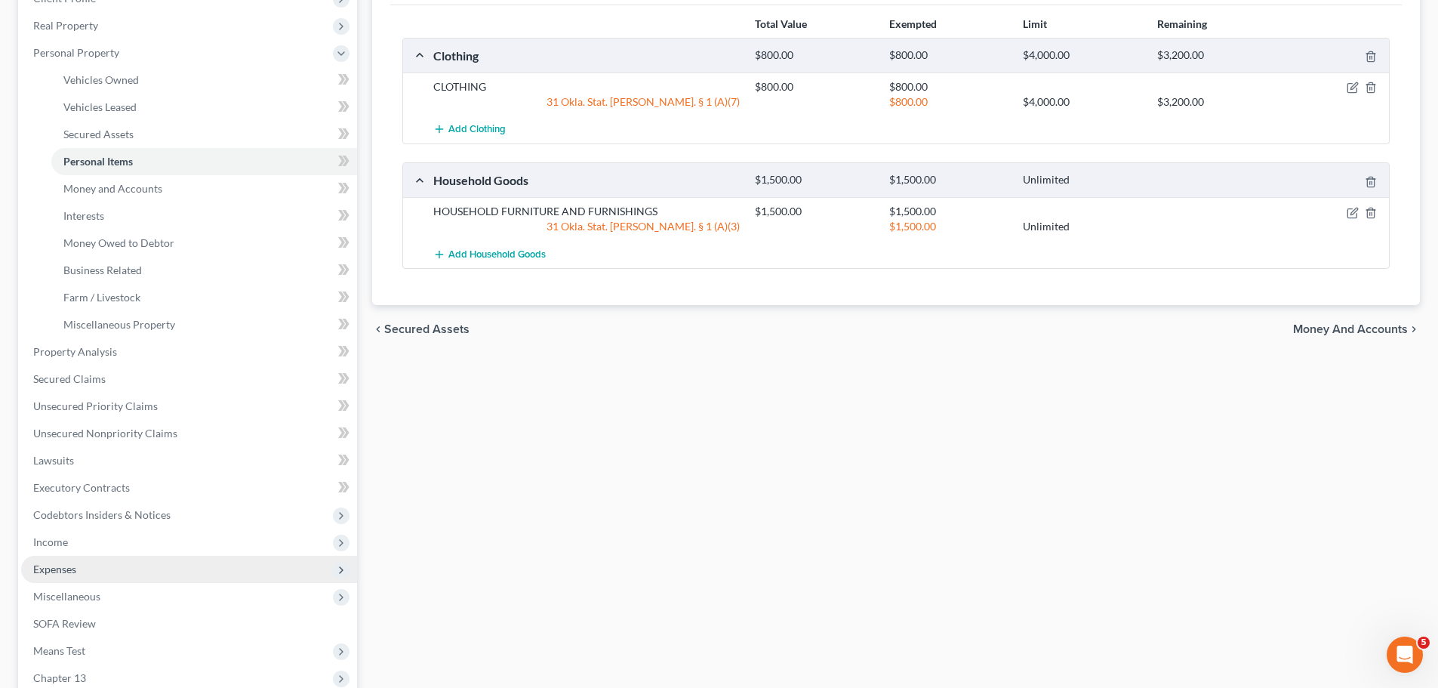
click at [134, 565] on span "Expenses" at bounding box center [189, 569] width 336 height 27
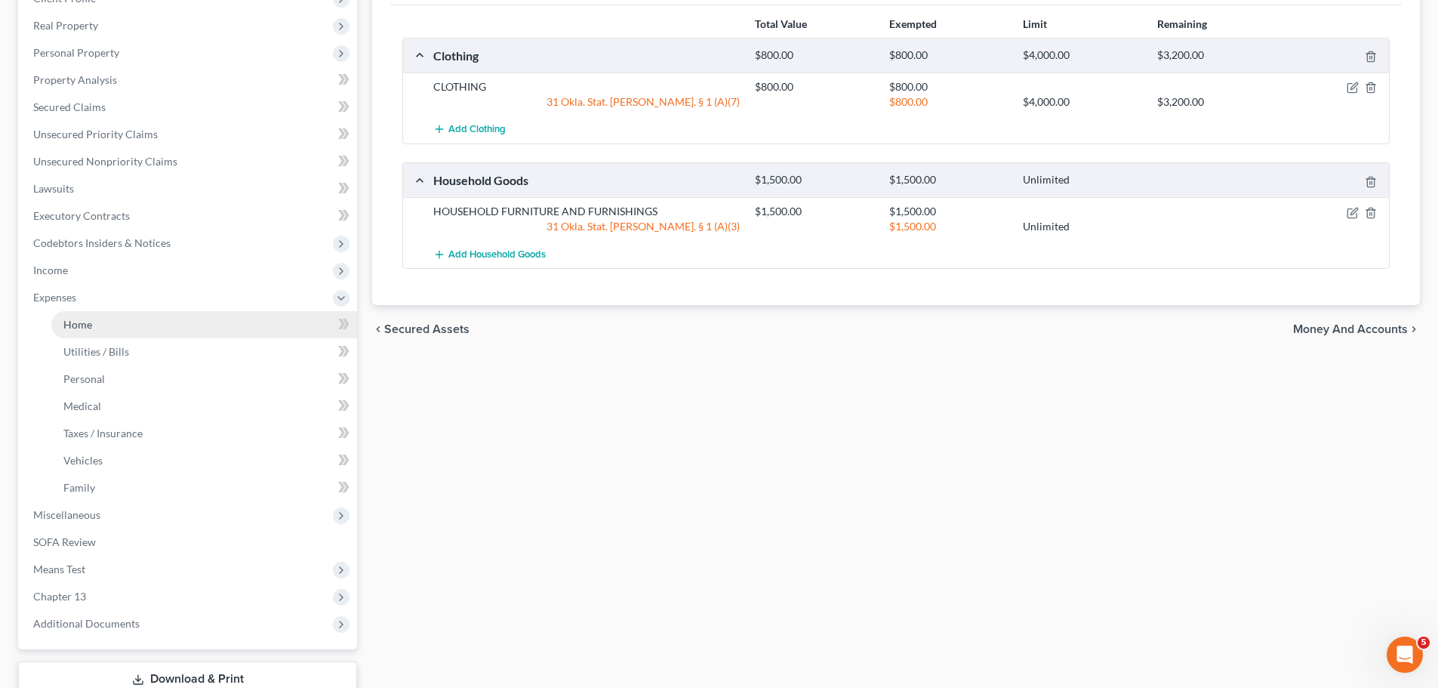
click at [154, 319] on link "Home" at bounding box center [204, 324] width 306 height 27
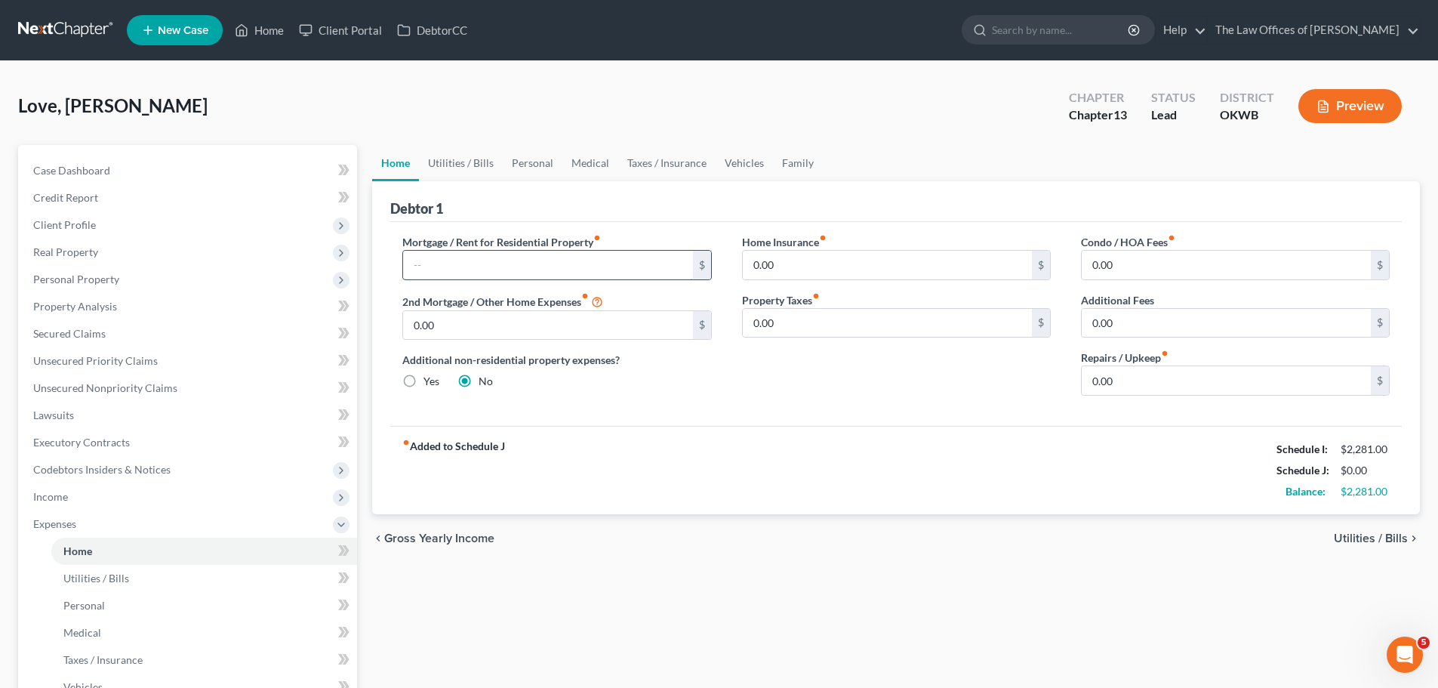
click at [463, 257] on input "text" at bounding box center [547, 265] width 289 height 29
type input "1,575"
click at [482, 162] on link "Utilities / Bills" at bounding box center [461, 163] width 84 height 36
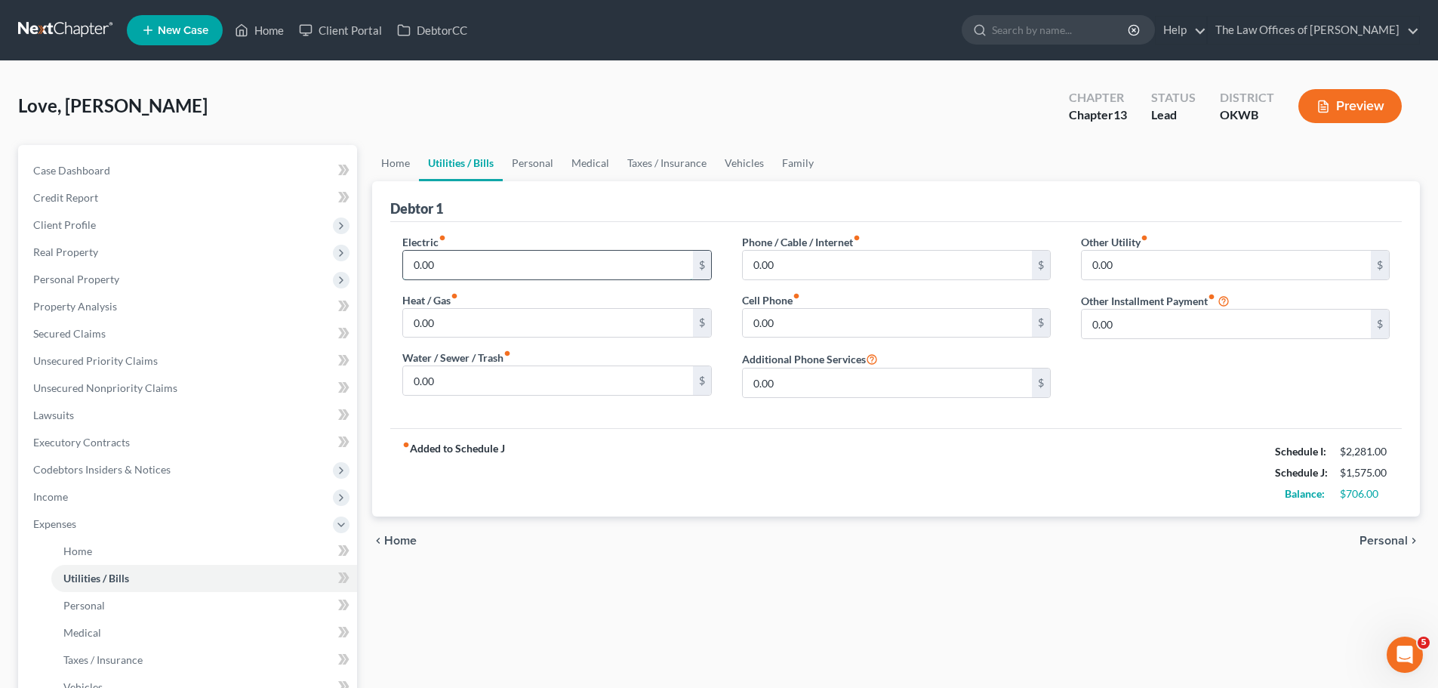
click at [479, 259] on input "0.00" at bounding box center [547, 265] width 289 height 29
type input "200"
type input "100"
type input "90"
click at [520, 159] on link "Personal" at bounding box center [533, 163] width 60 height 36
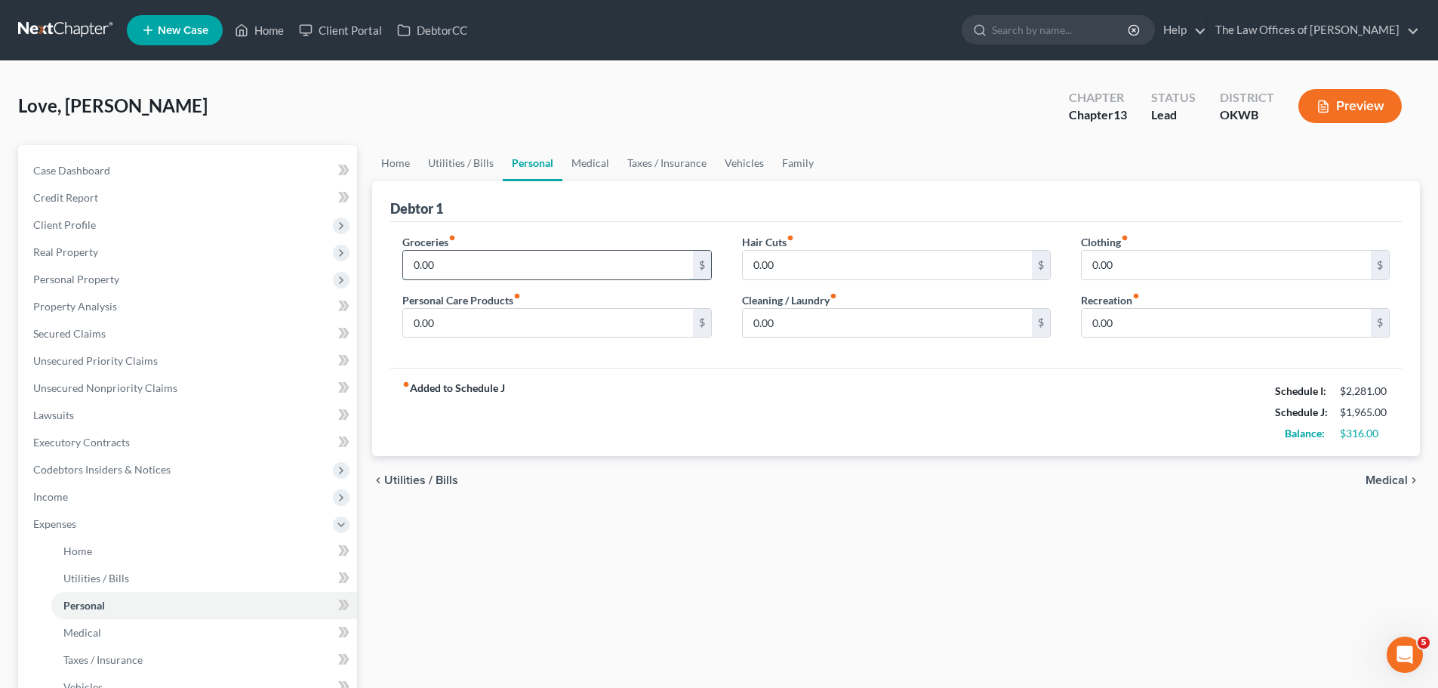
click at [458, 268] on input "0.00" at bounding box center [547, 265] width 289 height 29
click at [269, 37] on link "Home" at bounding box center [259, 30] width 64 height 27
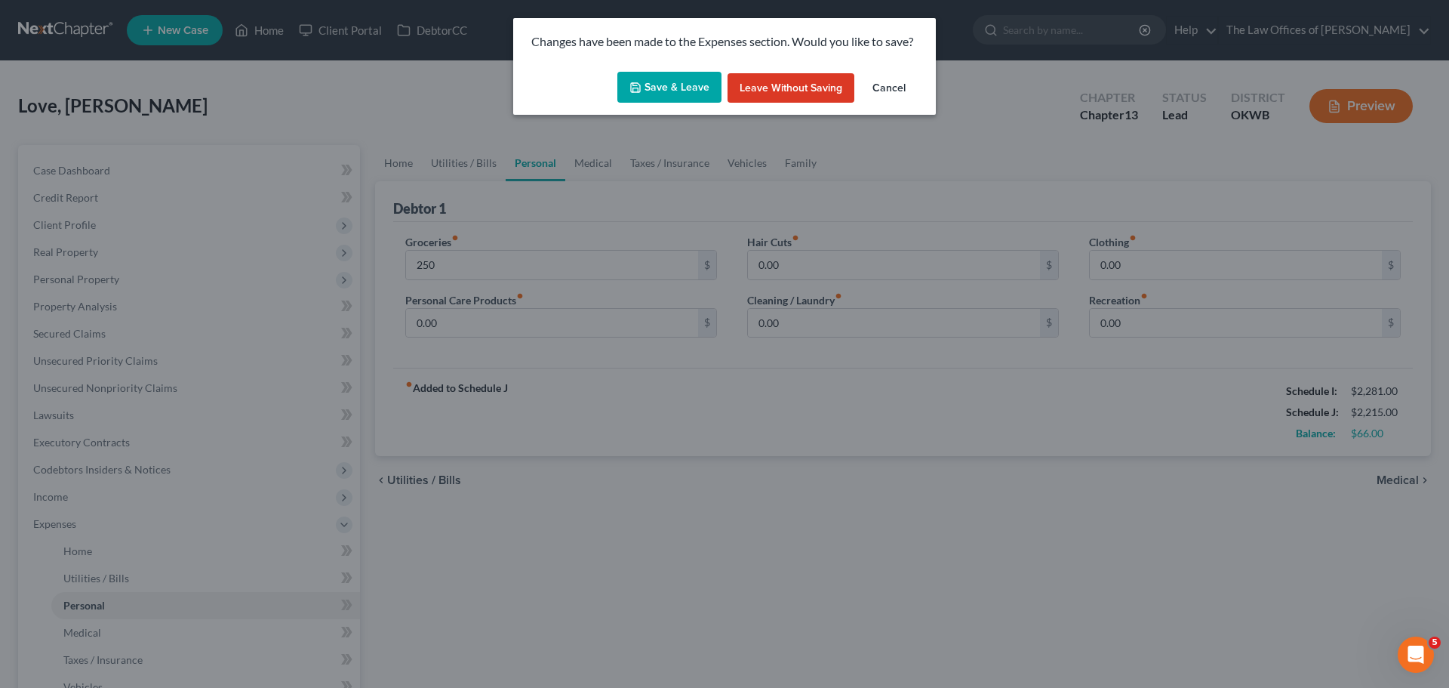
click at [652, 90] on button "Save & Leave" at bounding box center [669, 88] width 104 height 32
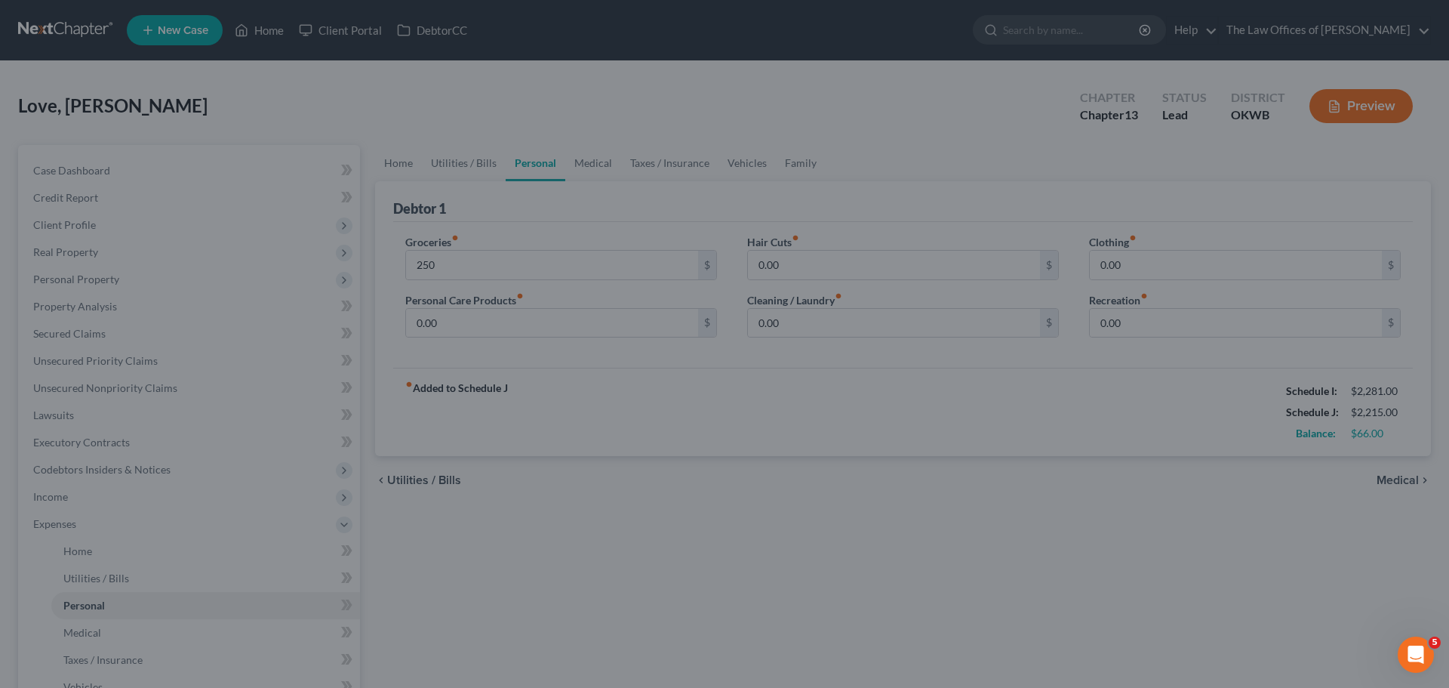
type input "250.00"
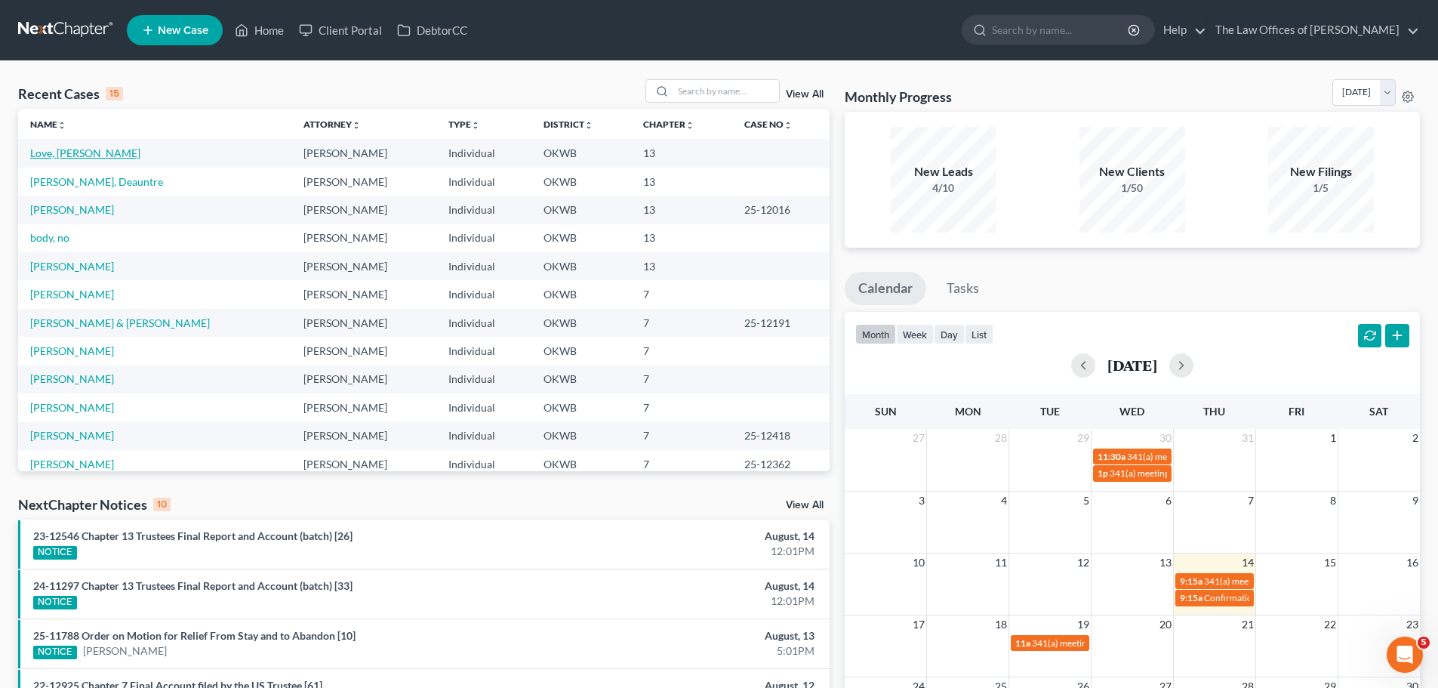
click at [82, 147] on link "Love, [PERSON_NAME]" at bounding box center [85, 152] width 110 height 13
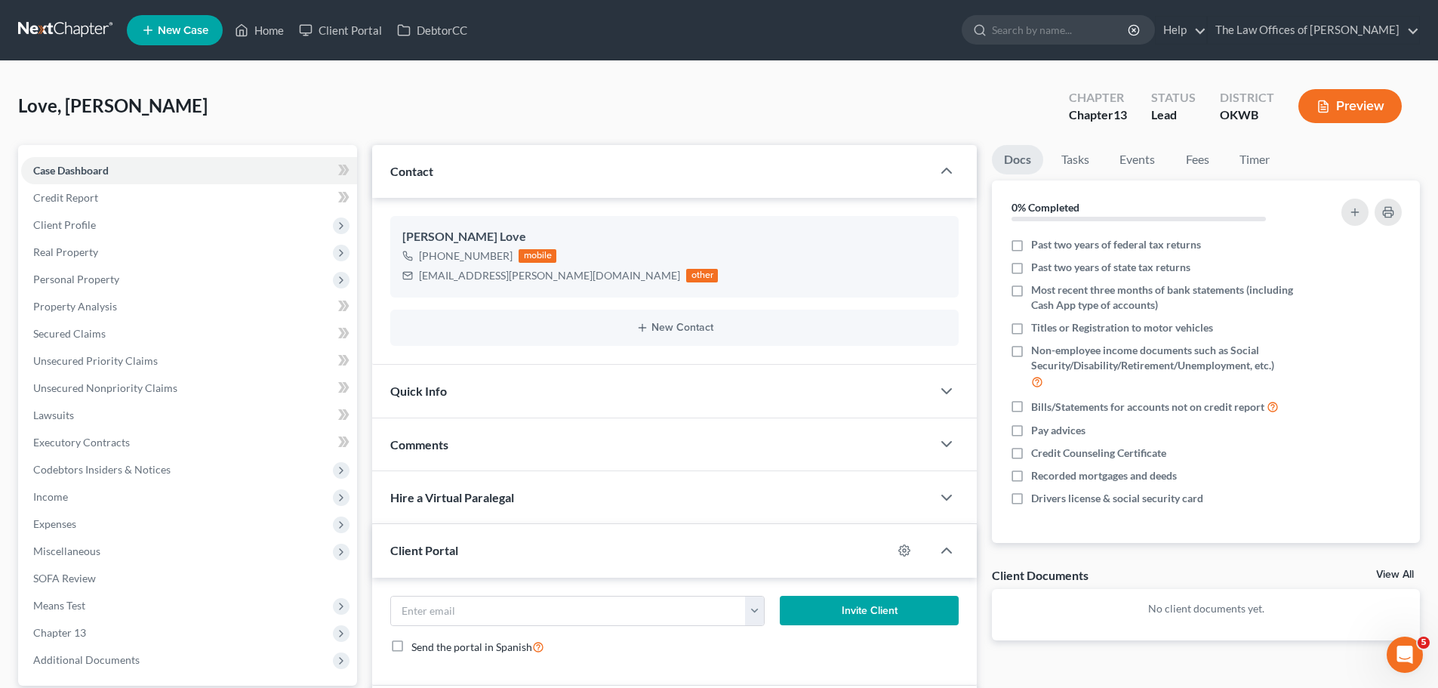
click at [557, 431] on div "Comments" at bounding box center [651, 444] width 559 height 52
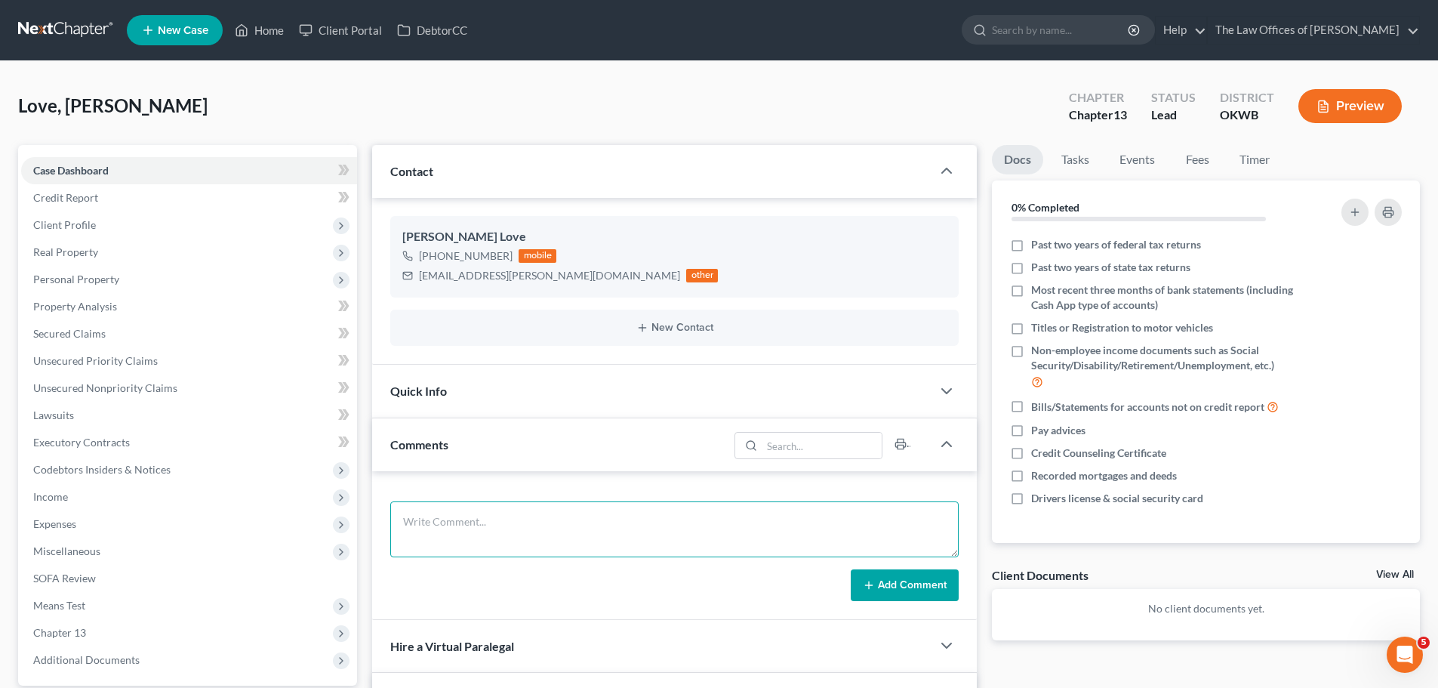
click at [540, 526] on textarea at bounding box center [674, 529] width 568 height 56
click at [591, 537] on textarea "DOES ANYONE ELSE CONTRIBUTE TO HH EXPENSES? EXPENSES WAY HIGHER THAN INCOME WHA…" at bounding box center [674, 529] width 568 height 56
click at [685, 530] on textarea "DOES ANYONE ELSE CONTRIBUTE TO HH EXPENSES? EXPENSES WAY HIGHER THAN INCOME WHA…" at bounding box center [674, 529] width 568 height 56
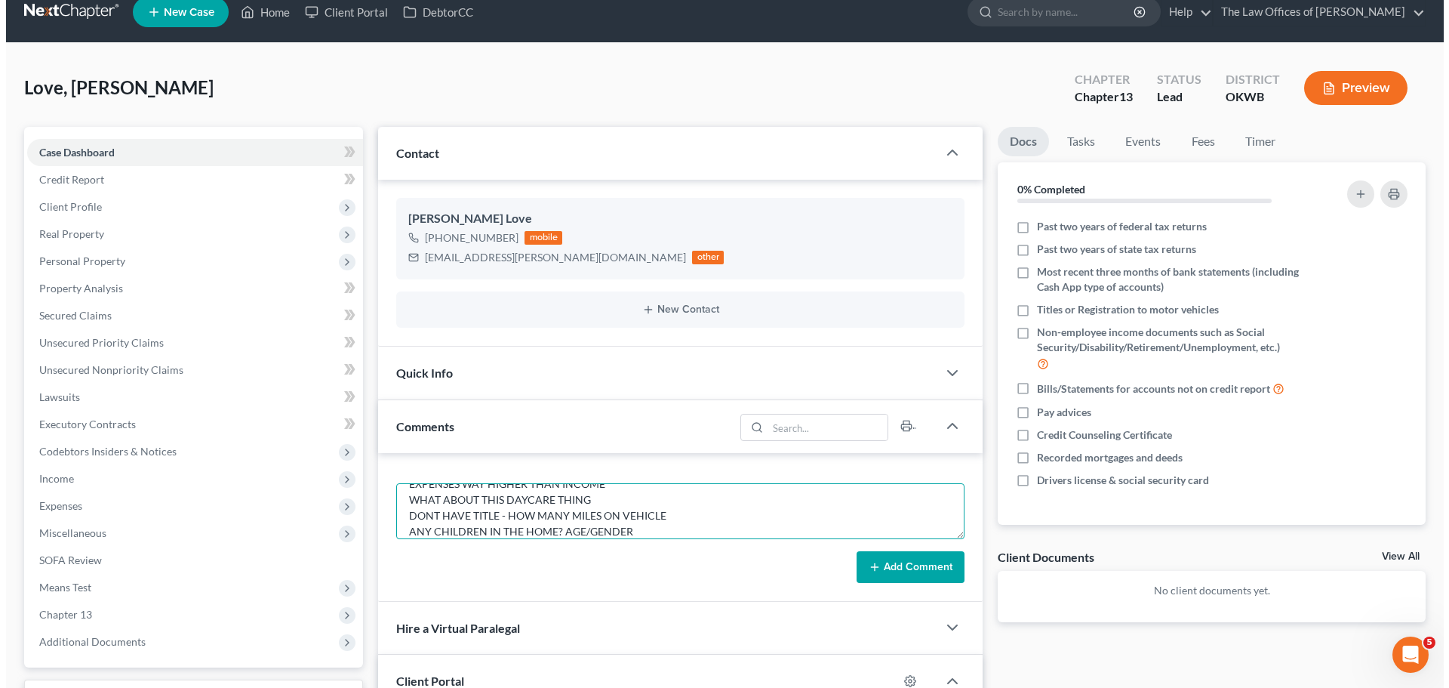
scroll to position [0, 0]
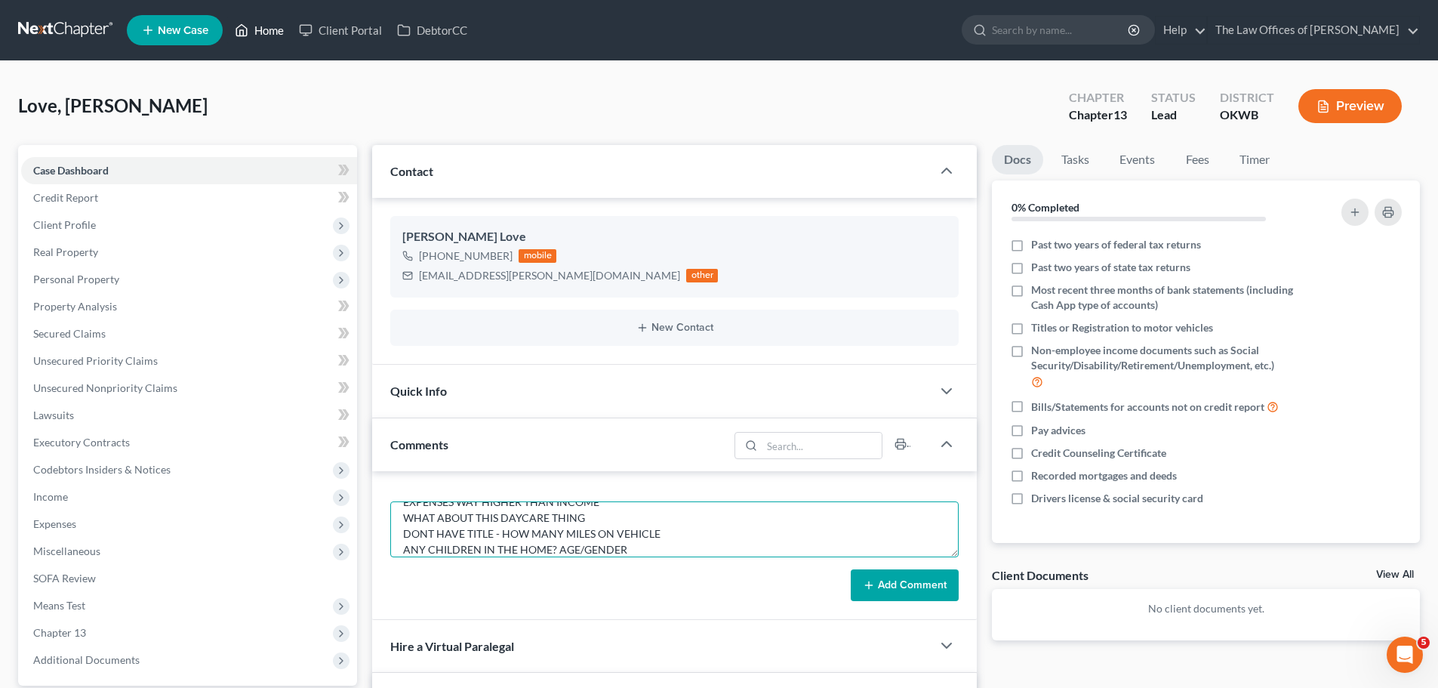
type textarea "DOES ANYONE ELSE CONTRIBUTE TO HH EXPENSES? EXPENSES WAY HIGHER THAN INCOME WHA…"
click at [255, 35] on link "Home" at bounding box center [259, 30] width 64 height 27
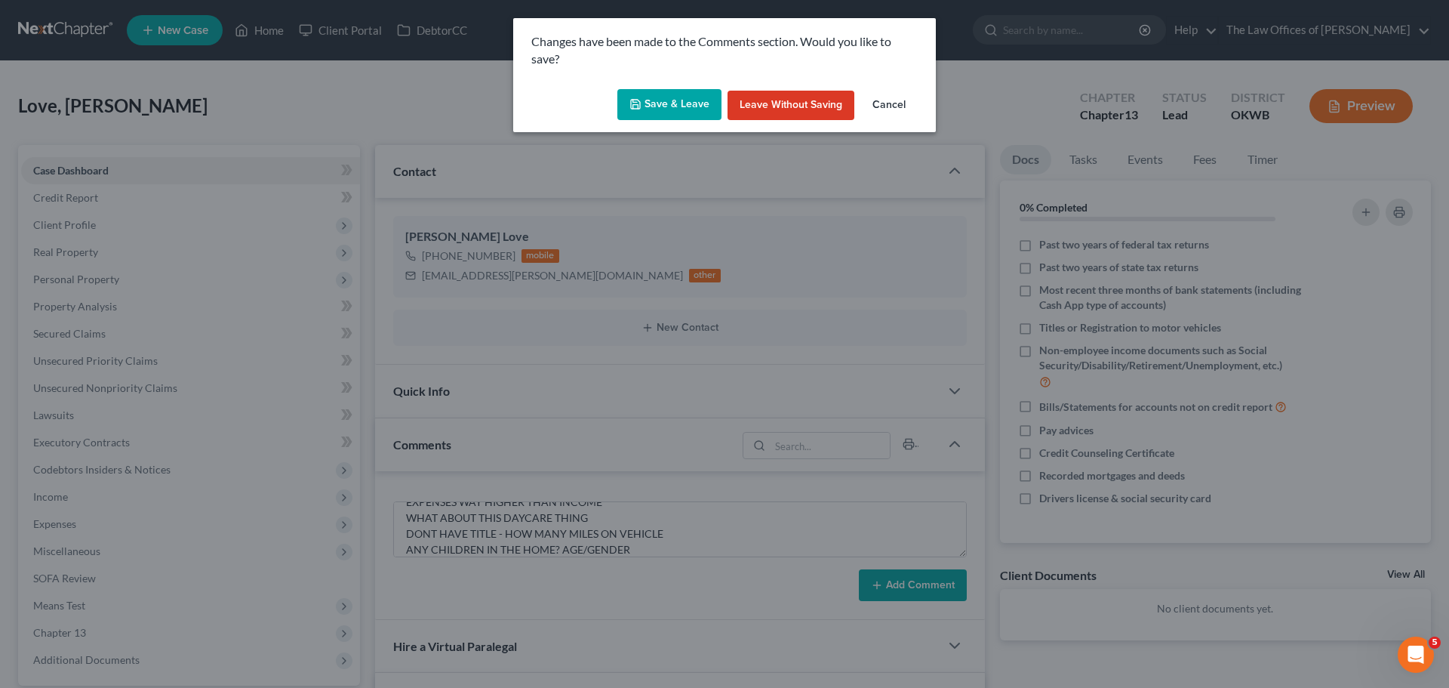
drag, startPoint x: 697, startPoint y: 106, endPoint x: 689, endPoint y: 109, distance: 8.8
click at [697, 106] on button "Save & Leave" at bounding box center [669, 105] width 104 height 32
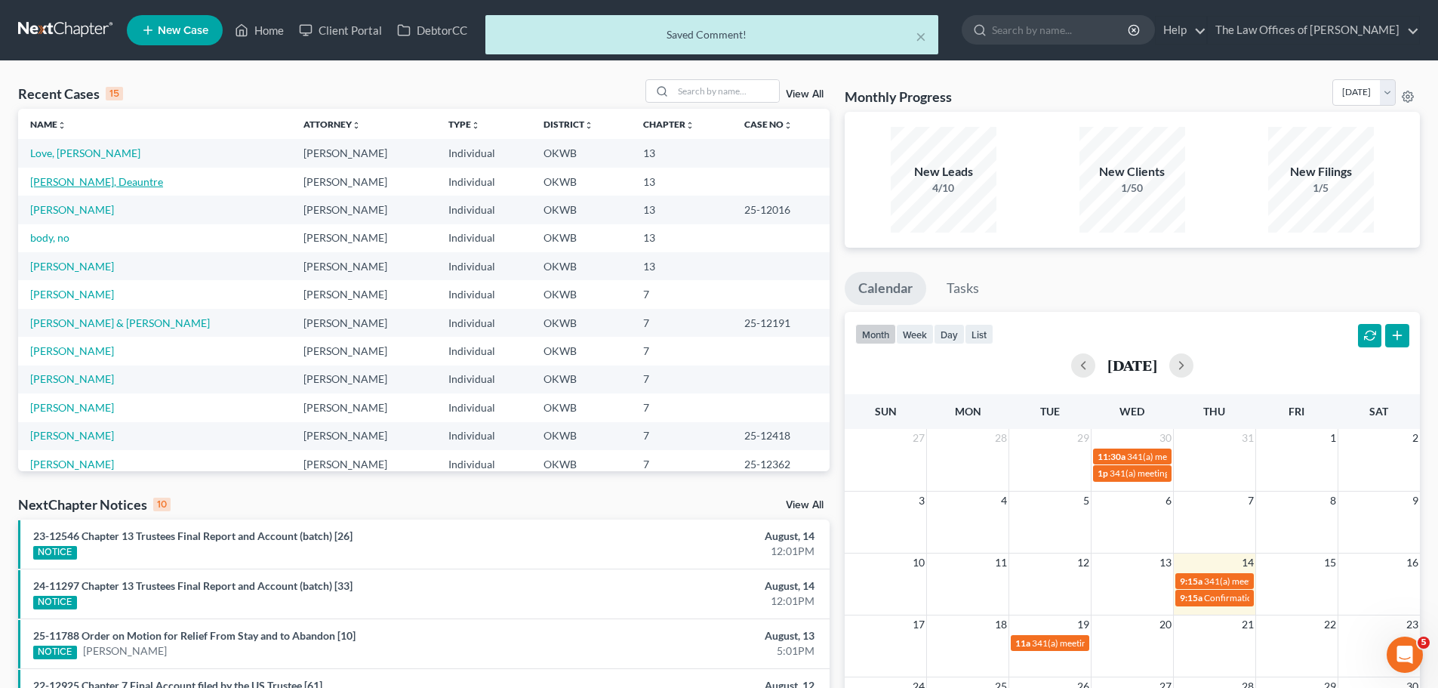
click at [97, 186] on link "[PERSON_NAME], Deauntre" at bounding box center [96, 181] width 133 height 13
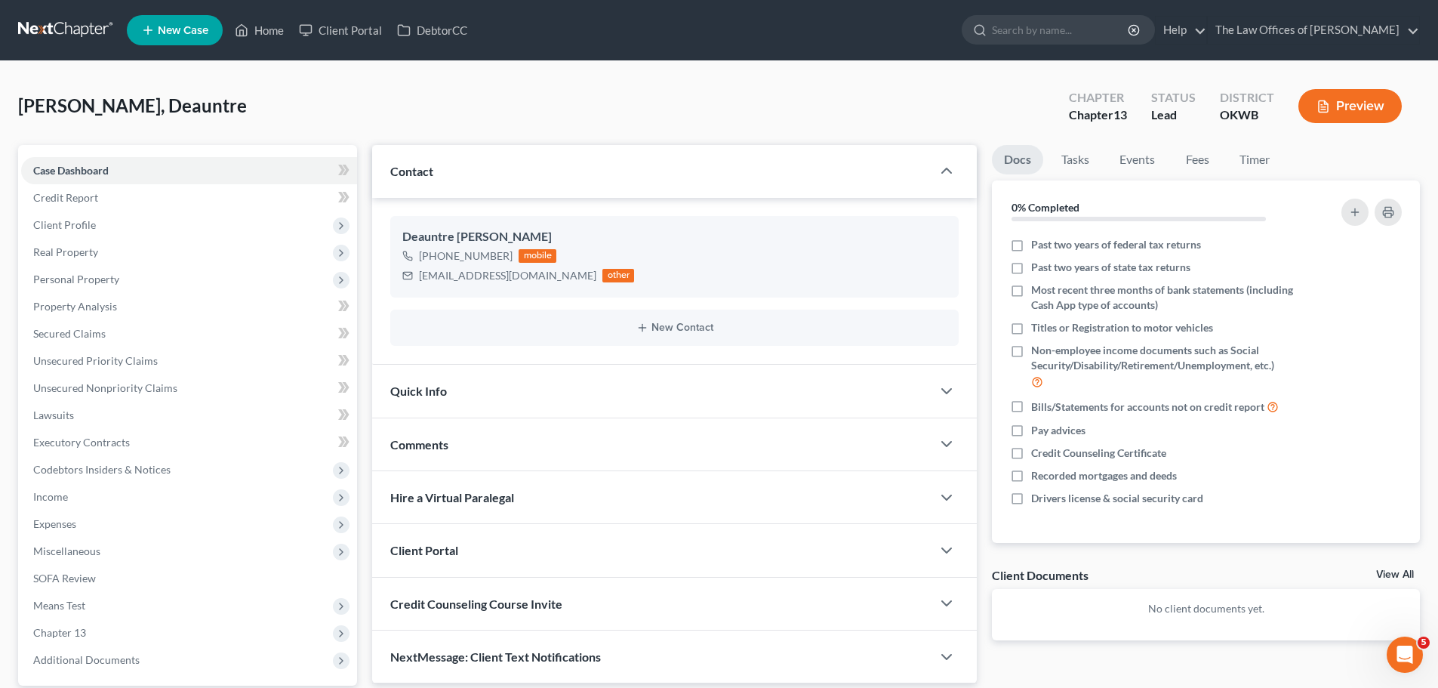
click at [506, 436] on div "Comments" at bounding box center [651, 444] width 559 height 52
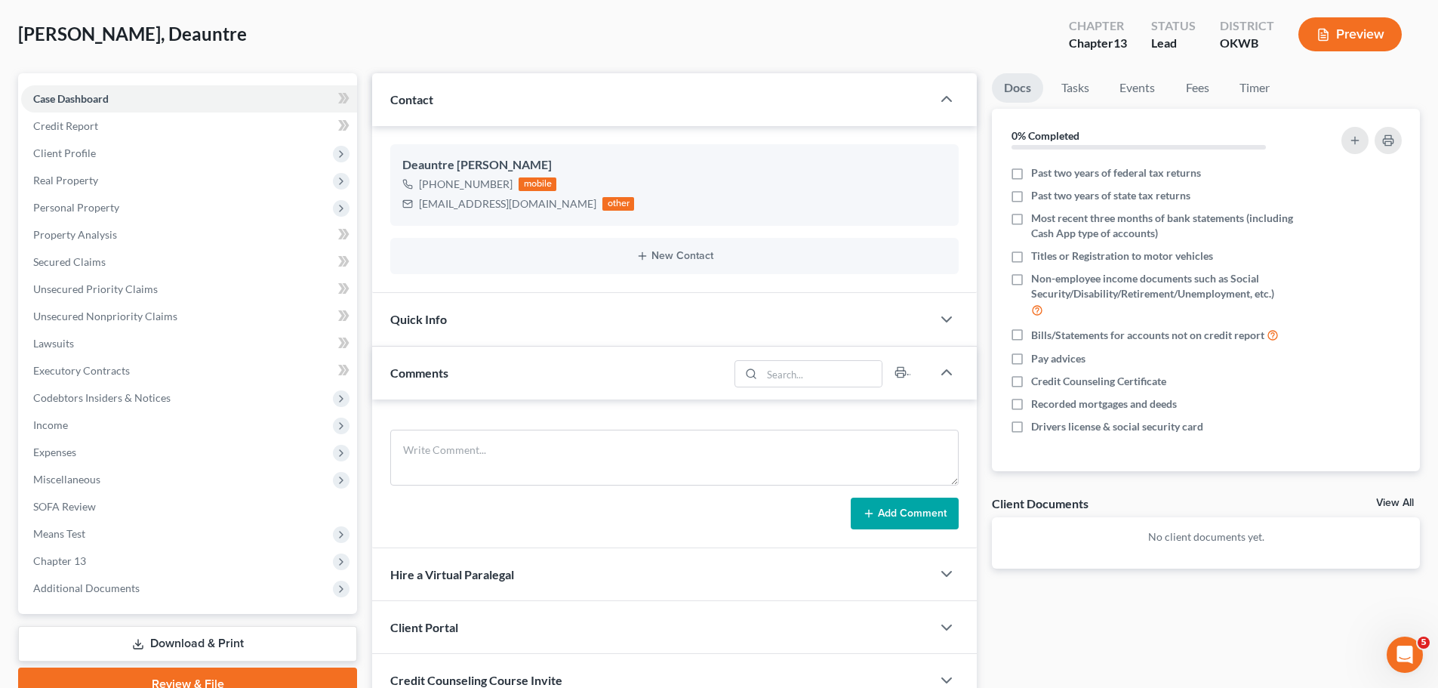
scroll to position [151, 0]
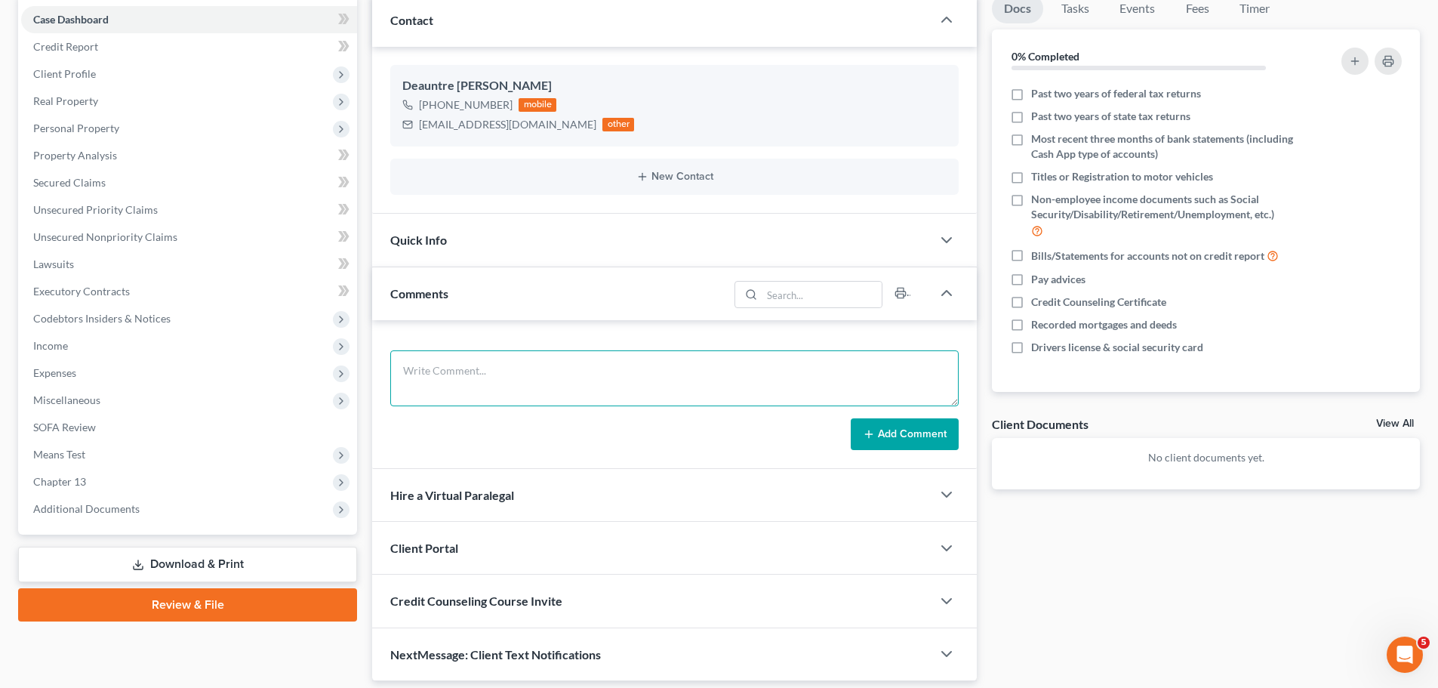
click at [507, 377] on textarea at bounding box center [674, 378] width 568 height 56
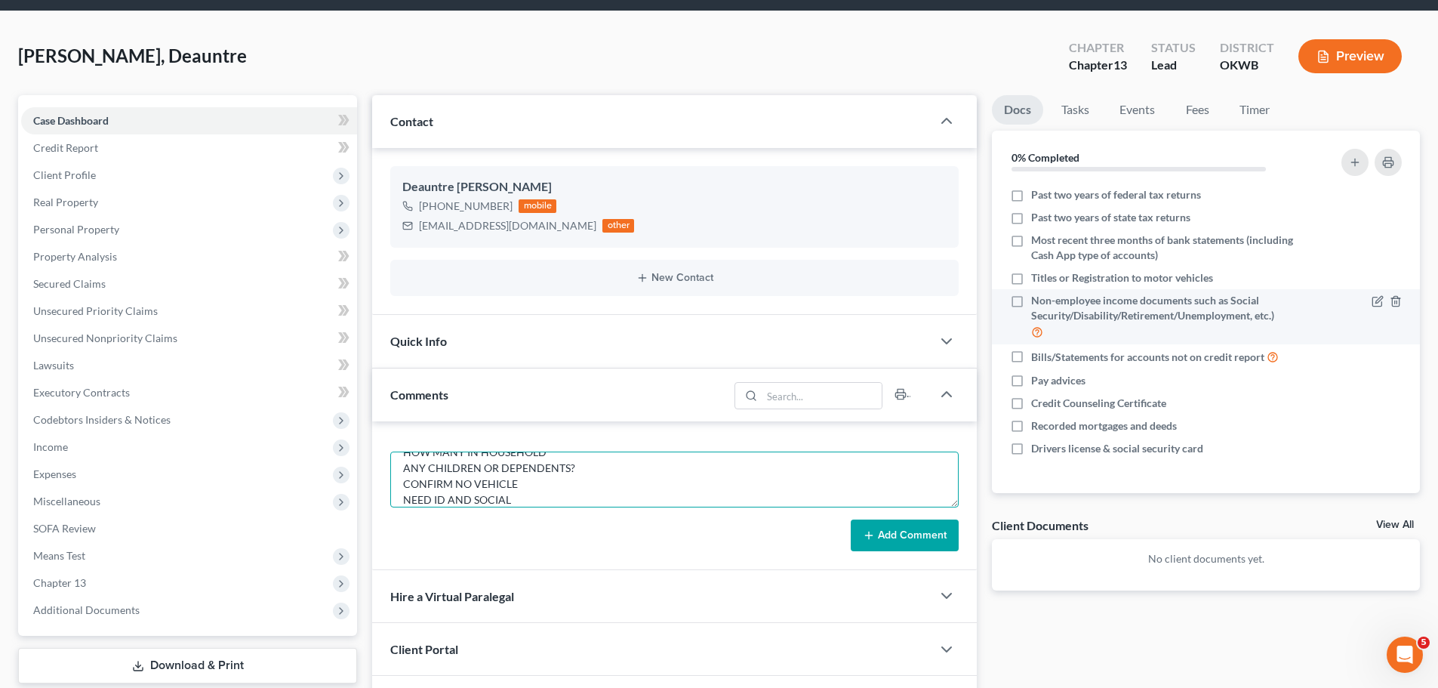
scroll to position [0, 0]
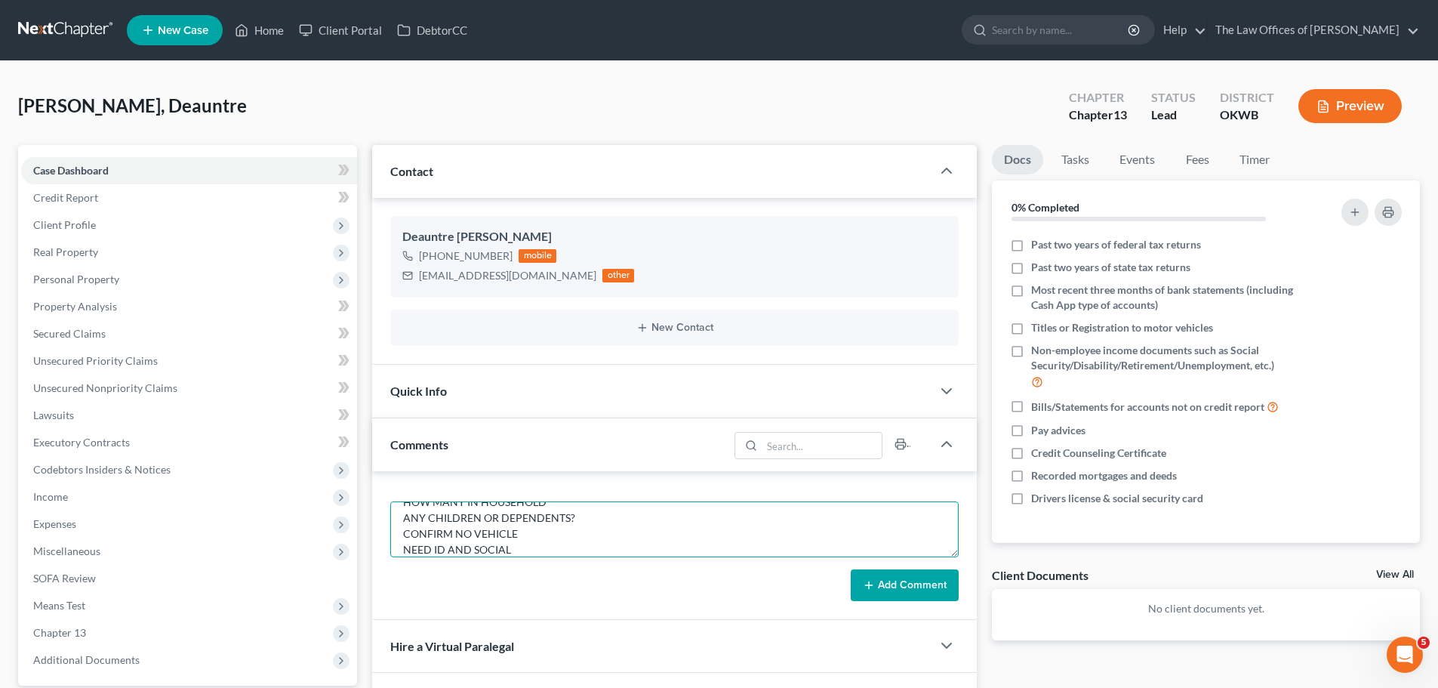
type textarea "NEED EXPENSES NEED THINGS OWNED HOW MANY IN HOUSEHOLD ANY CHILDREN OR DEPENDENT…"
